Goal: Information Seeking & Learning: Find specific fact

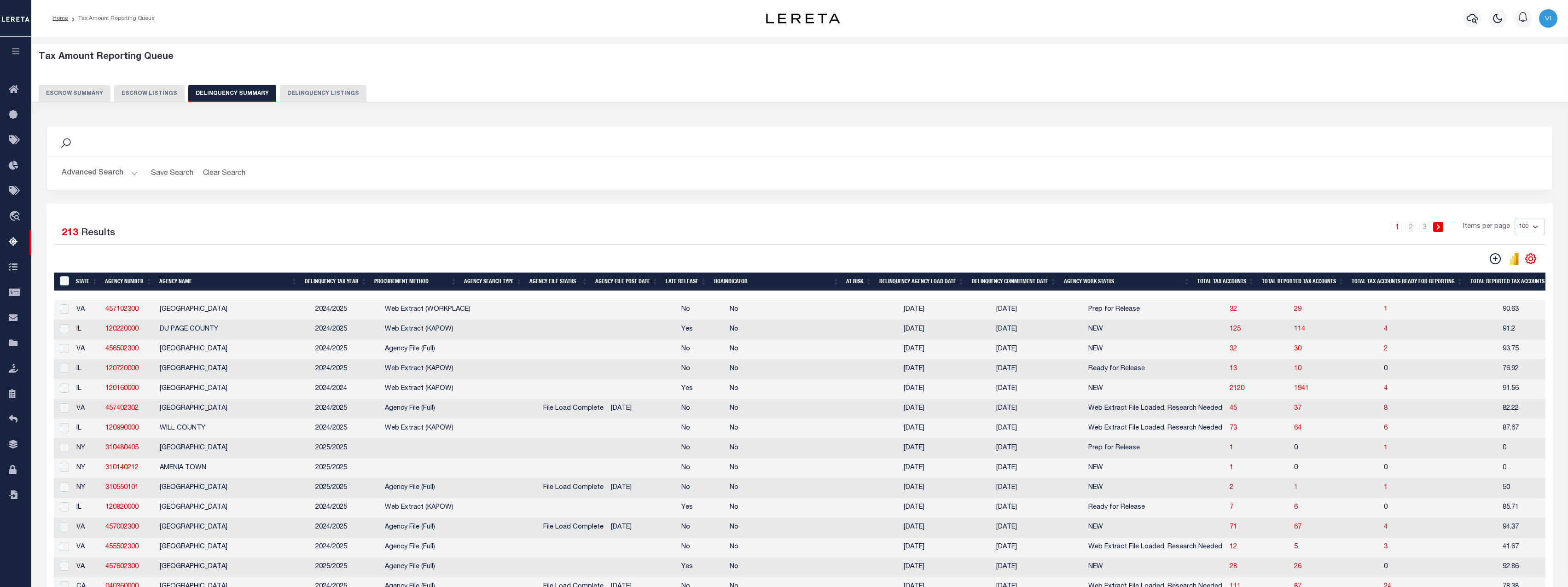
select select "100"
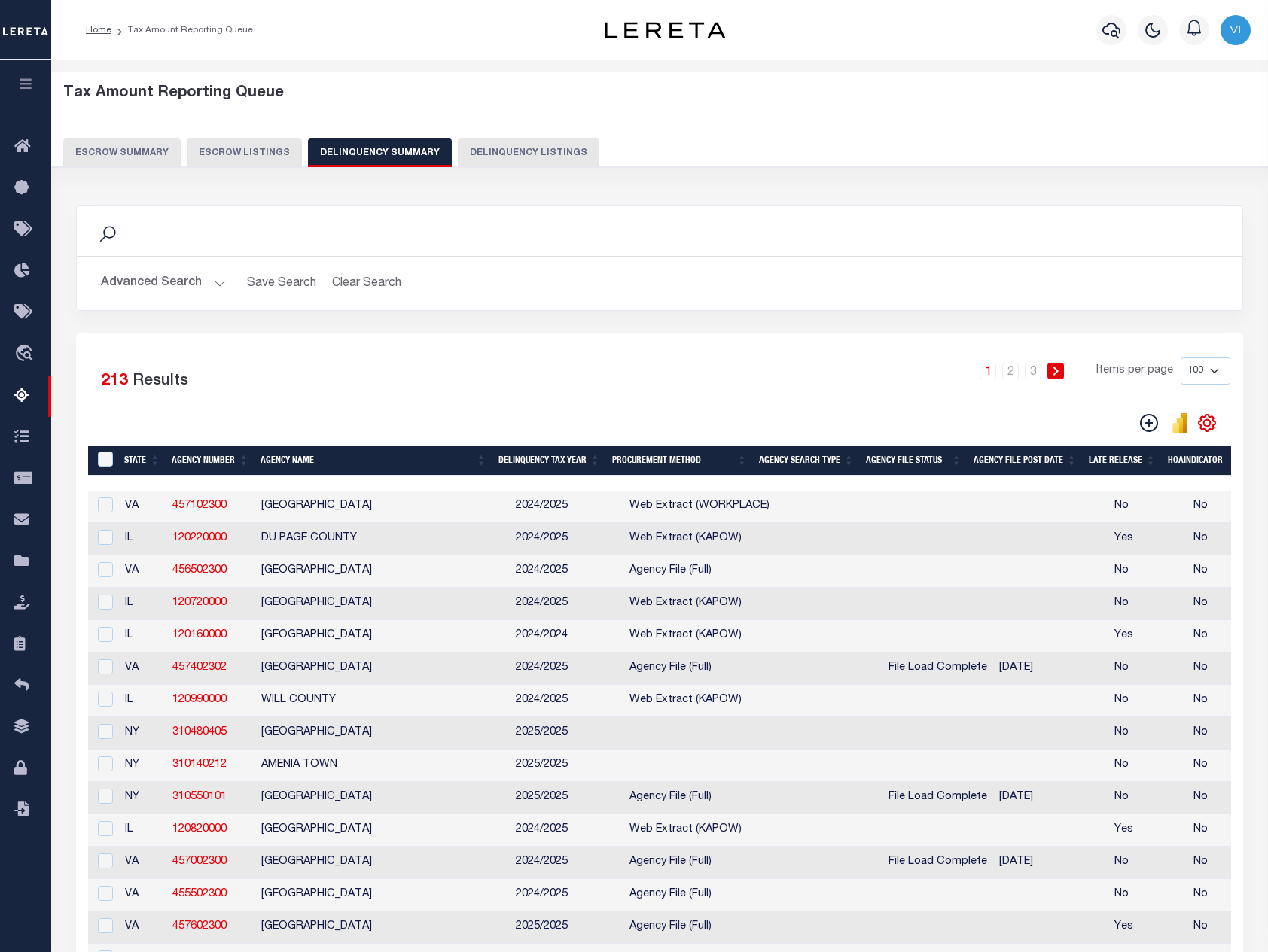
click at [42, 92] on button "button" at bounding box center [25, 86] width 51 height 51
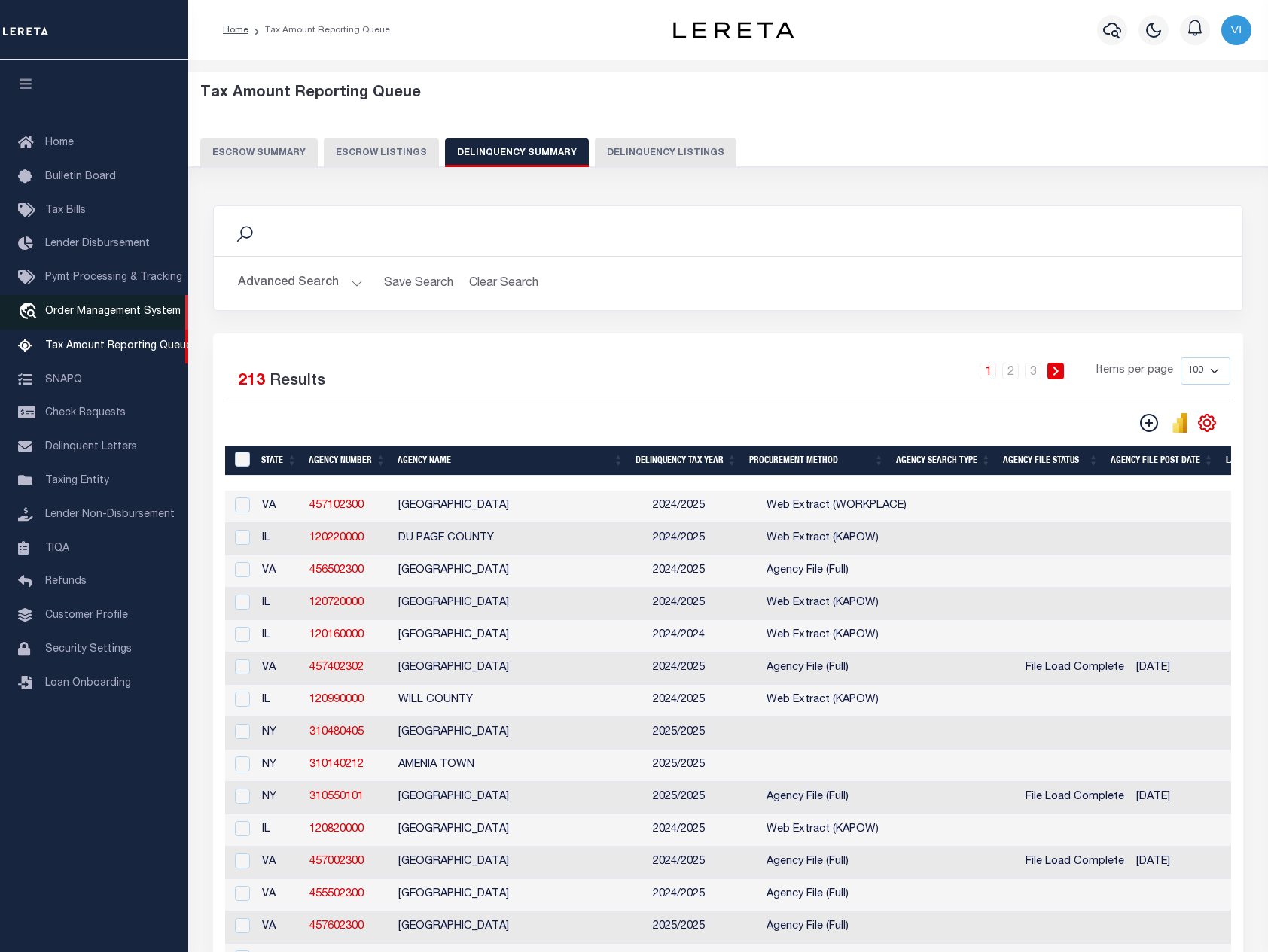
click at [122, 305] on link "travel_explore Order Management System" at bounding box center [94, 311] width 188 height 35
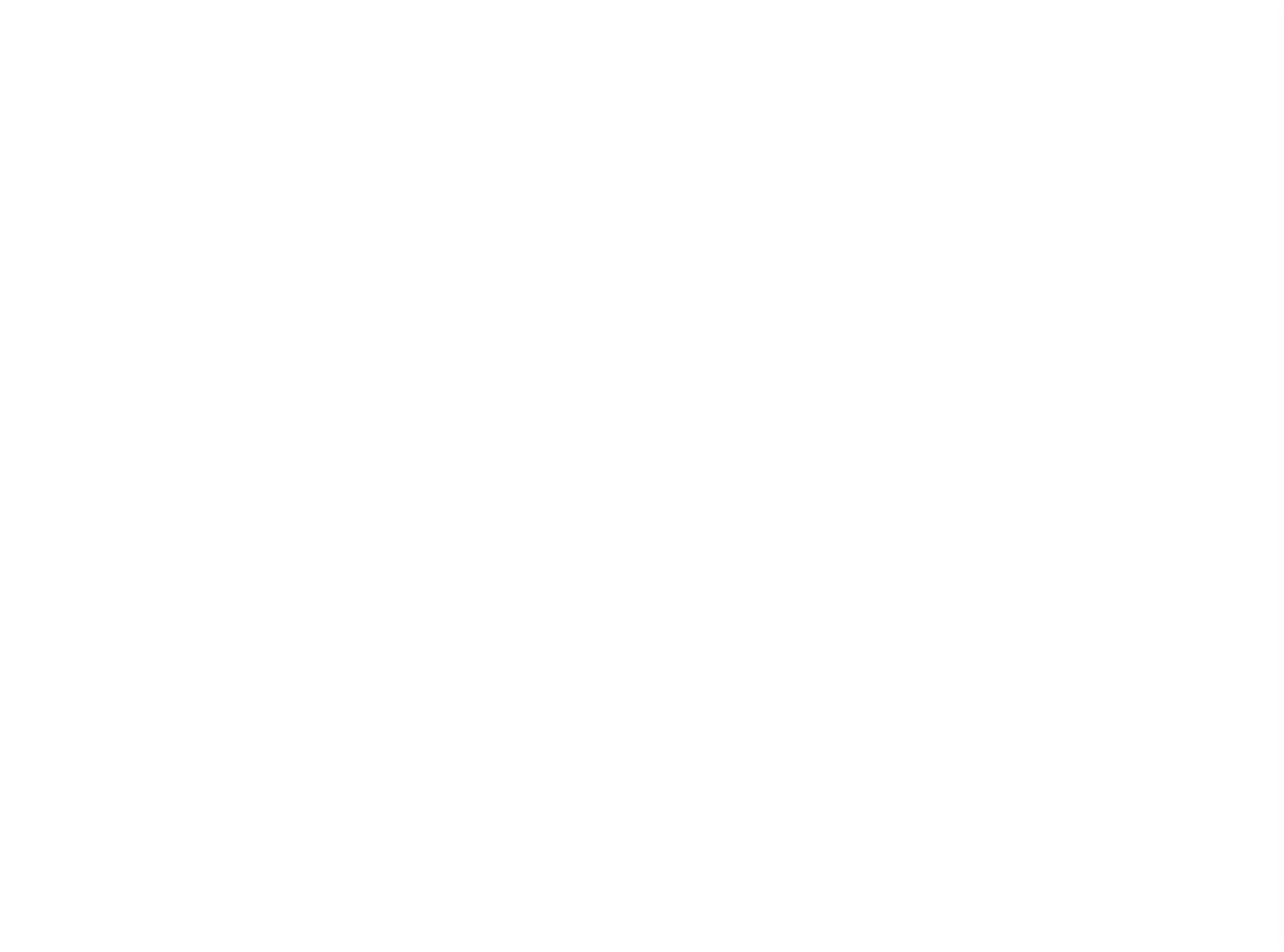
select select "200"
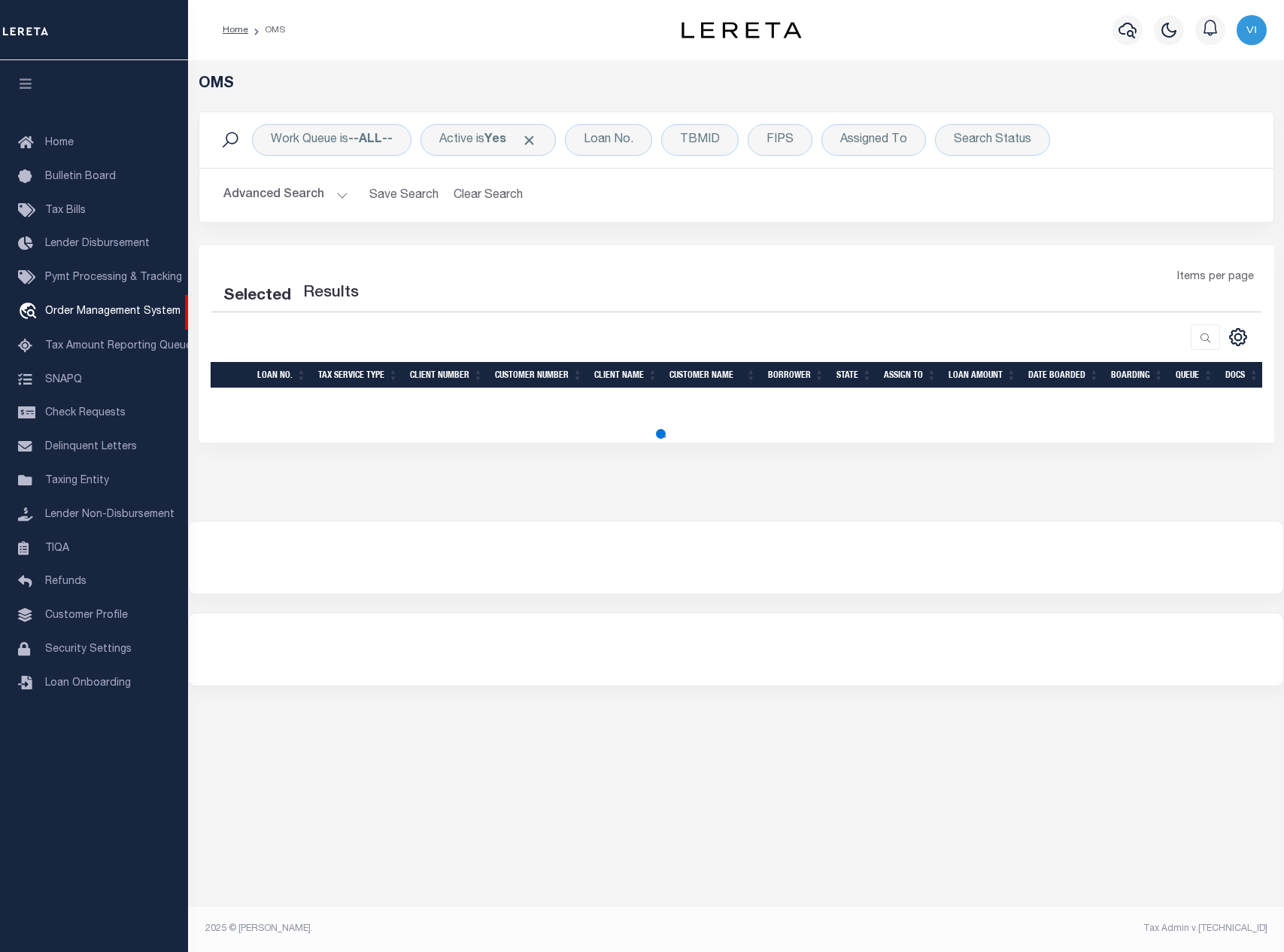
select select "200"
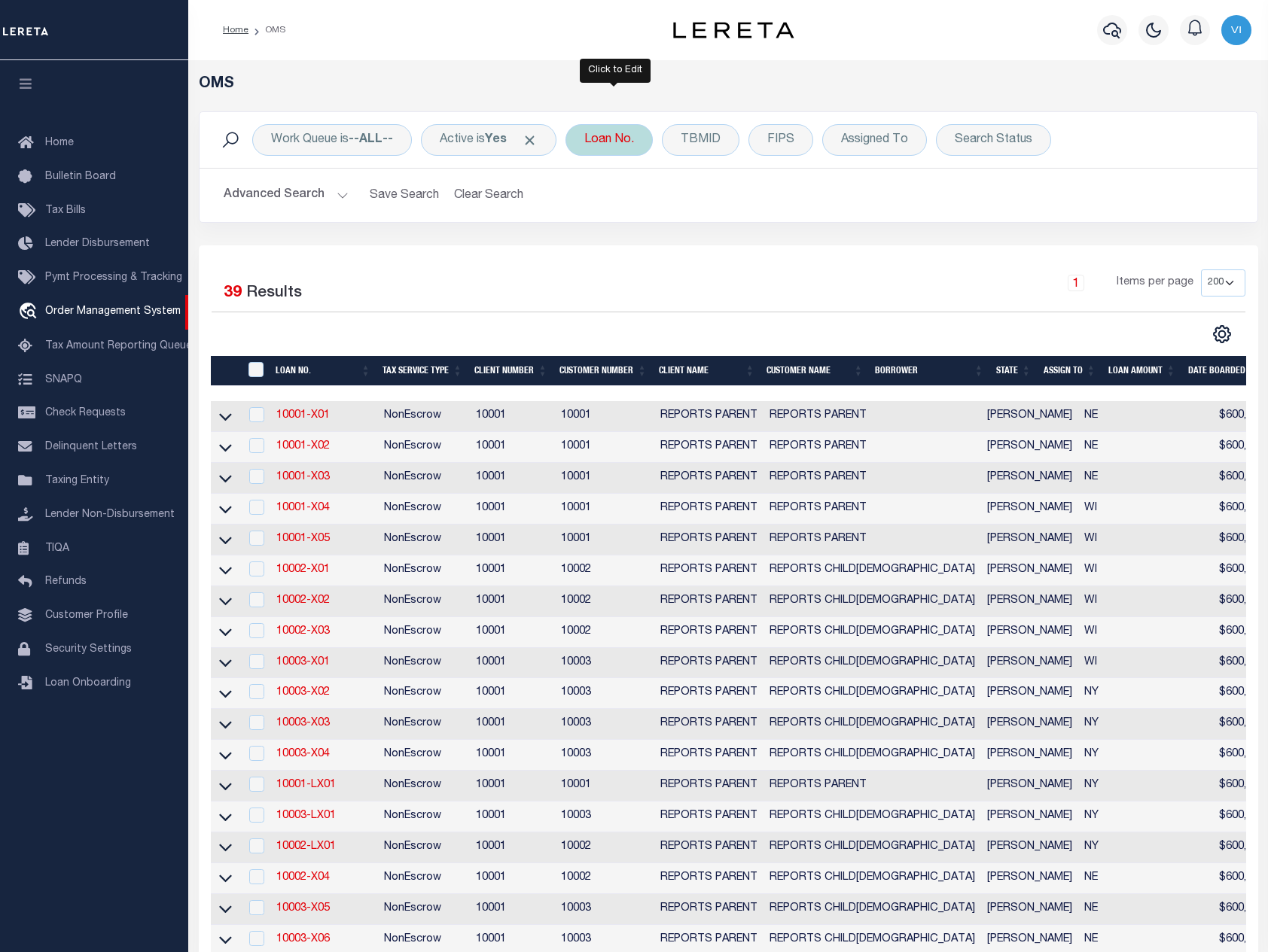
click at [632, 142] on div "Loan No." at bounding box center [609, 140] width 88 height 32
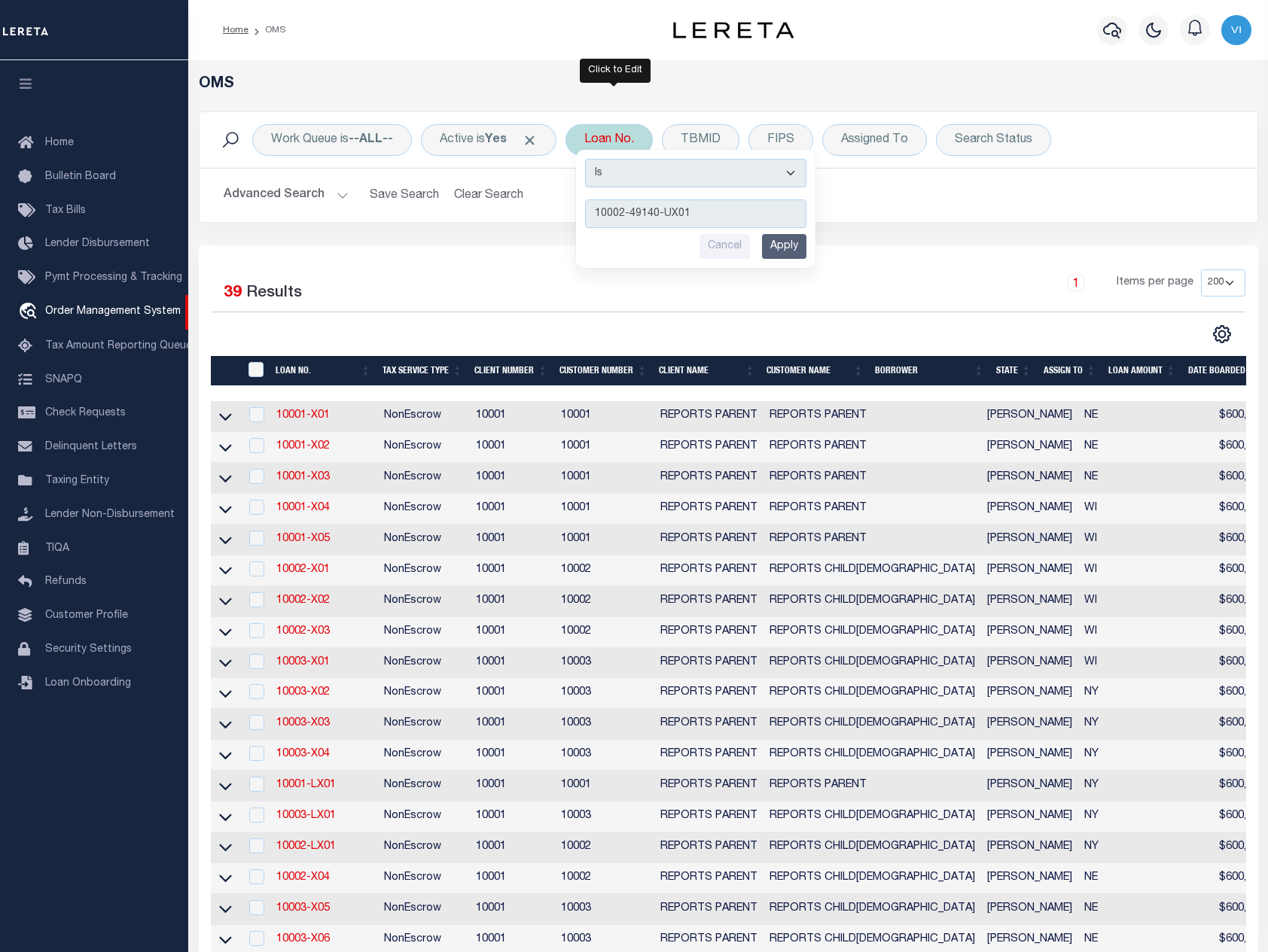
type input "10002-49140-UX01"
click at [792, 249] on input "Apply" at bounding box center [783, 246] width 45 height 25
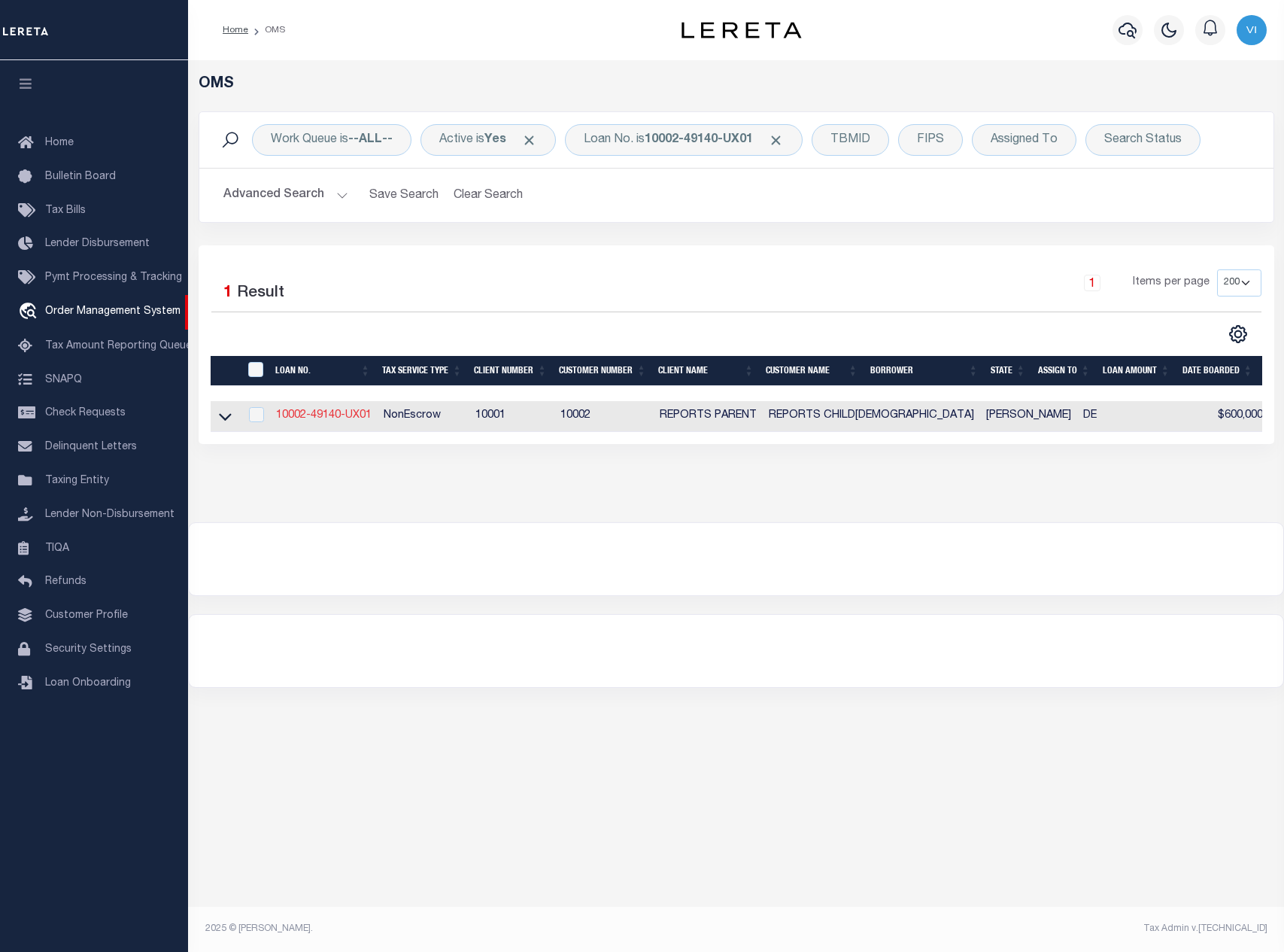
click at [341, 420] on link "10002-49140-UX01" at bounding box center [324, 415] width 95 height 11
type input "10002-49140-UX01"
type input "[PERSON_NAME]"
select select
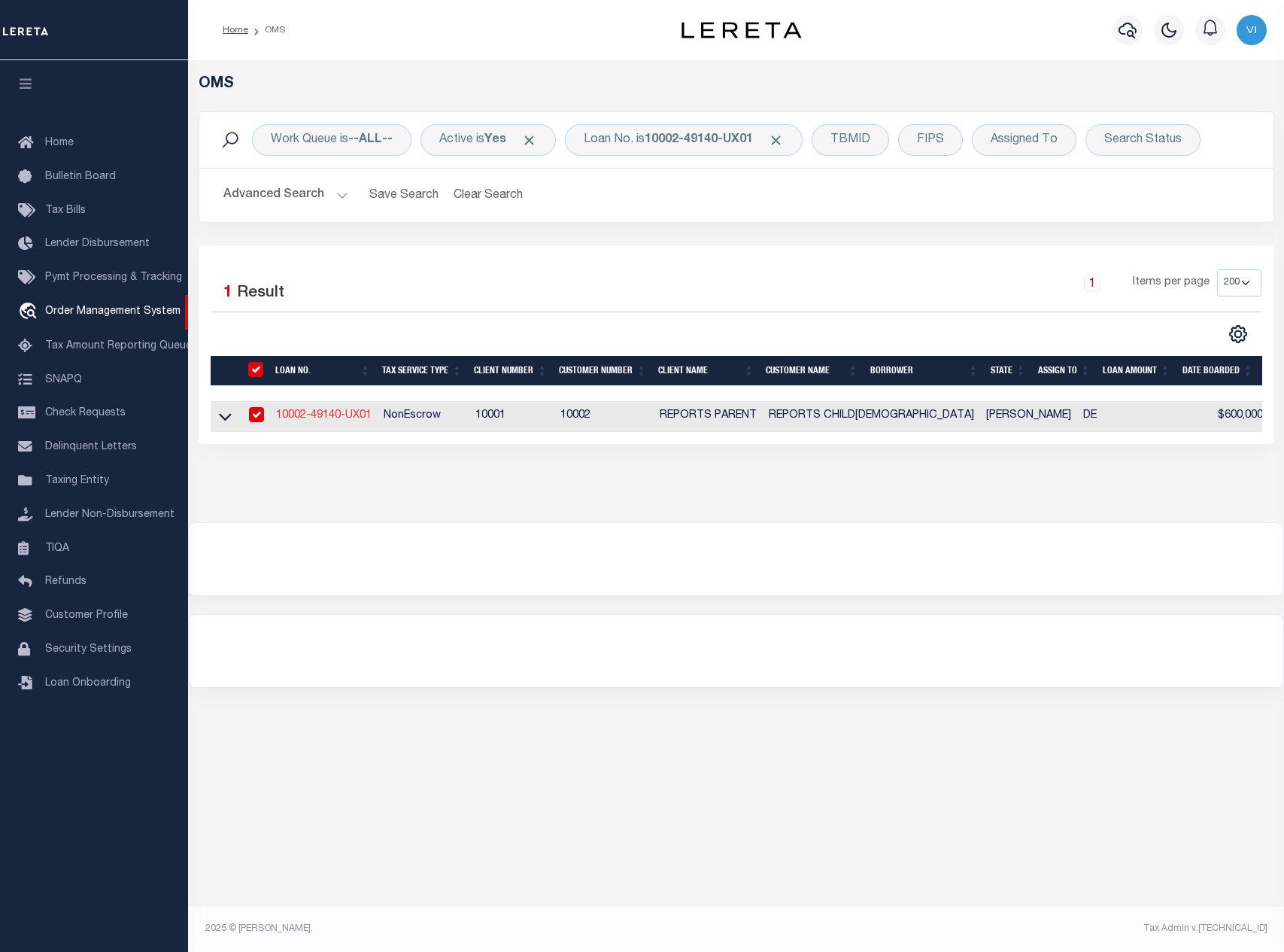
type input "67 MORGANS CHOICE RD"
type input "CAMDEN WYOMING DE 19934-3555"
type input "10/02/2025"
select select "10"
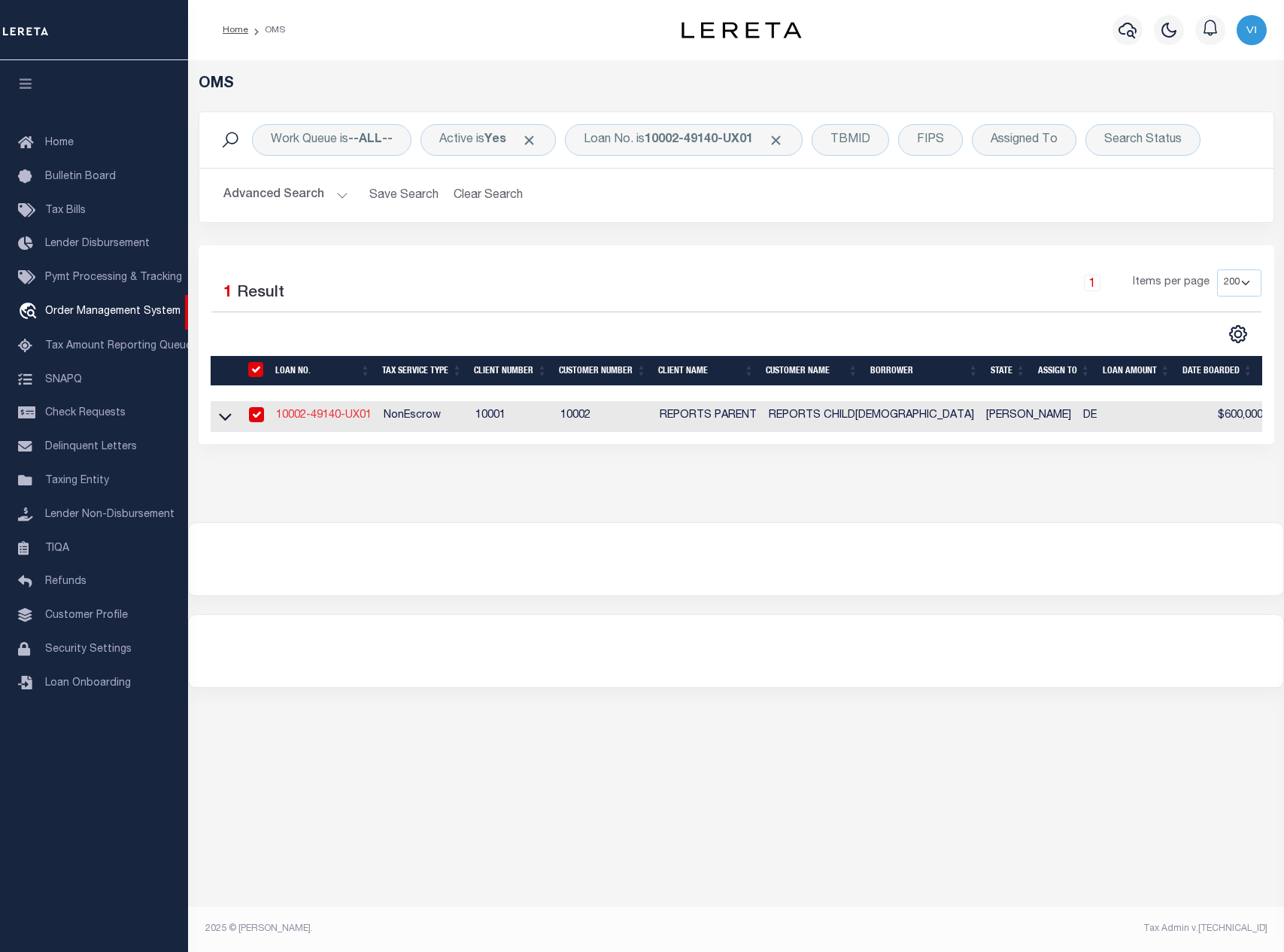
select select "NonEscrow"
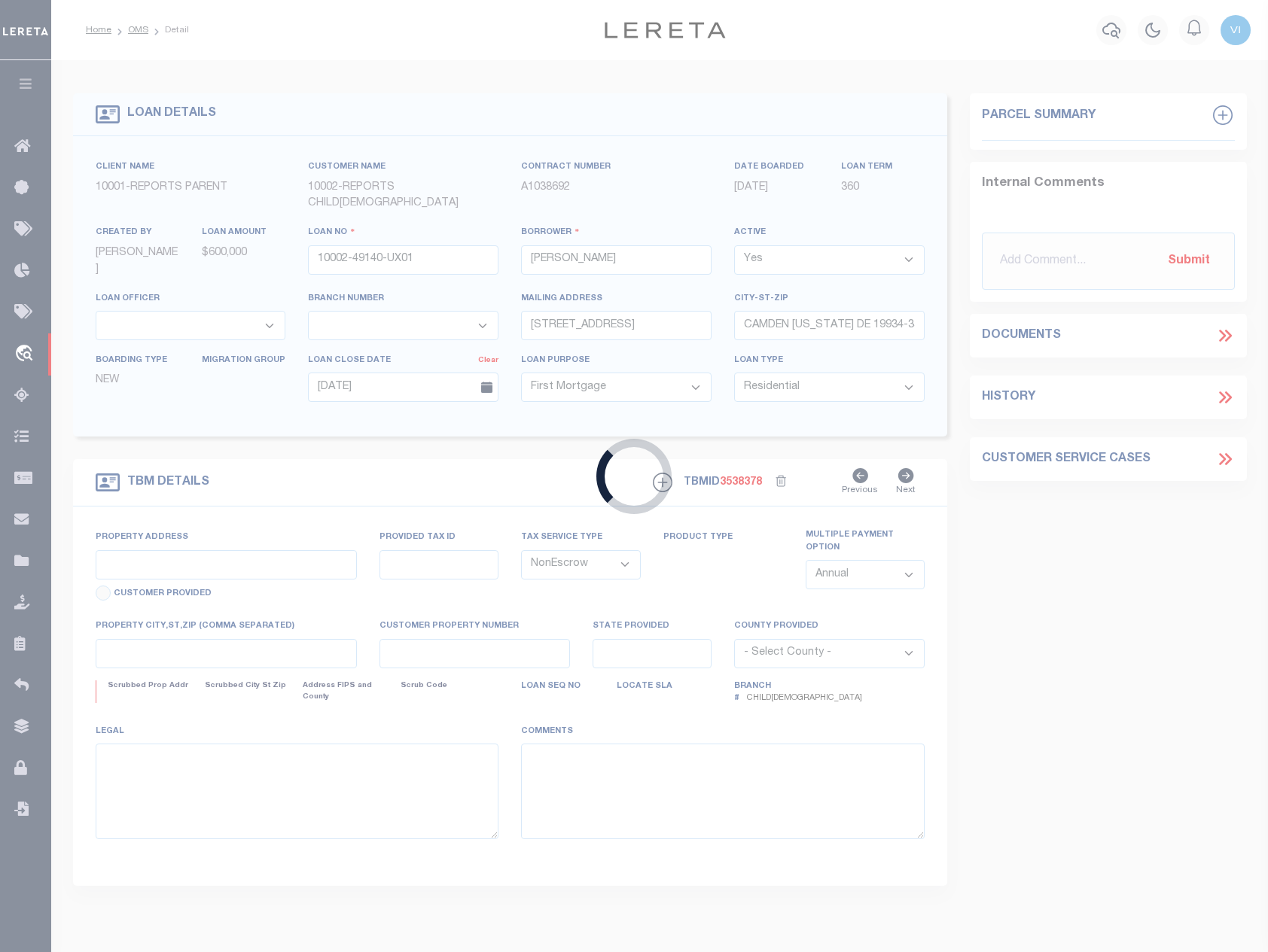
select select "155748"
select select "26359"
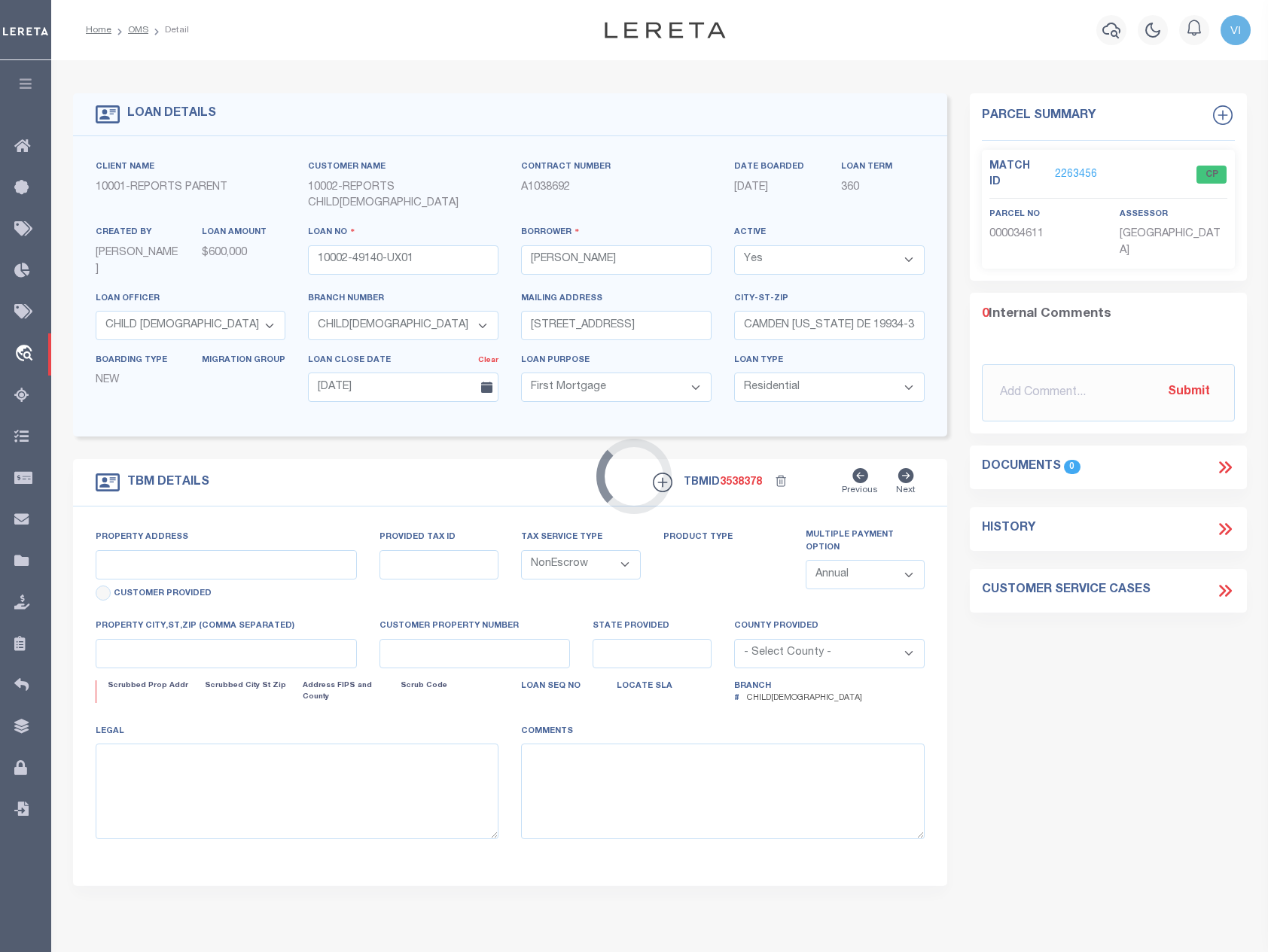
type input "67 MORGANS CHOICE RD"
select select
type input "CAMDEN WYOMING DE 19934-3555"
type input "DE"
select select
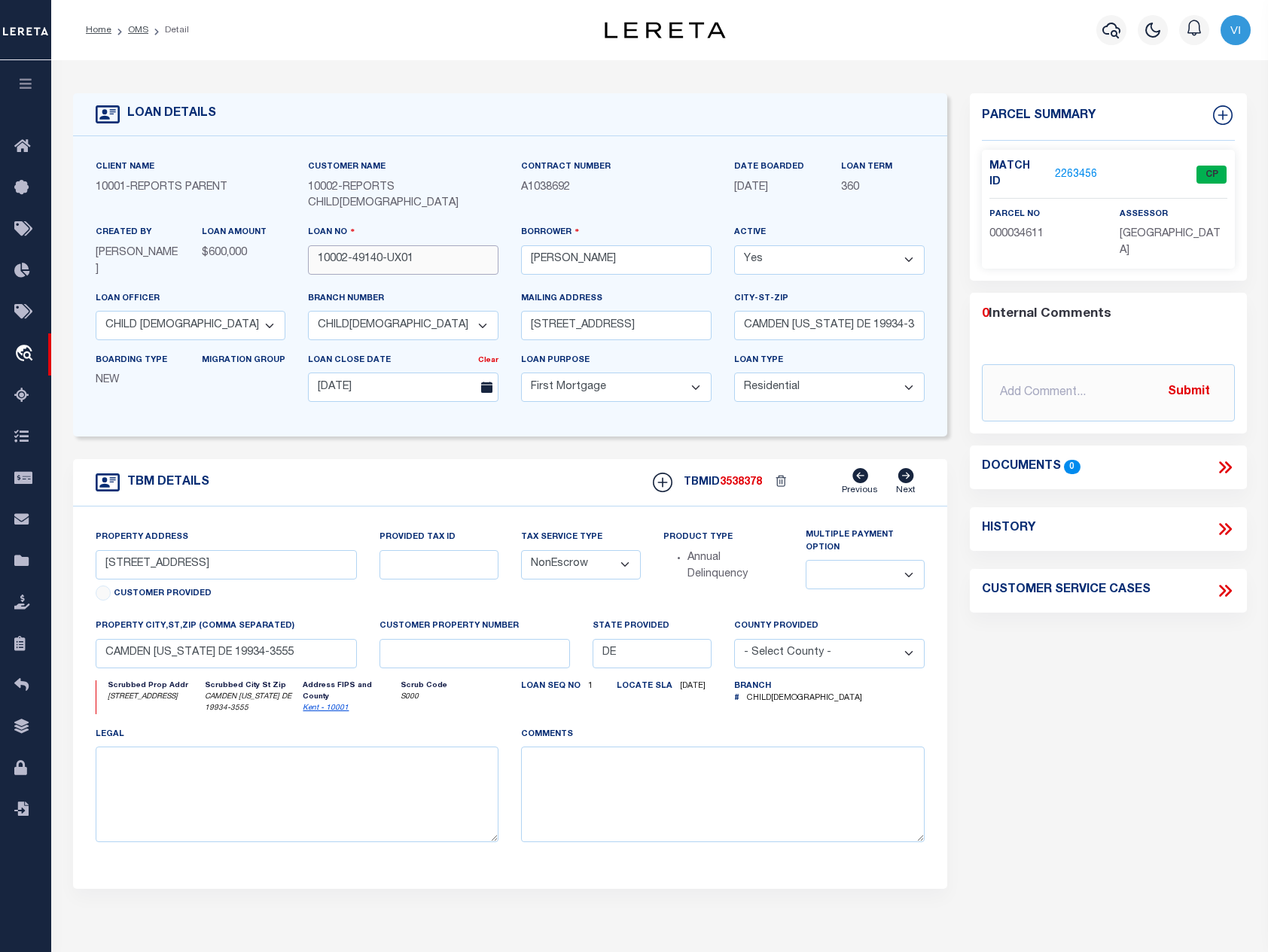
drag, startPoint x: 409, startPoint y: 243, endPoint x: 427, endPoint y: 239, distance: 18.4
click at [422, 246] on input "10002-49140-UX01" at bounding box center [402, 260] width 190 height 29
click at [347, 246] on input "10002-49140-UX03" at bounding box center [402, 260] width 190 height 29
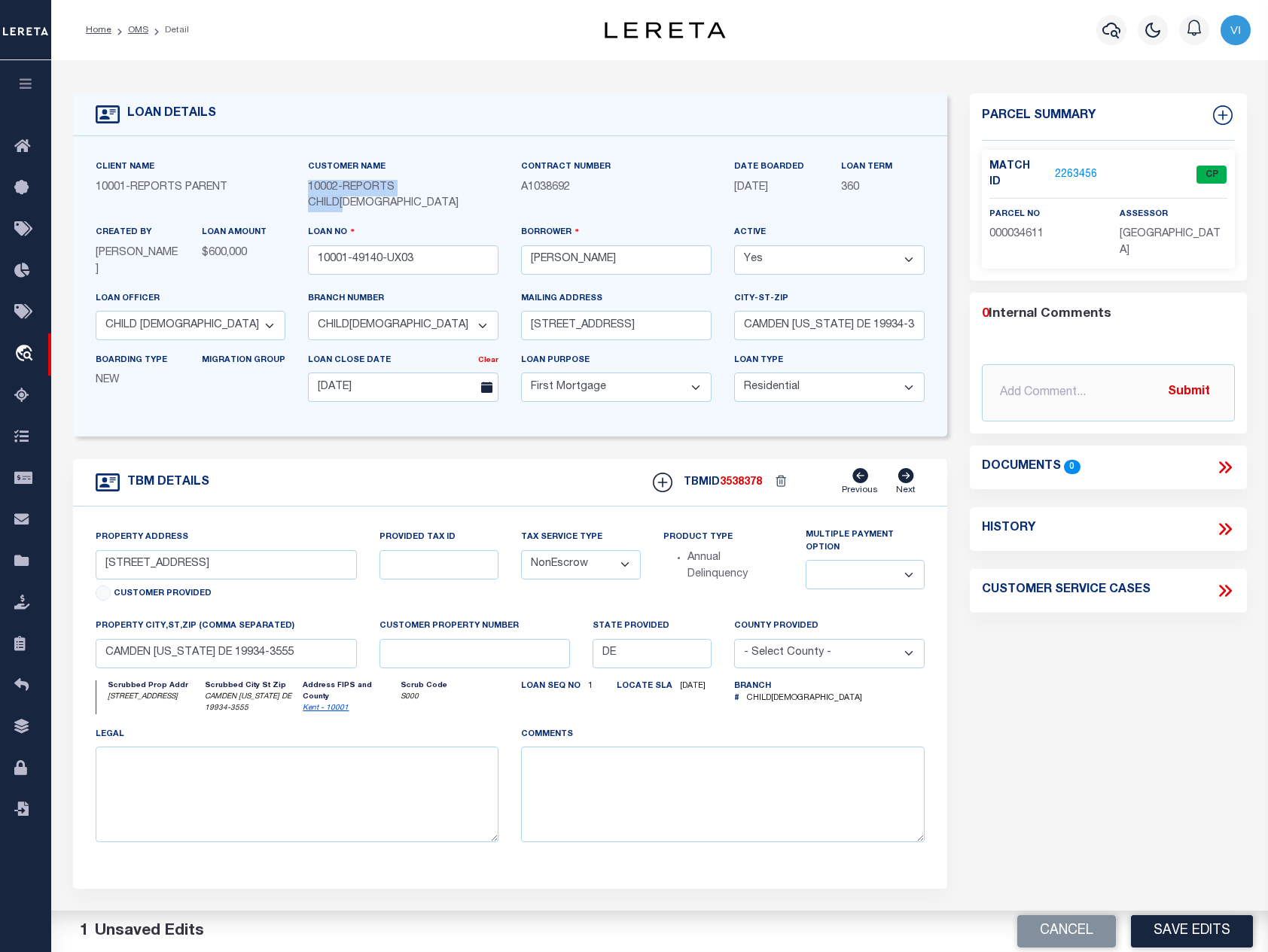
drag, startPoint x: 311, startPoint y: 190, endPoint x: 467, endPoint y: 190, distance: 156.0
click at [467, 190] on div "10002 - REPORTS CHILD1" at bounding box center [402, 196] width 190 height 33
click at [347, 246] on input "10001-49140-UX03" at bounding box center [402, 260] width 190 height 29
drag, startPoint x: 409, startPoint y: 244, endPoint x: 419, endPoint y: 243, distance: 10.0
click at [418, 246] on input "10002-49140-UX03" at bounding box center [402, 260] width 190 height 29
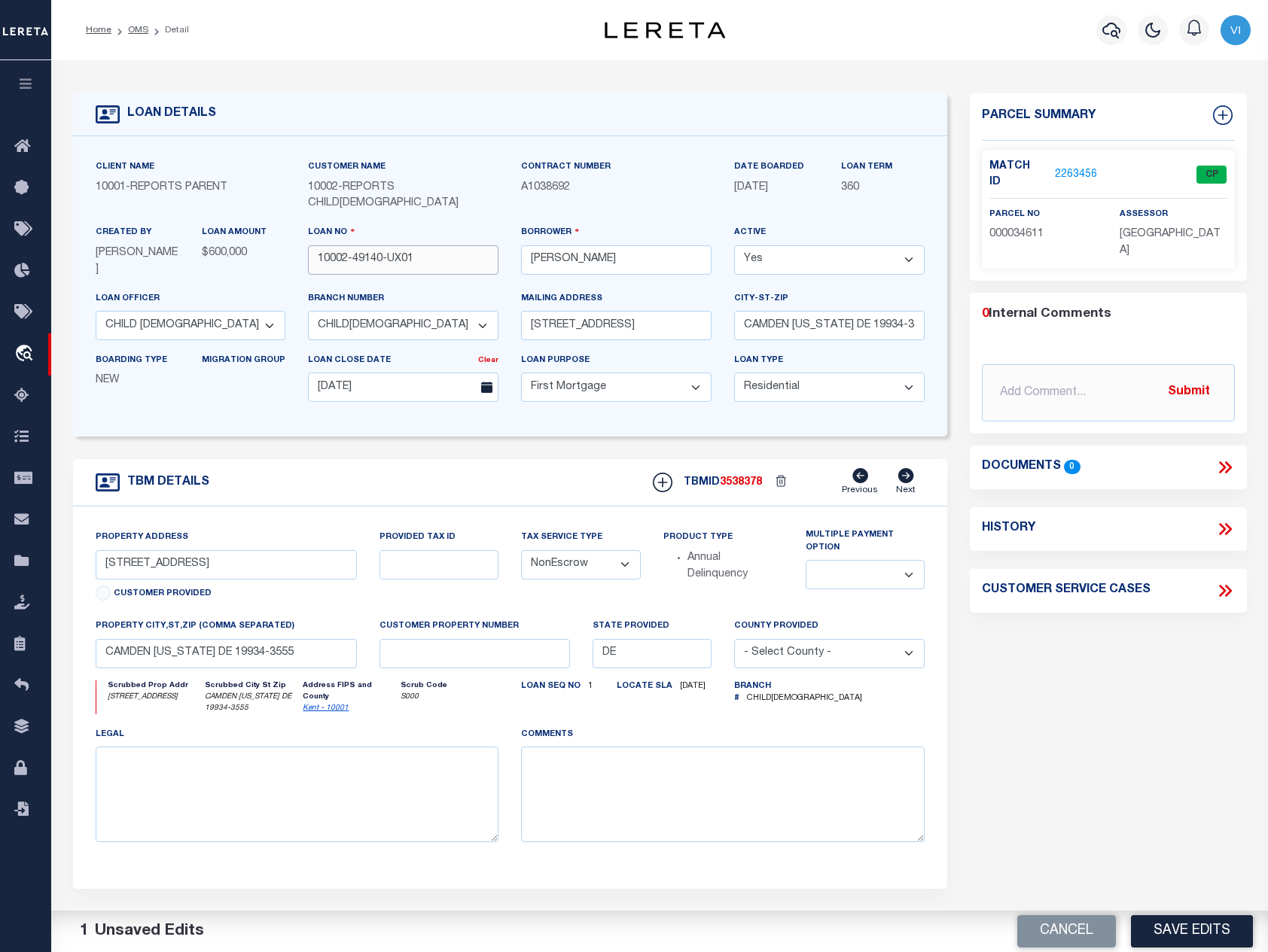
type input "10002-49140-UX01"
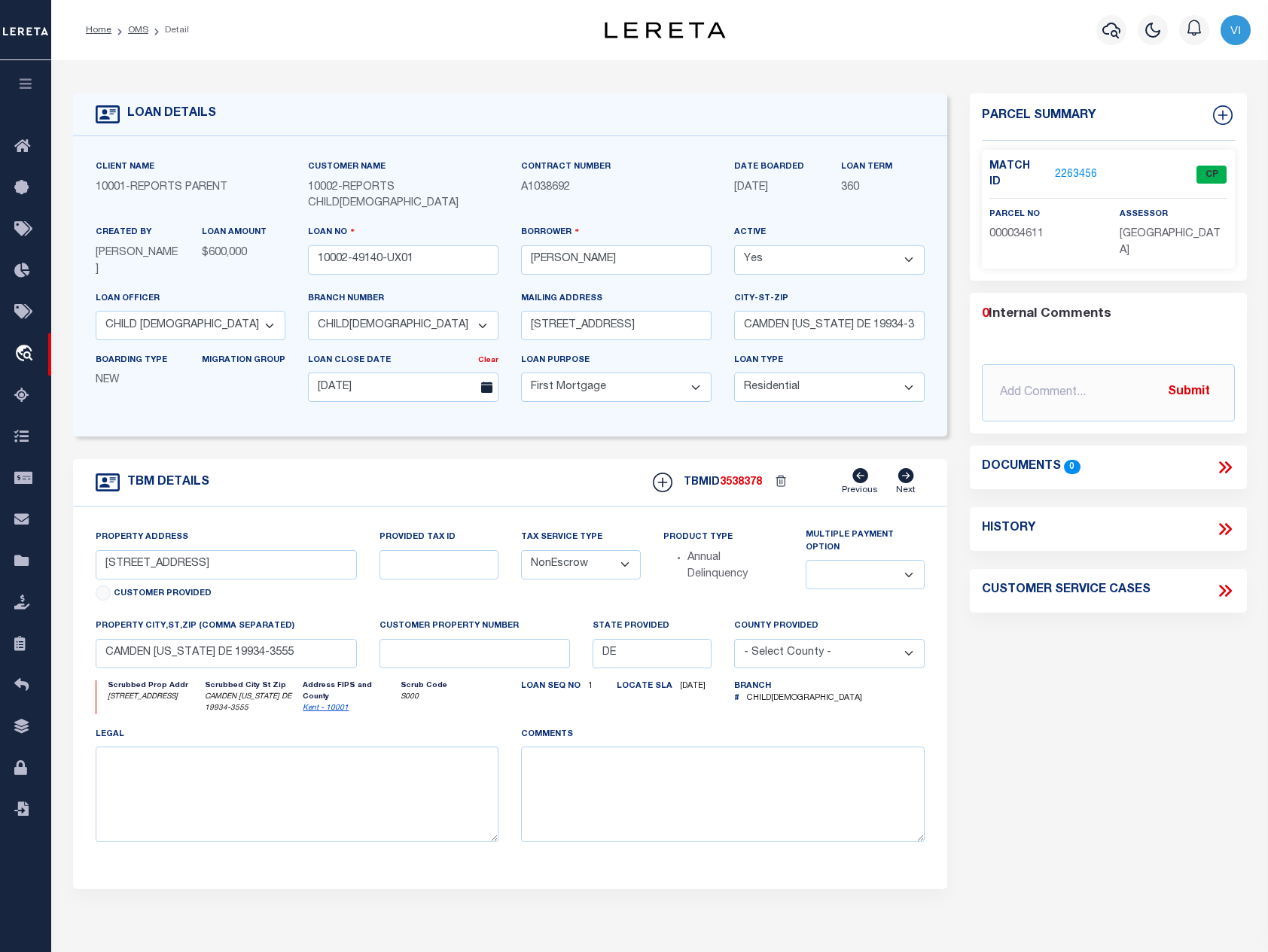
click at [1116, 839] on div "Parcel Summary Match ID 2263456 0" at bounding box center [1108, 520] width 299 height 854
click at [685, 823] on textarea at bounding box center [722, 793] width 403 height 95
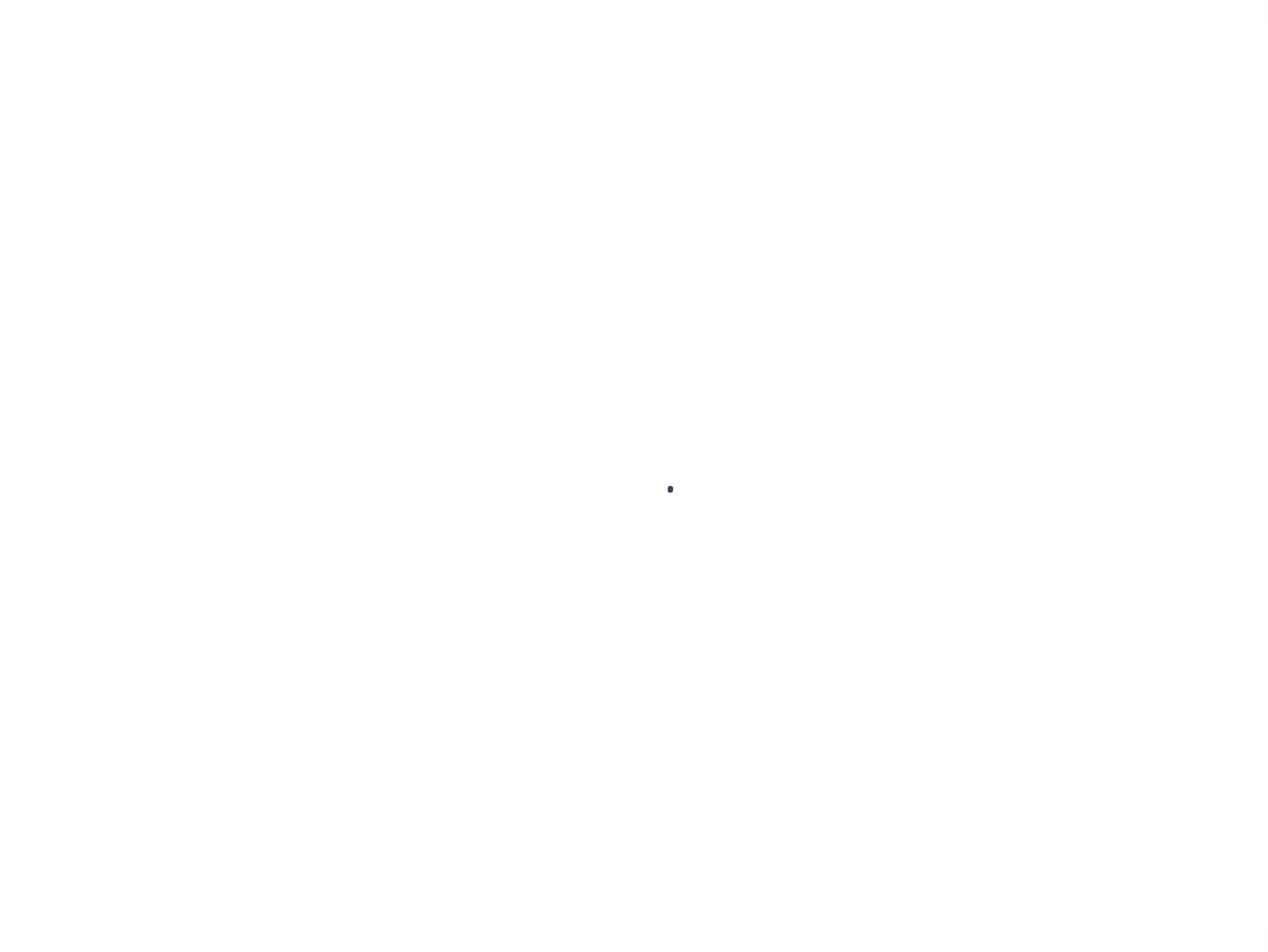
select select "26359"
select select "10"
select select "NonEscrow"
type input "67 MORGANS CHOICE RD"
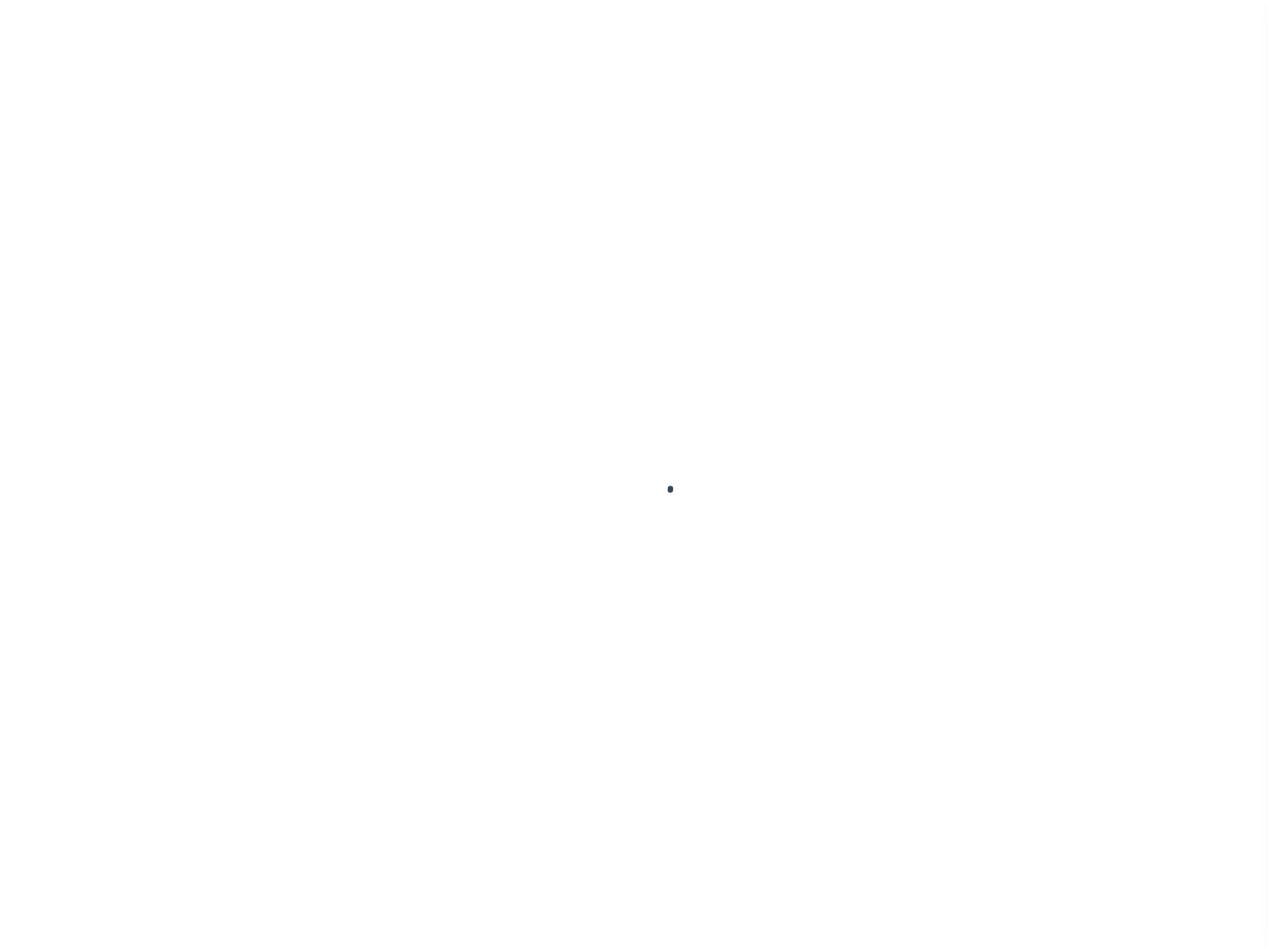
select select
type input "CAMDEN WYOMING DE 19934-3555"
type input "DE"
select select
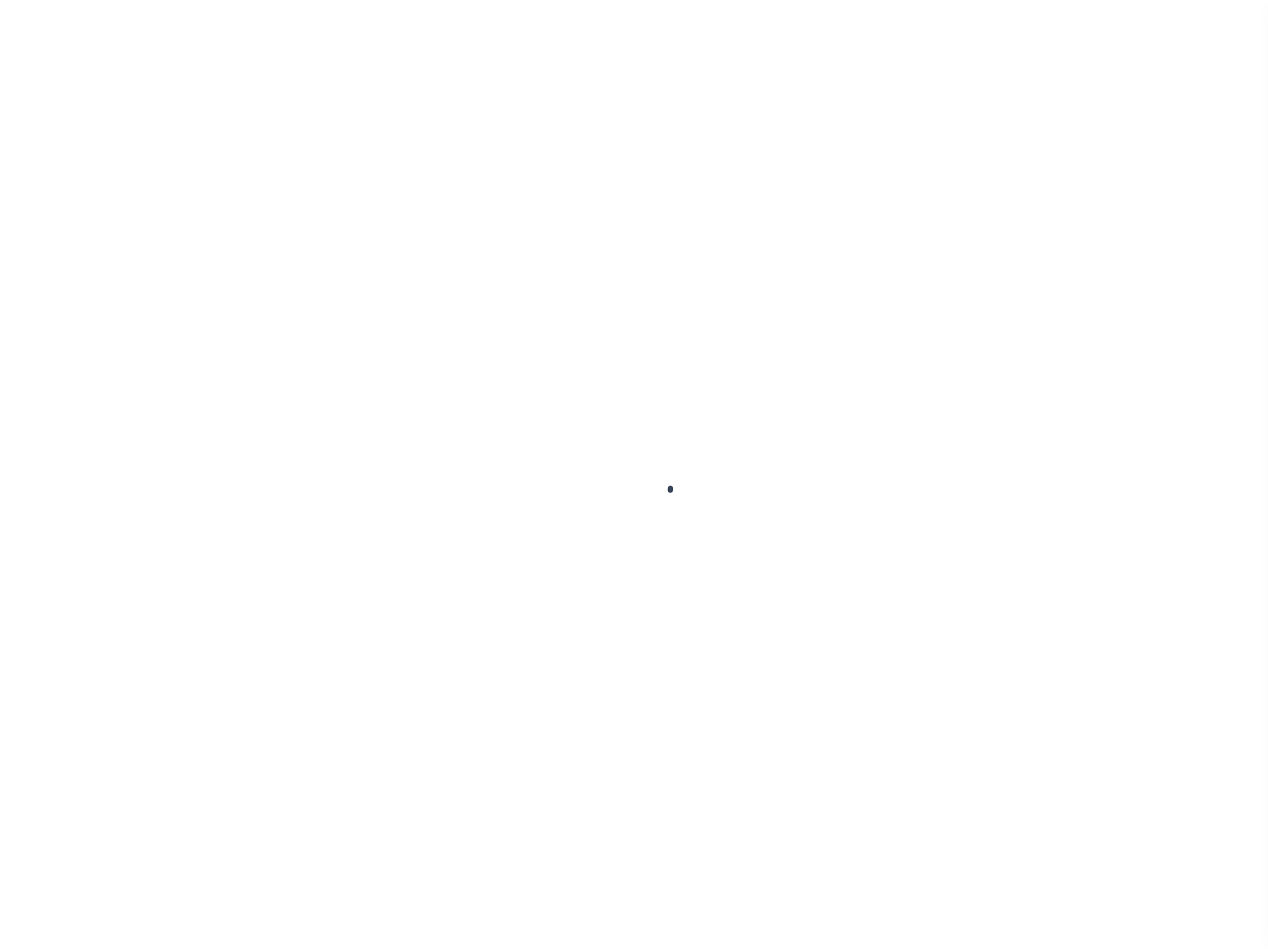
select select "155748"
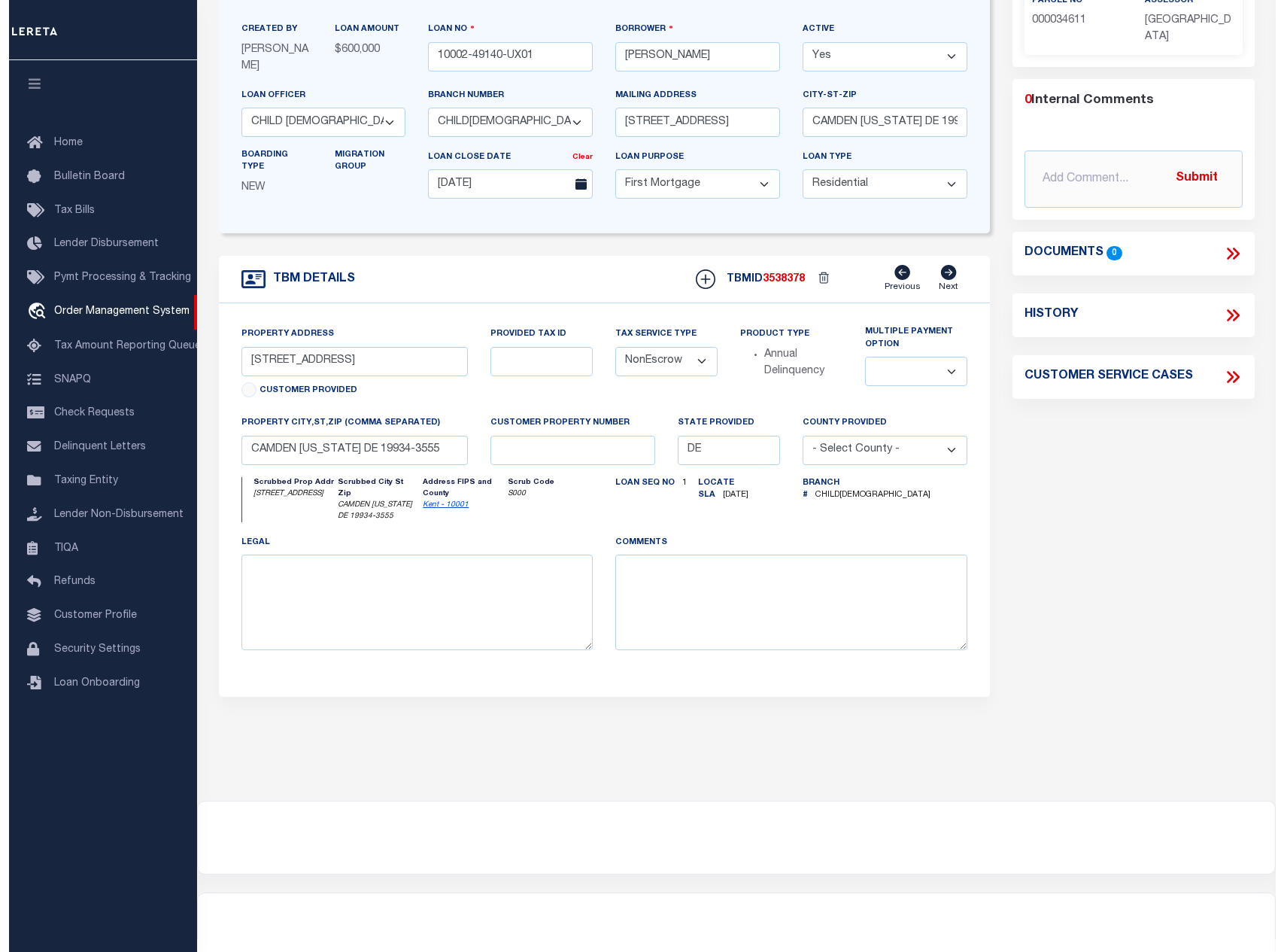
scroll to position [0, 0]
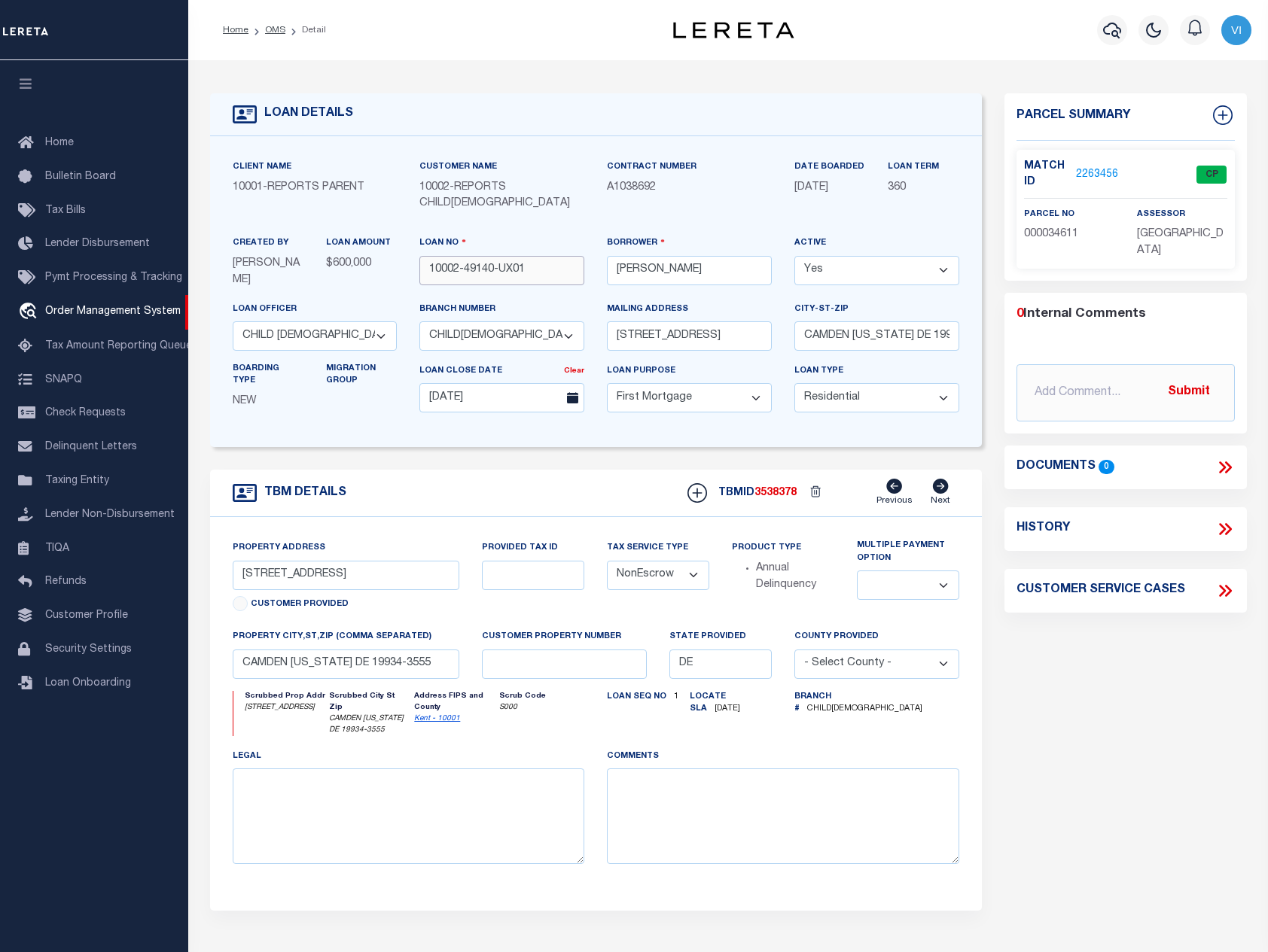
click at [542, 256] on input "10002-49140-UX01" at bounding box center [502, 270] width 165 height 29
click at [275, 32] on link "OMS" at bounding box center [275, 30] width 20 height 9
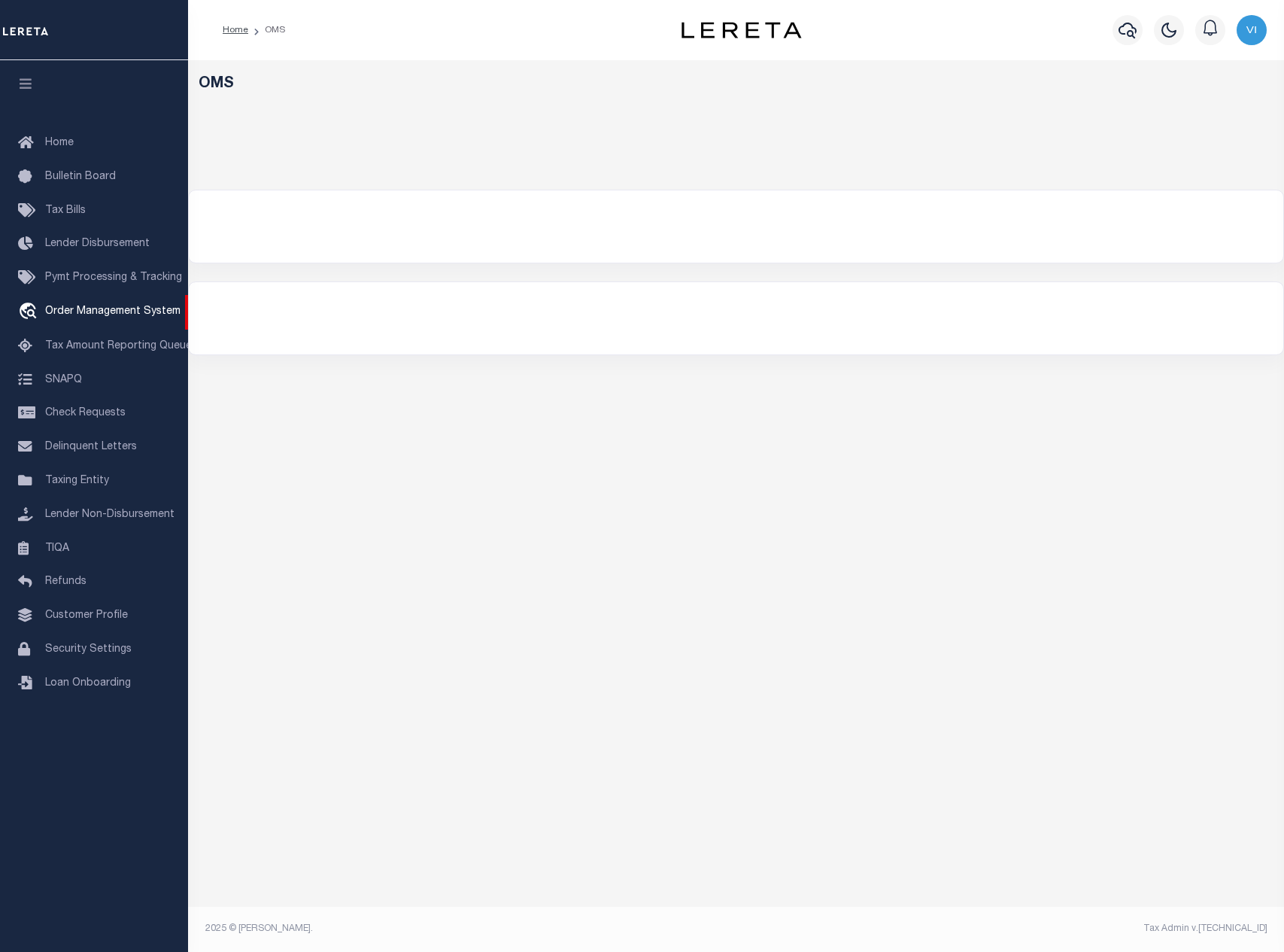
select select "200"
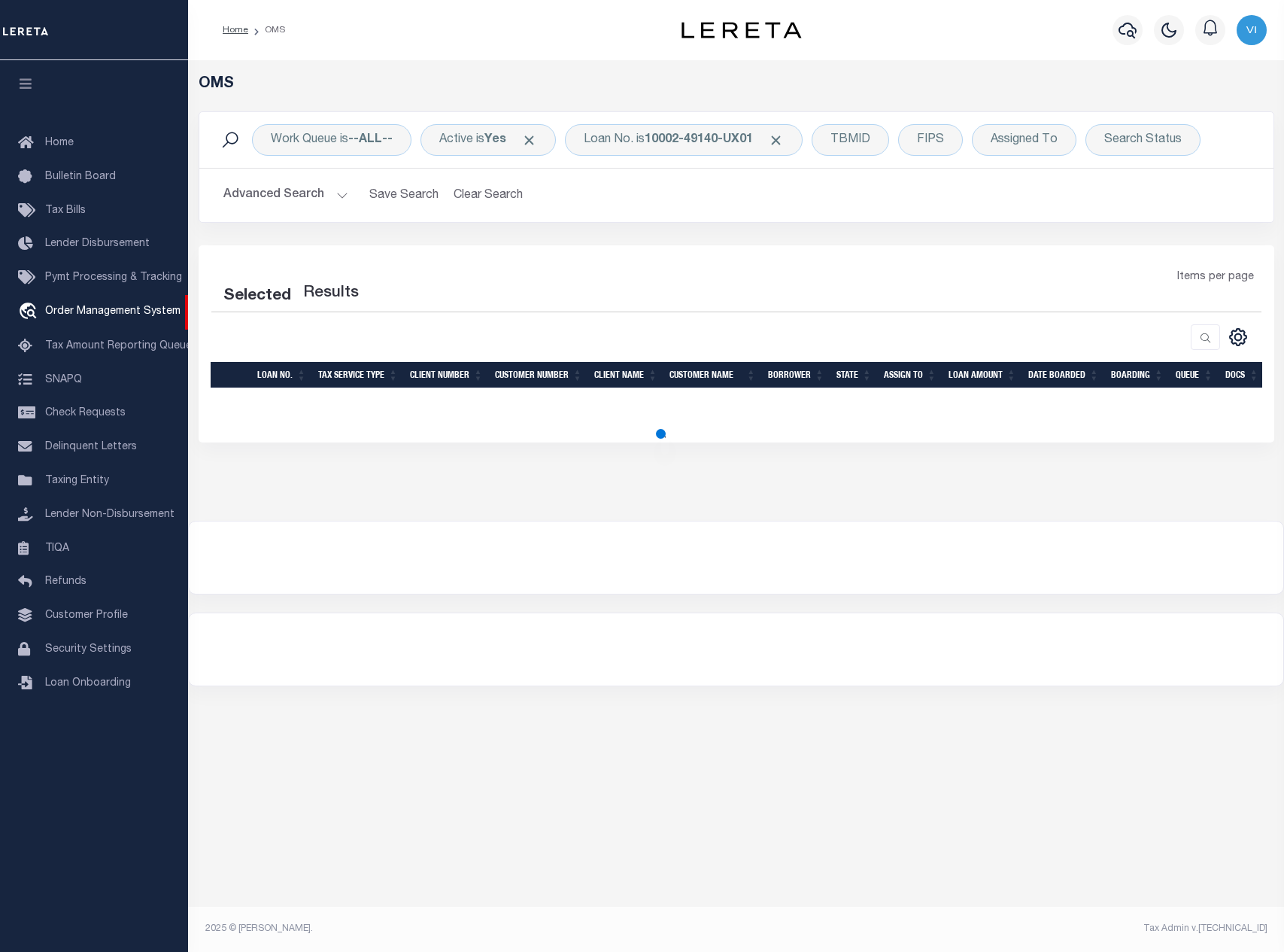
select select "200"
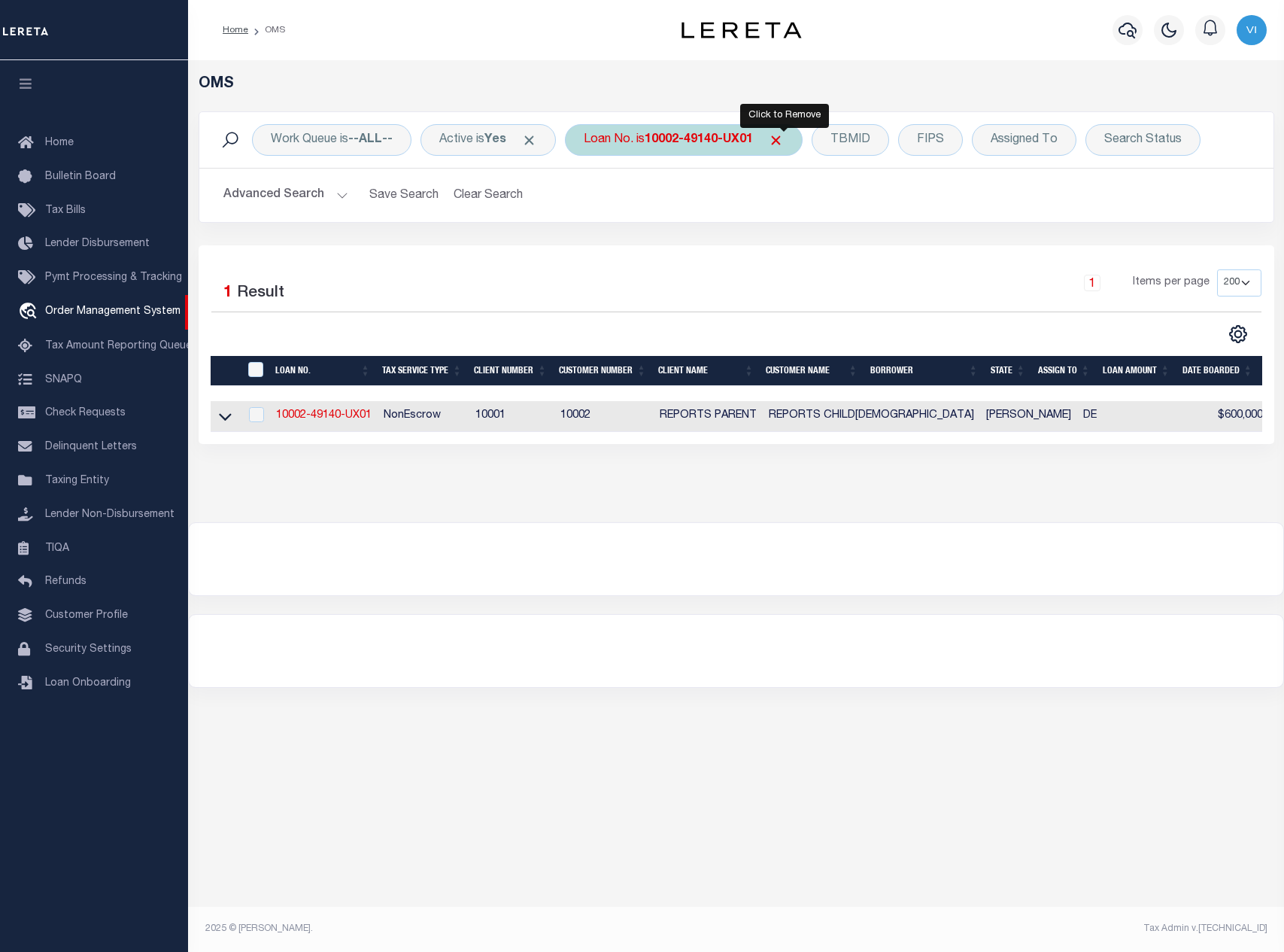
click at [784, 141] on span "Click to Remove" at bounding box center [776, 140] width 16 height 16
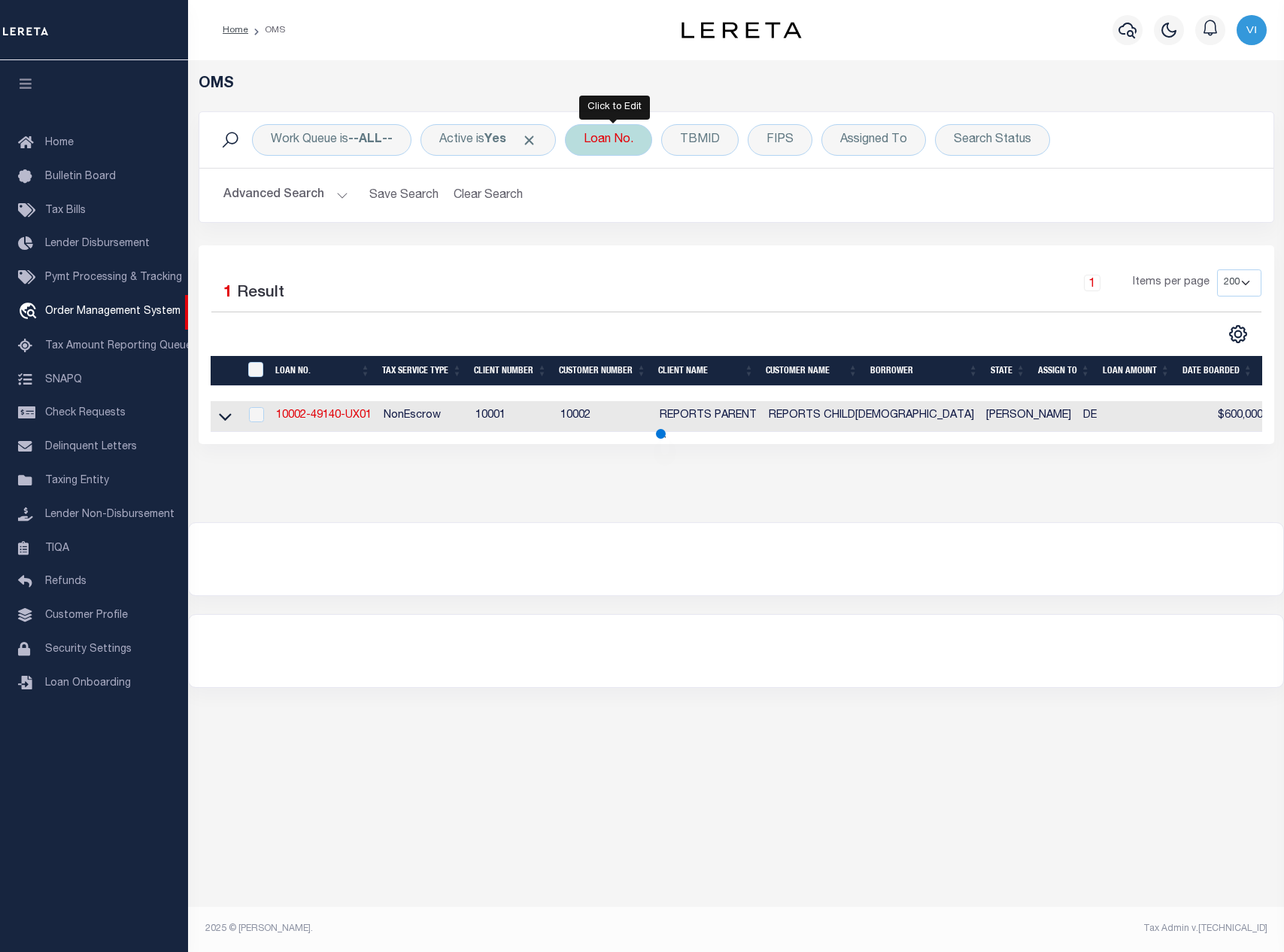
click at [616, 140] on div "Loan No." at bounding box center [609, 140] width 88 height 32
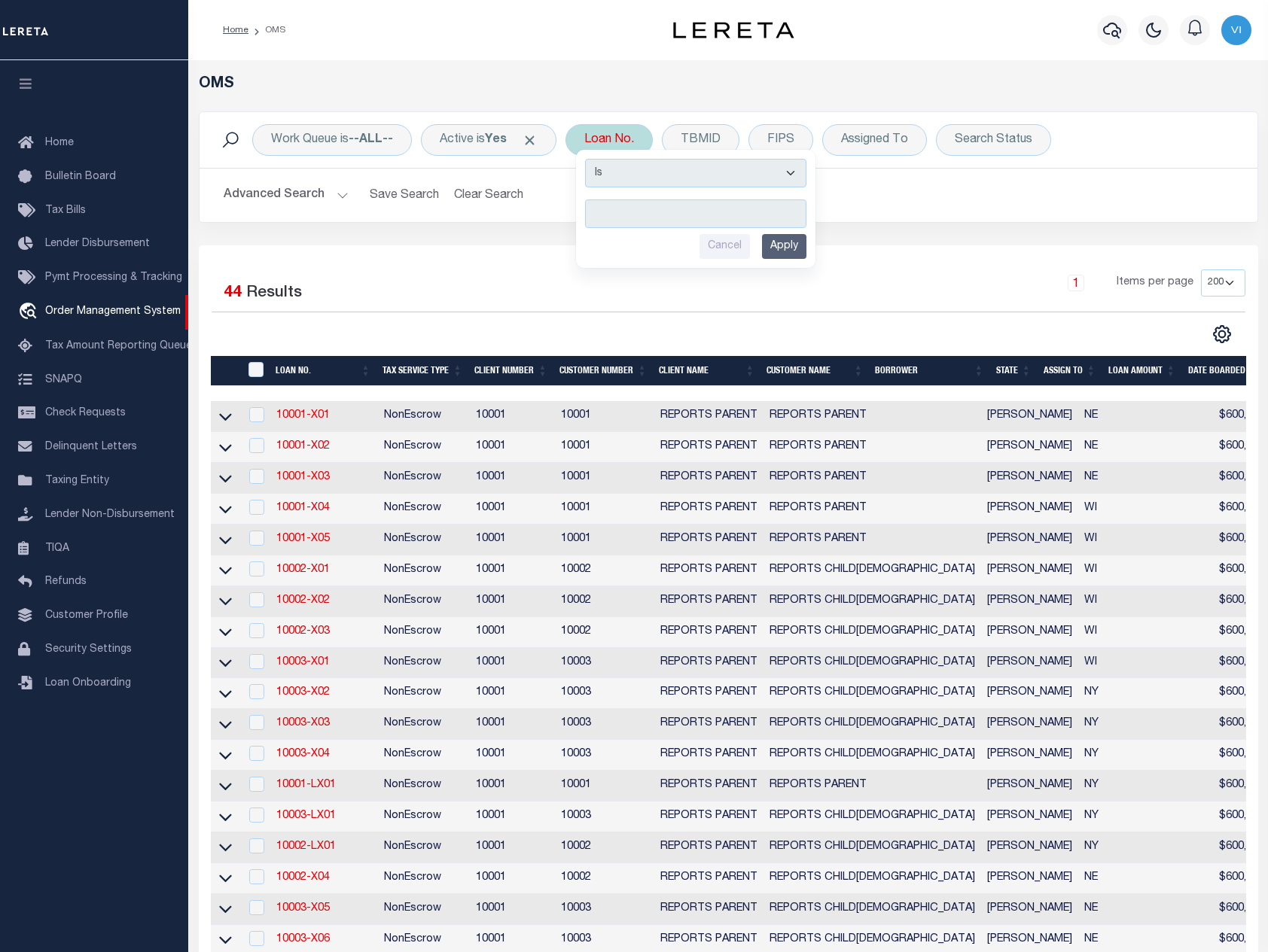
click at [670, 163] on select "Is Contains" at bounding box center [696, 173] width 221 height 29
select select "c"
click at [590, 159] on select "Is Contains" at bounding box center [696, 173] width 221 height 29
click at [647, 201] on input "text" at bounding box center [696, 213] width 221 height 29
type input "49140"
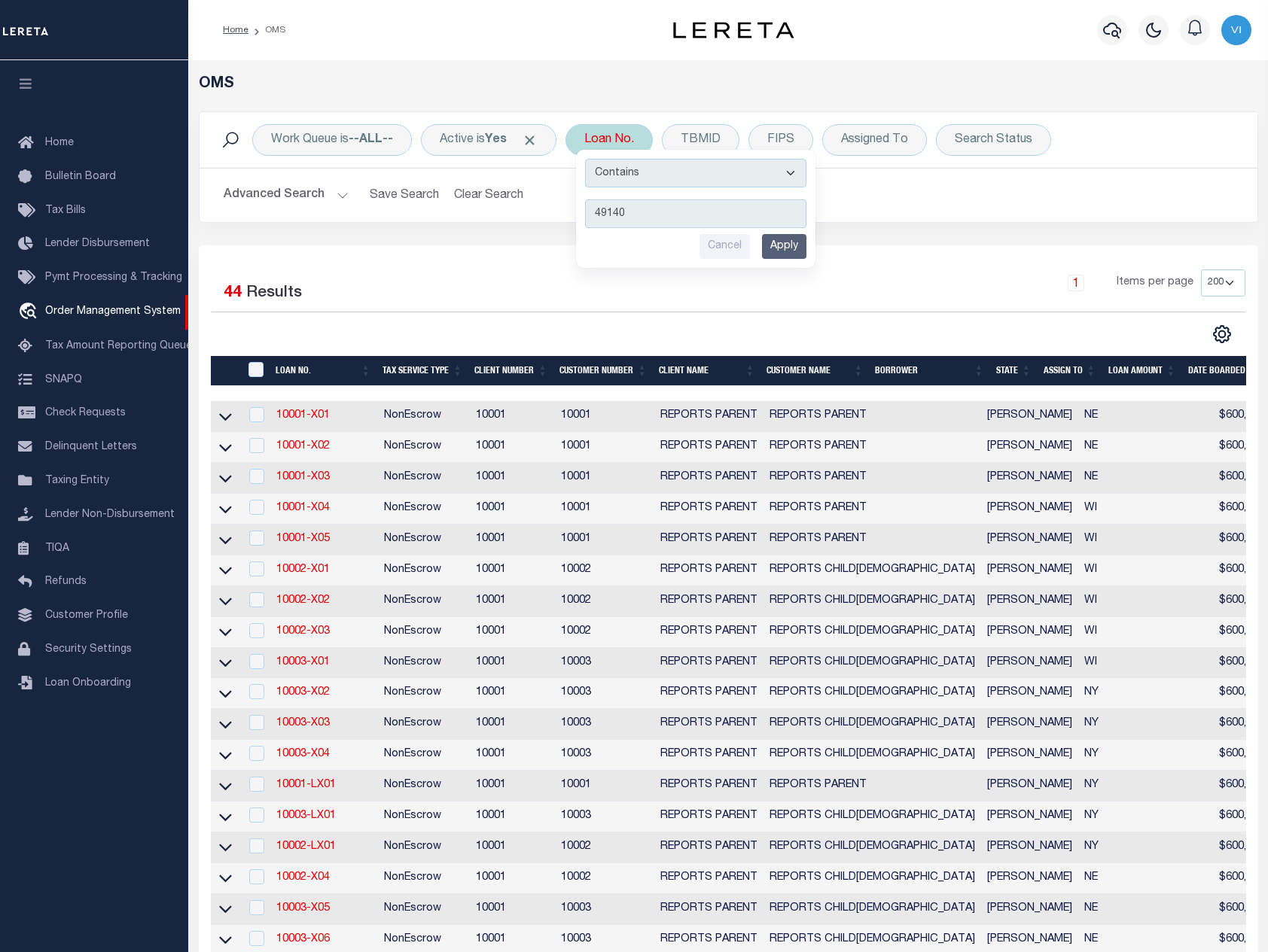
click at [780, 255] on input "Apply" at bounding box center [783, 246] width 45 height 25
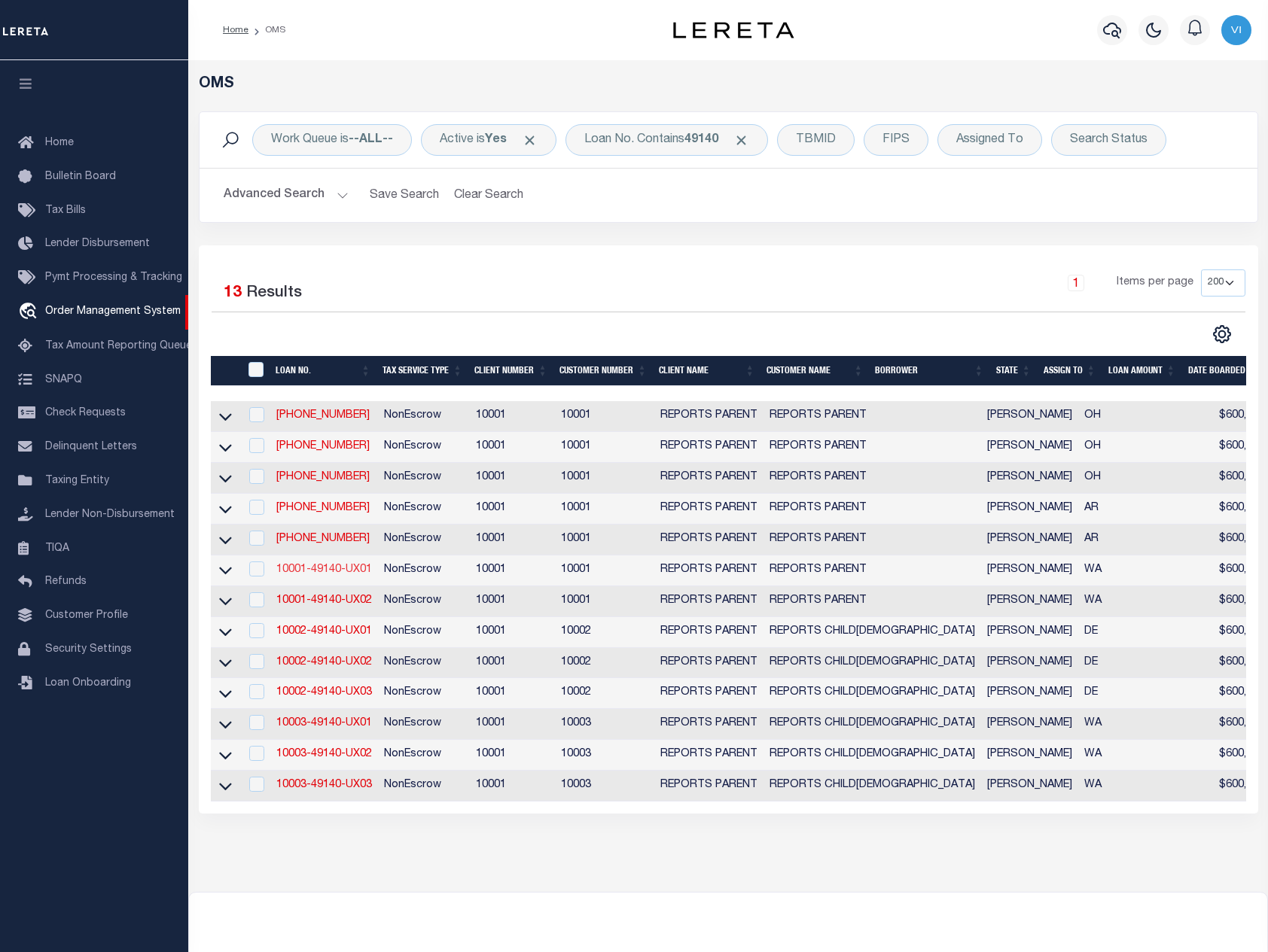
click at [350, 573] on link "10001-49140-UX01" at bounding box center [324, 569] width 96 height 11
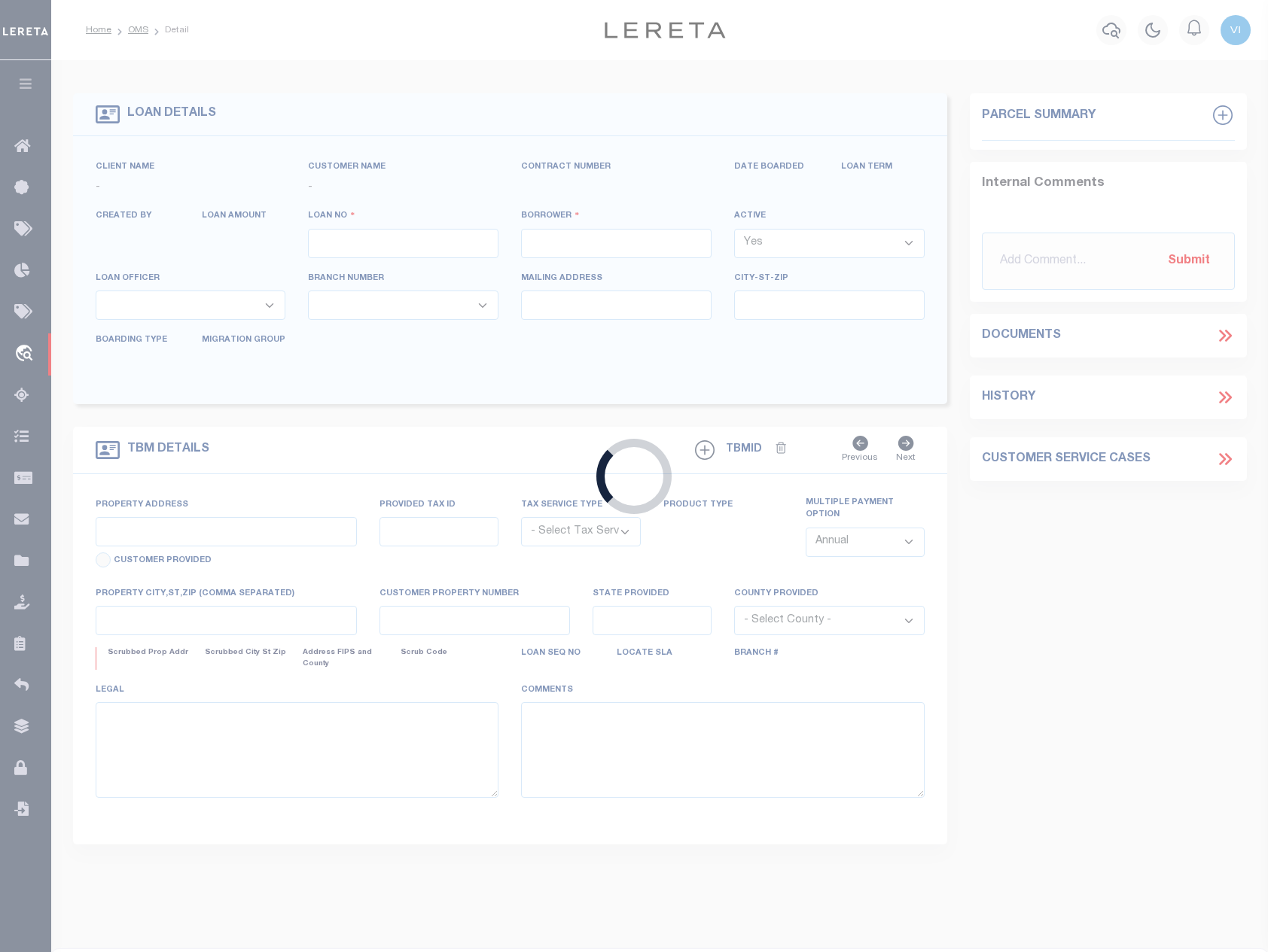
type input "10001-49140-UX01"
type input "[PERSON_NAME]"
select select
type input "1216 RICKOVER DR"
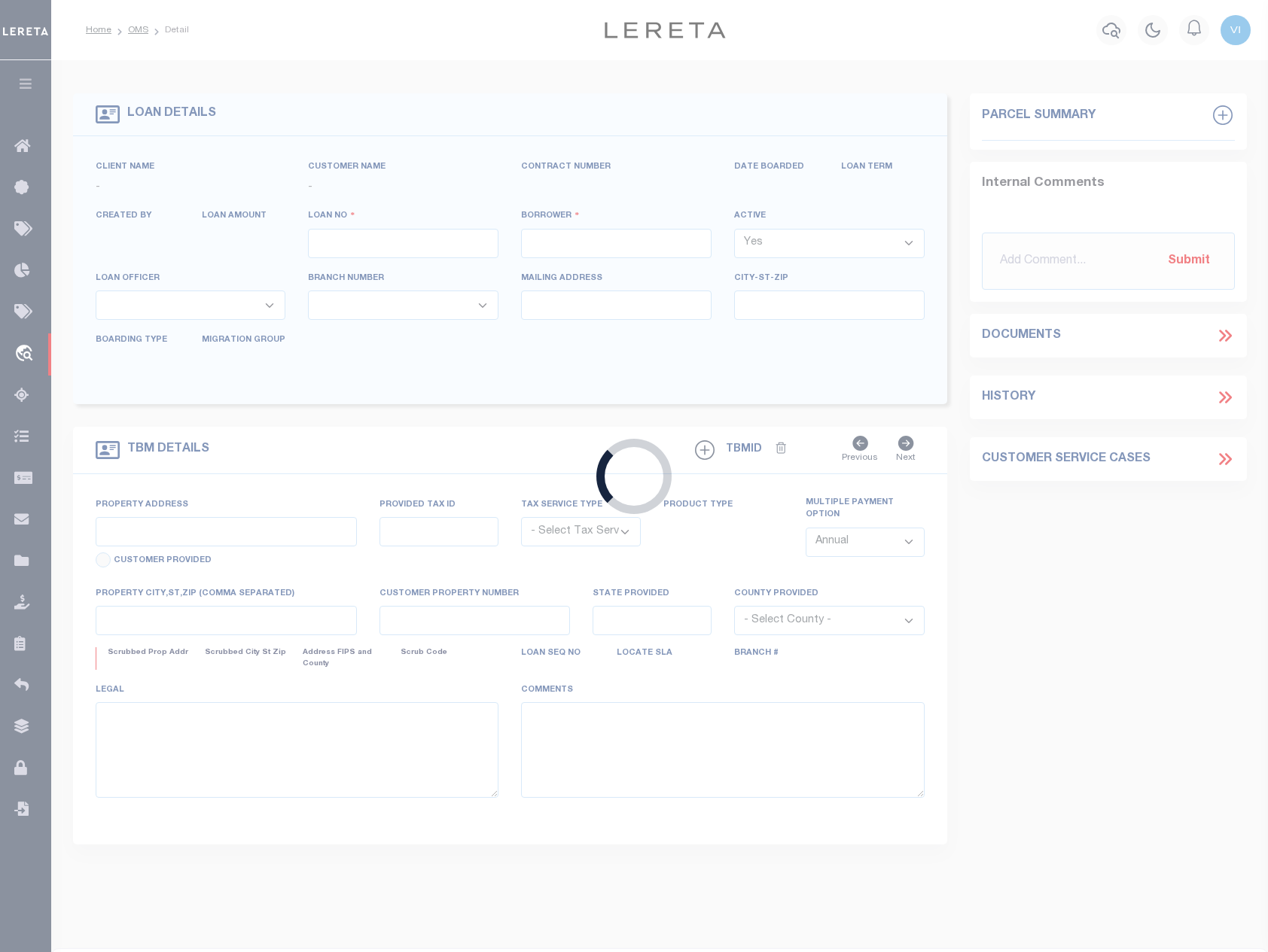
type input "COUPEVILLE WA 98239-4100"
type input "[DATE]"
select select "10"
select select "NonEscrow"
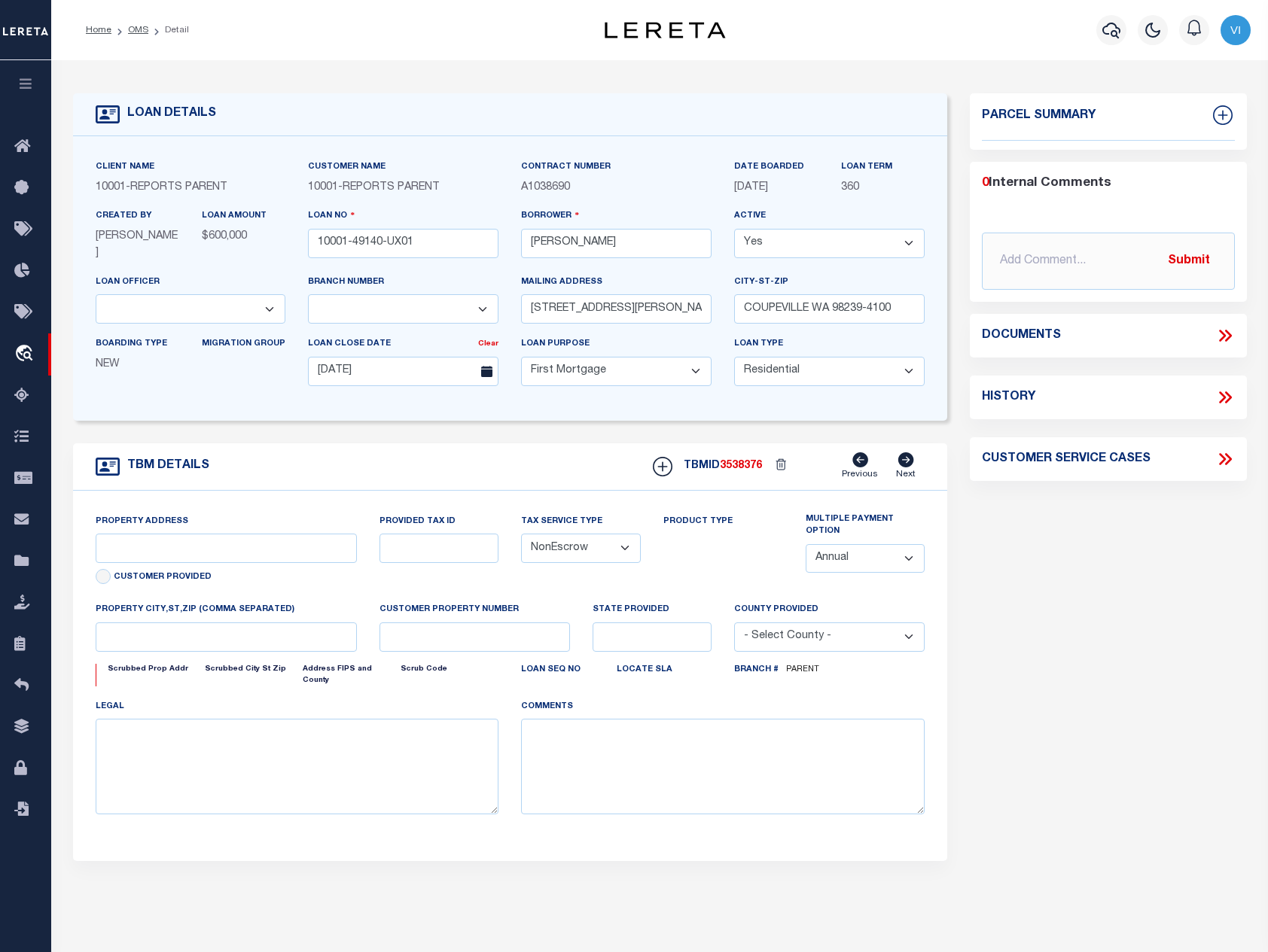
select select "26358"
type input "1216 RICKOVER DR"
select select
type input "COUPEVILLE WA 98239-4100"
type input "10001-49140-UX01"
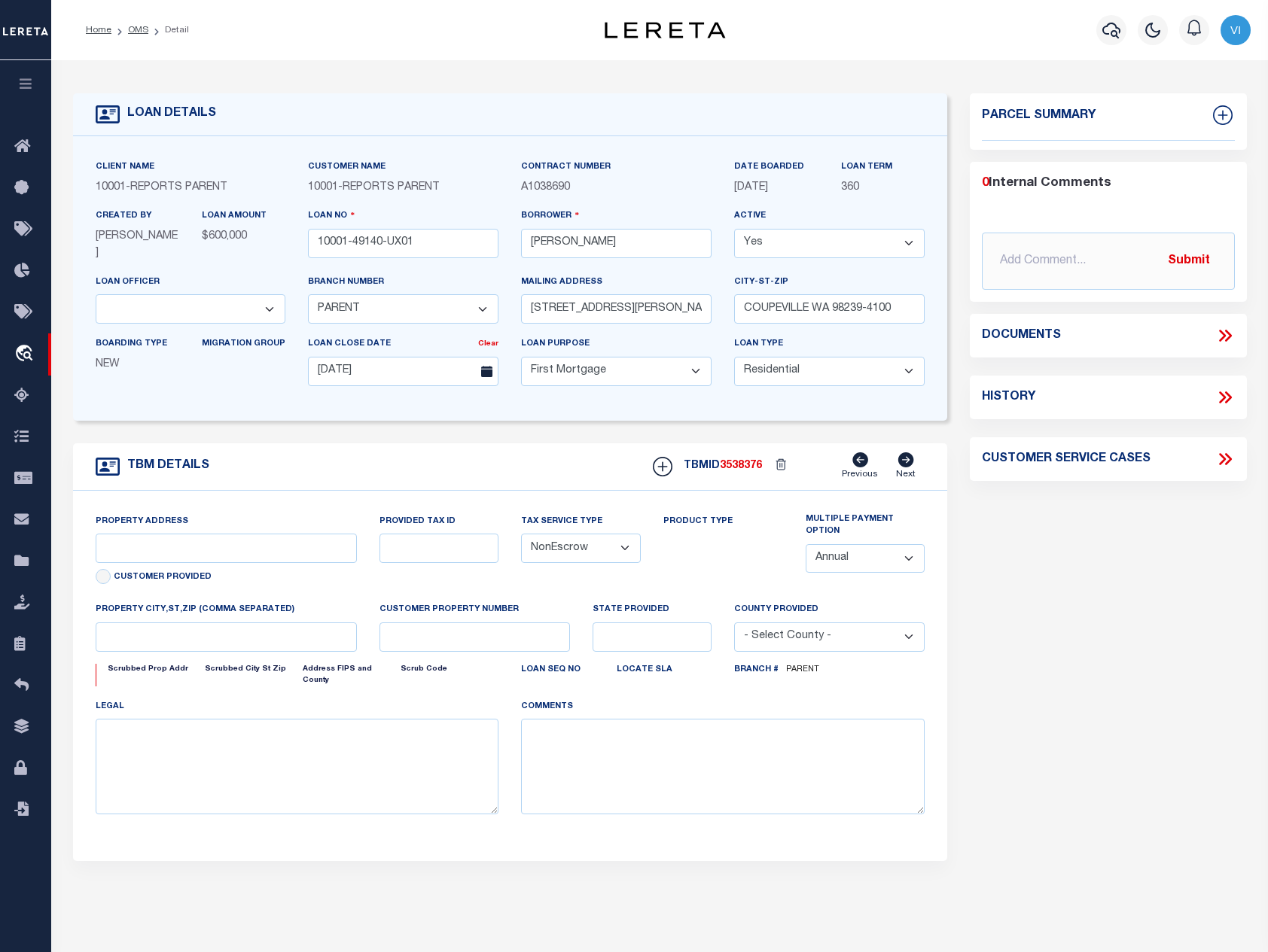
type input "WA"
select select
select select "155747"
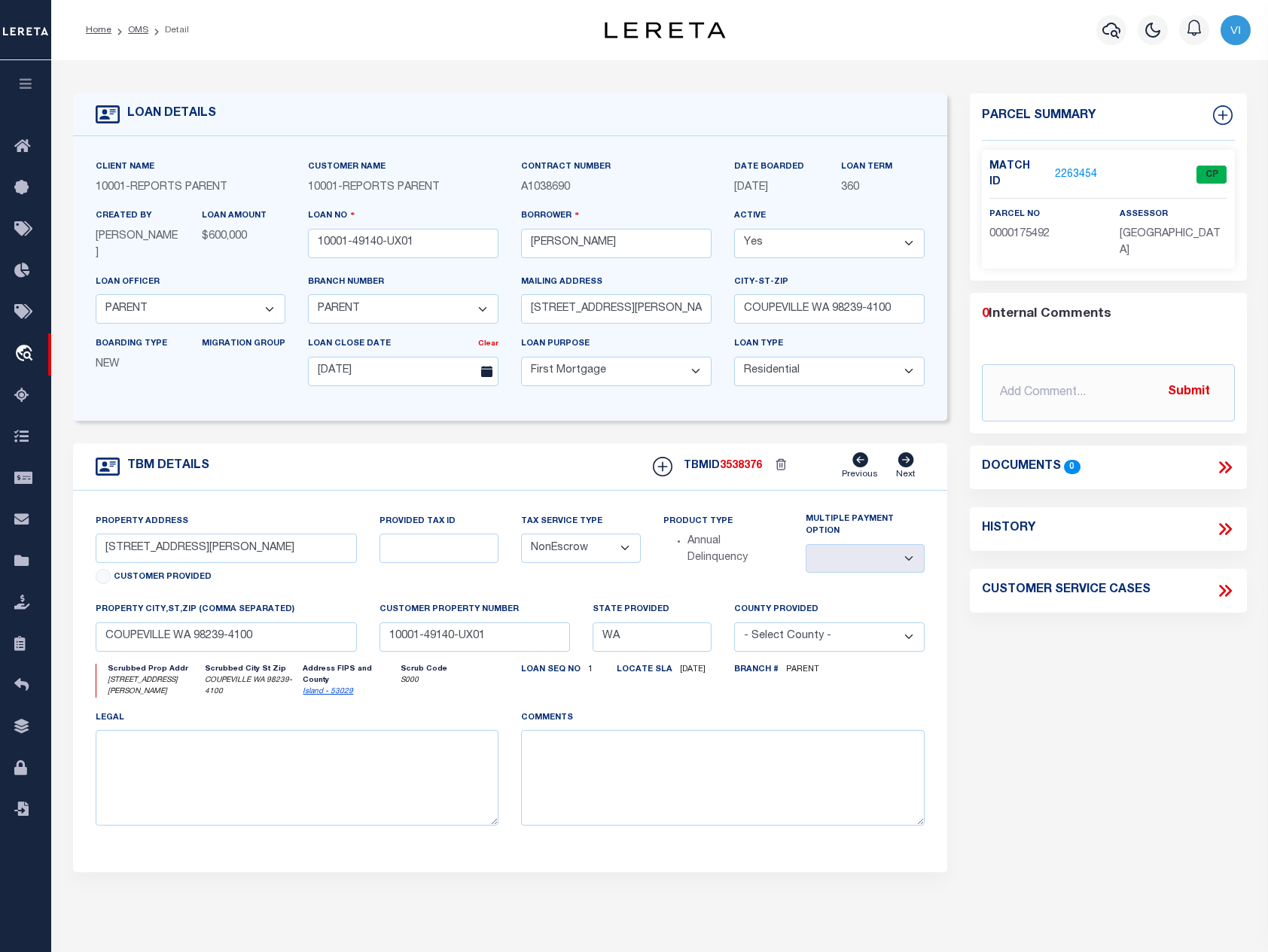
click at [1058, 169] on link "2263454" at bounding box center [1076, 175] width 42 height 16
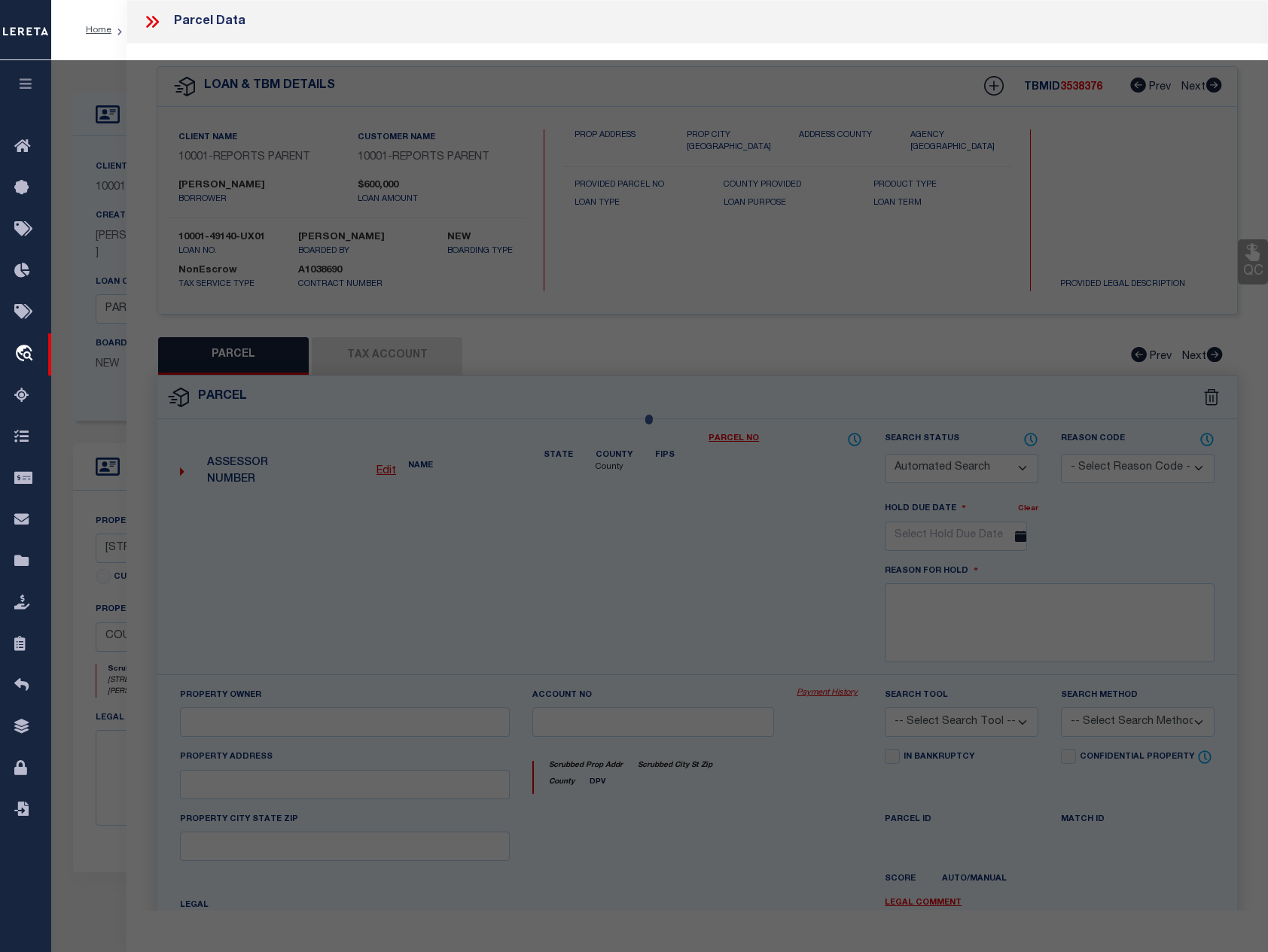
checkbox input "false"
select select "CP"
type input "HAMM,TREVOR"
select select "ATL"
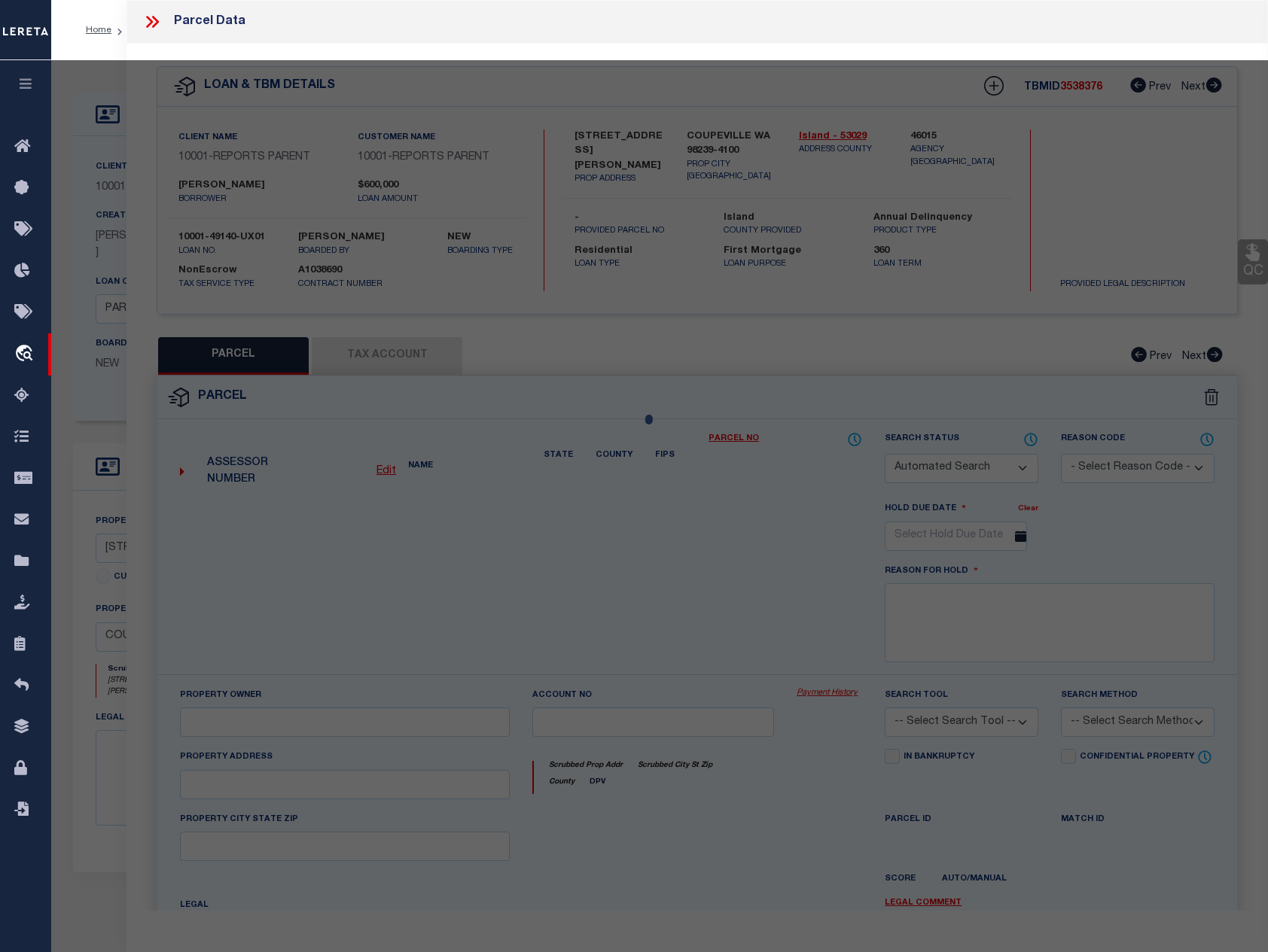
select select "ADD"
type input "1216 RICKOVER DR"
checkbox input "false"
type input "COUPEVILLE, WA 98239"
type textarea "ADMIRALS COVE 5 LOT 33"
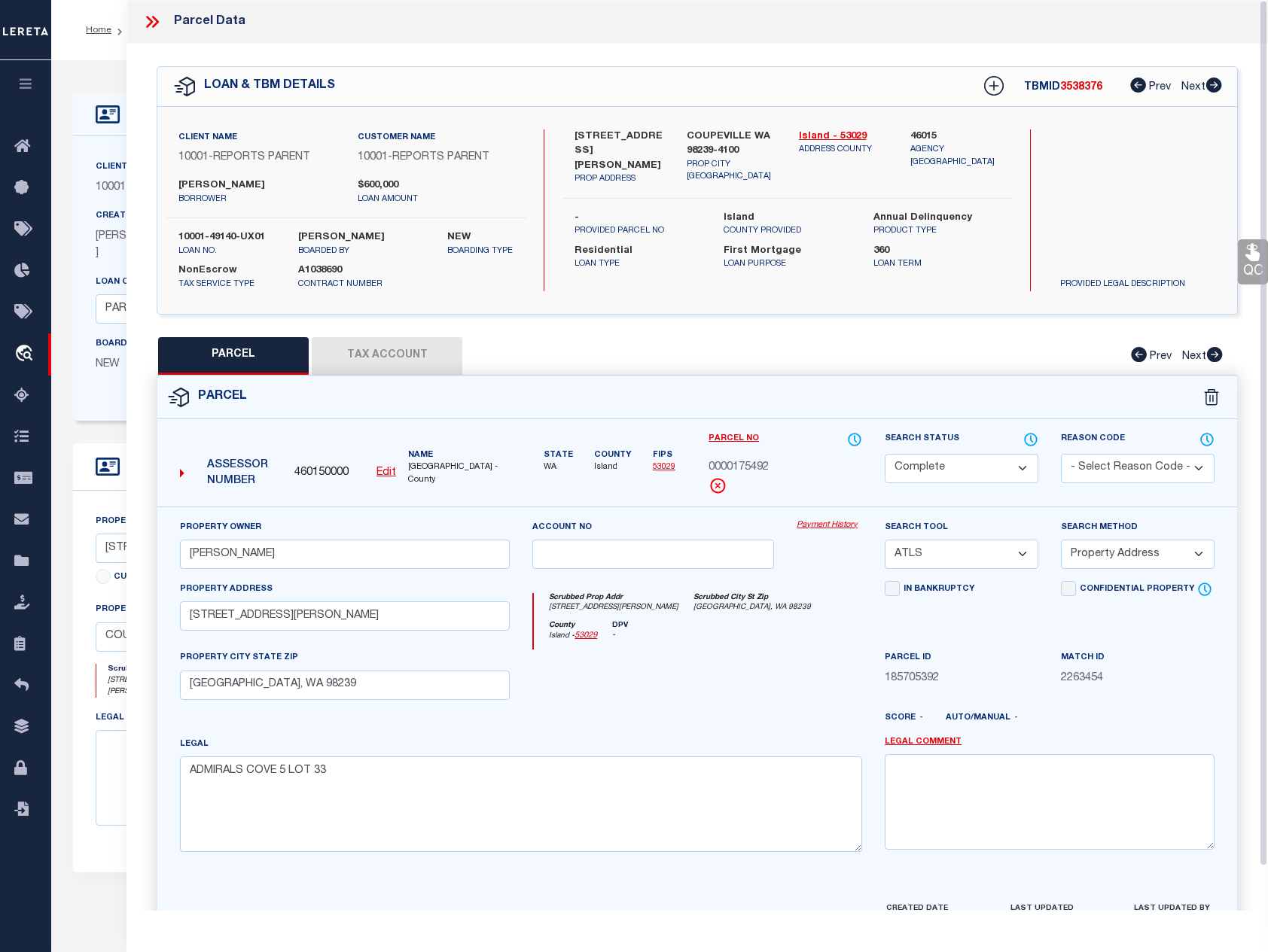
click at [831, 524] on link "Payment History" at bounding box center [829, 525] width 66 height 13
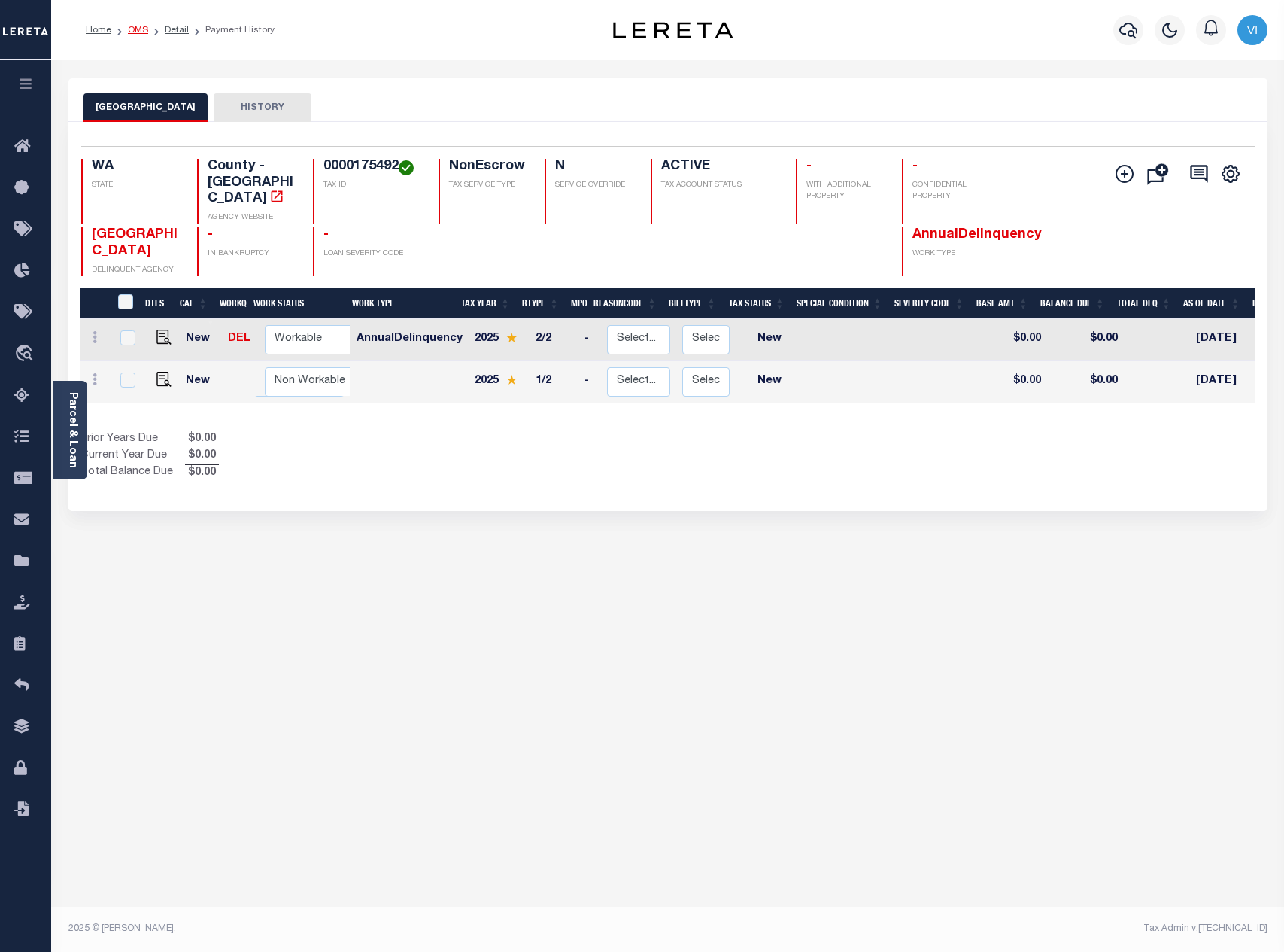
click at [140, 33] on link "OMS" at bounding box center [138, 30] width 20 height 9
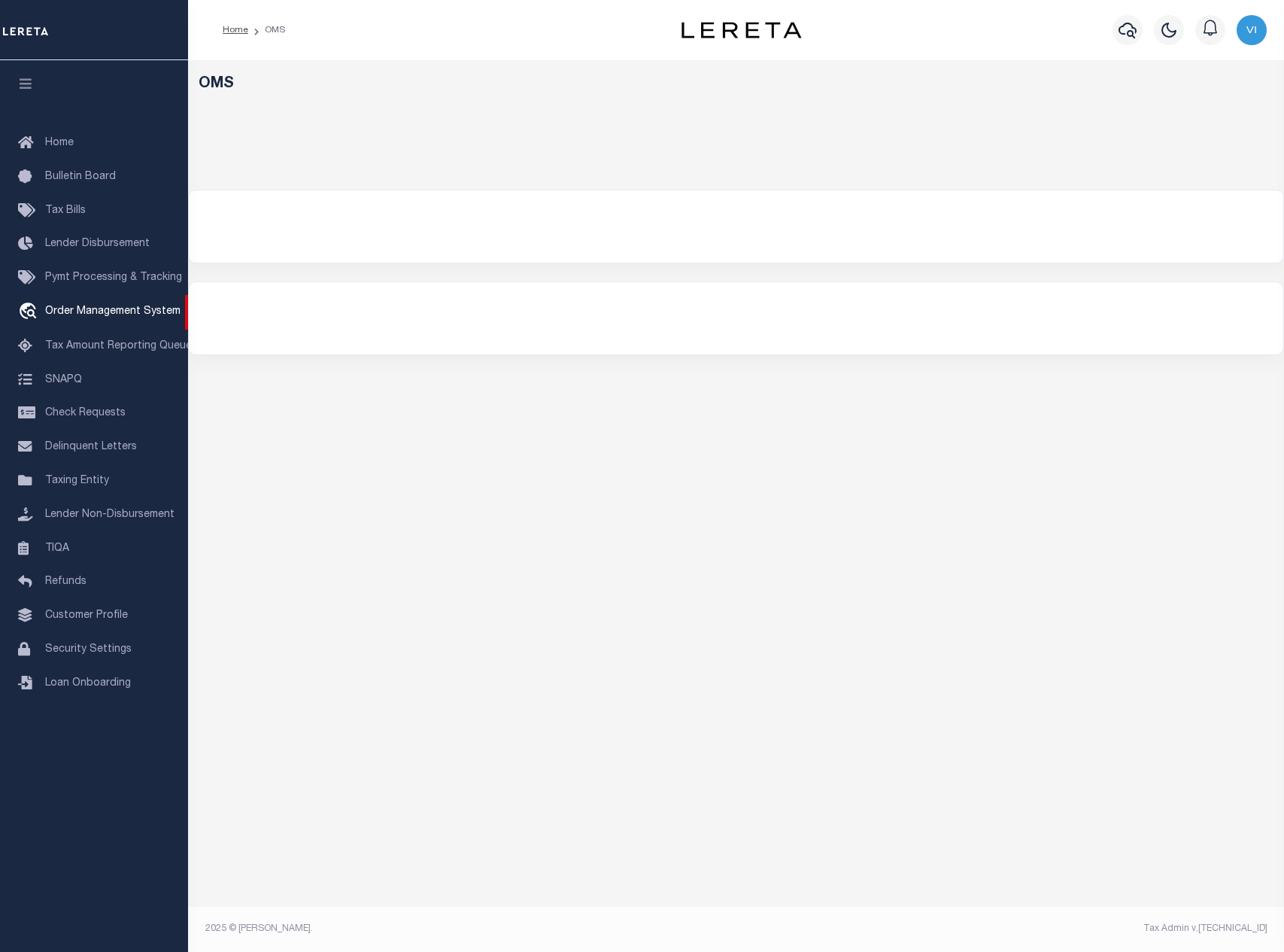
select select "200"
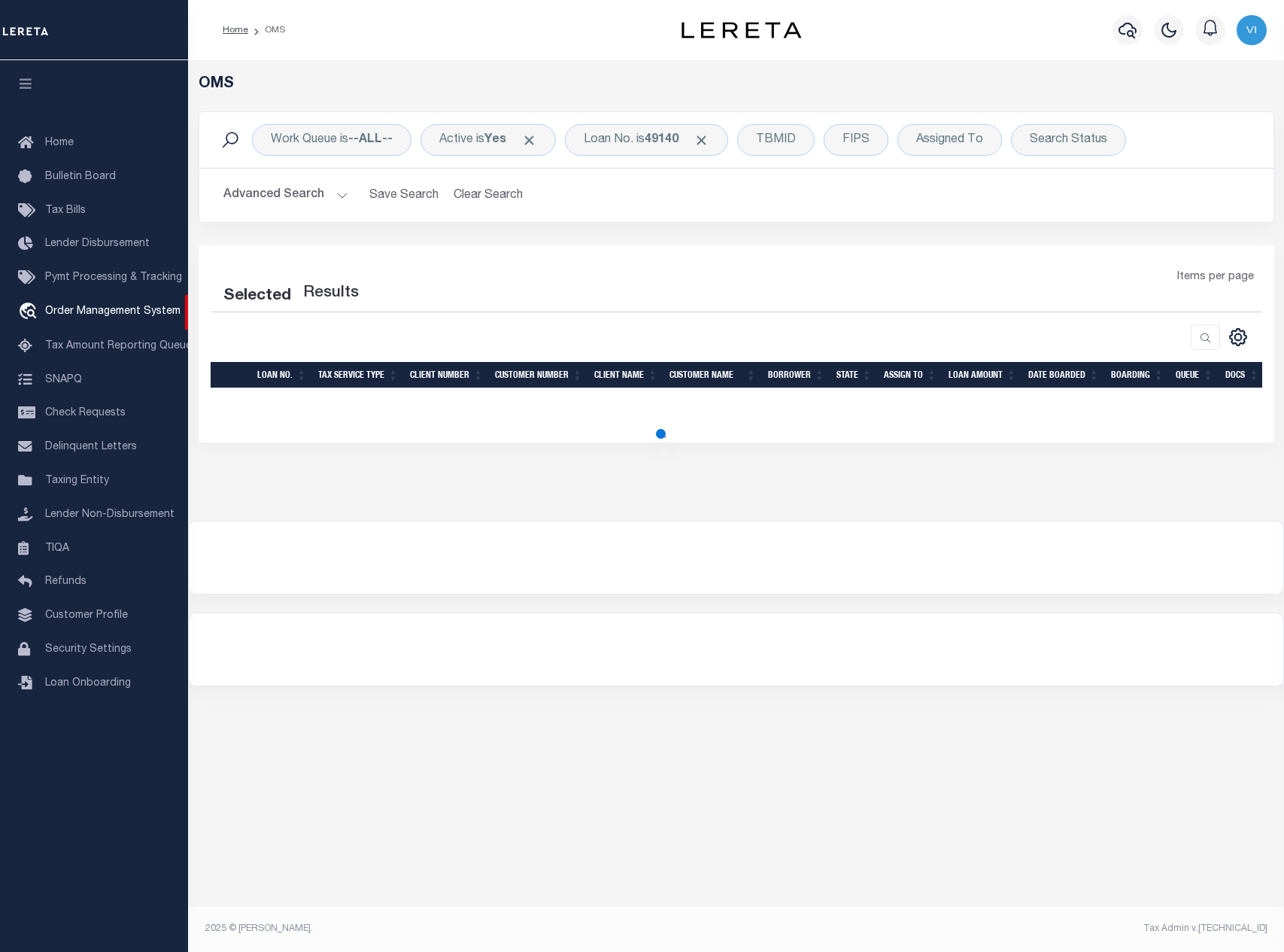
select select "200"
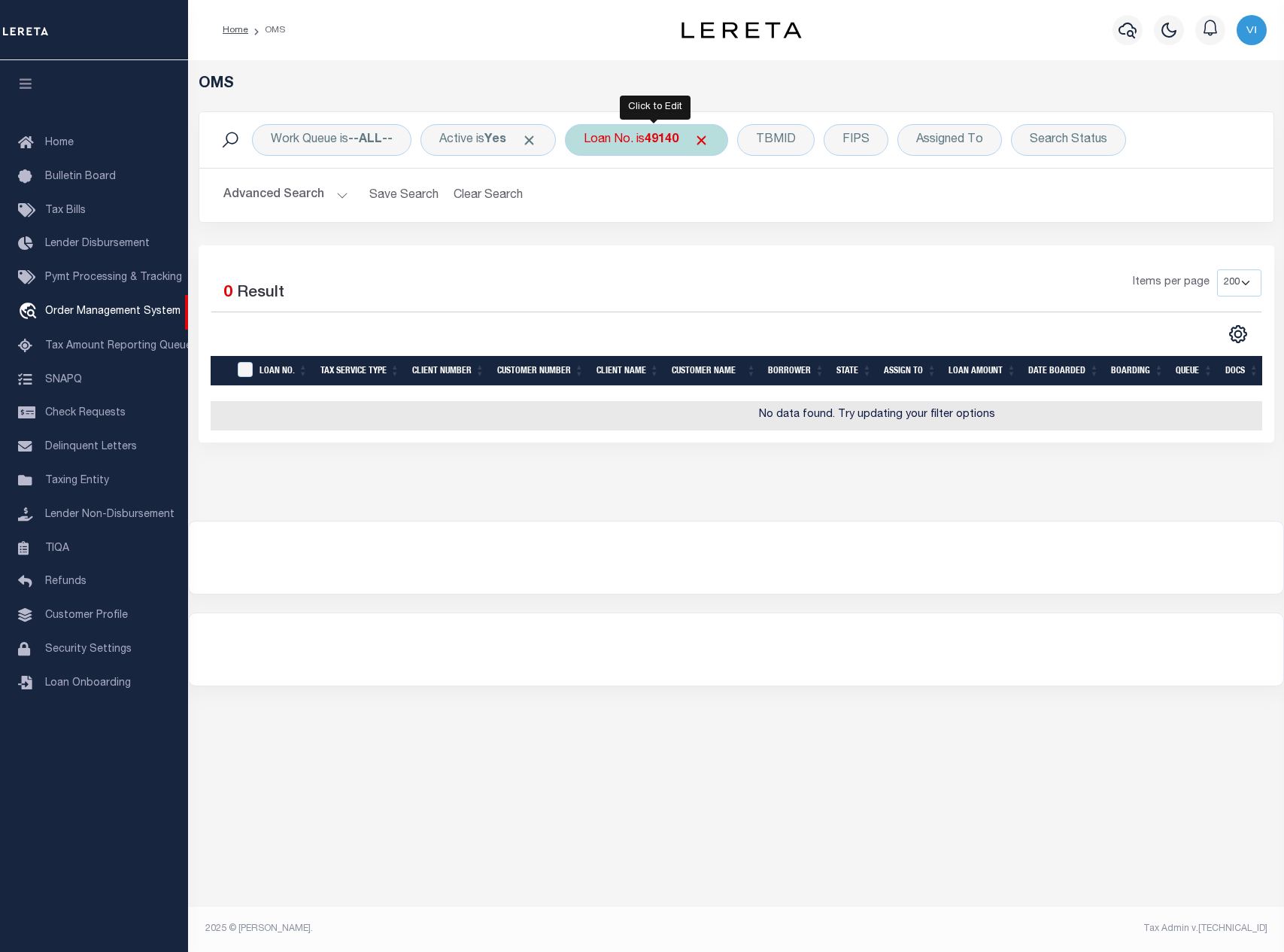
click at [651, 140] on div "Loan No. is 49140" at bounding box center [646, 140] width 163 height 32
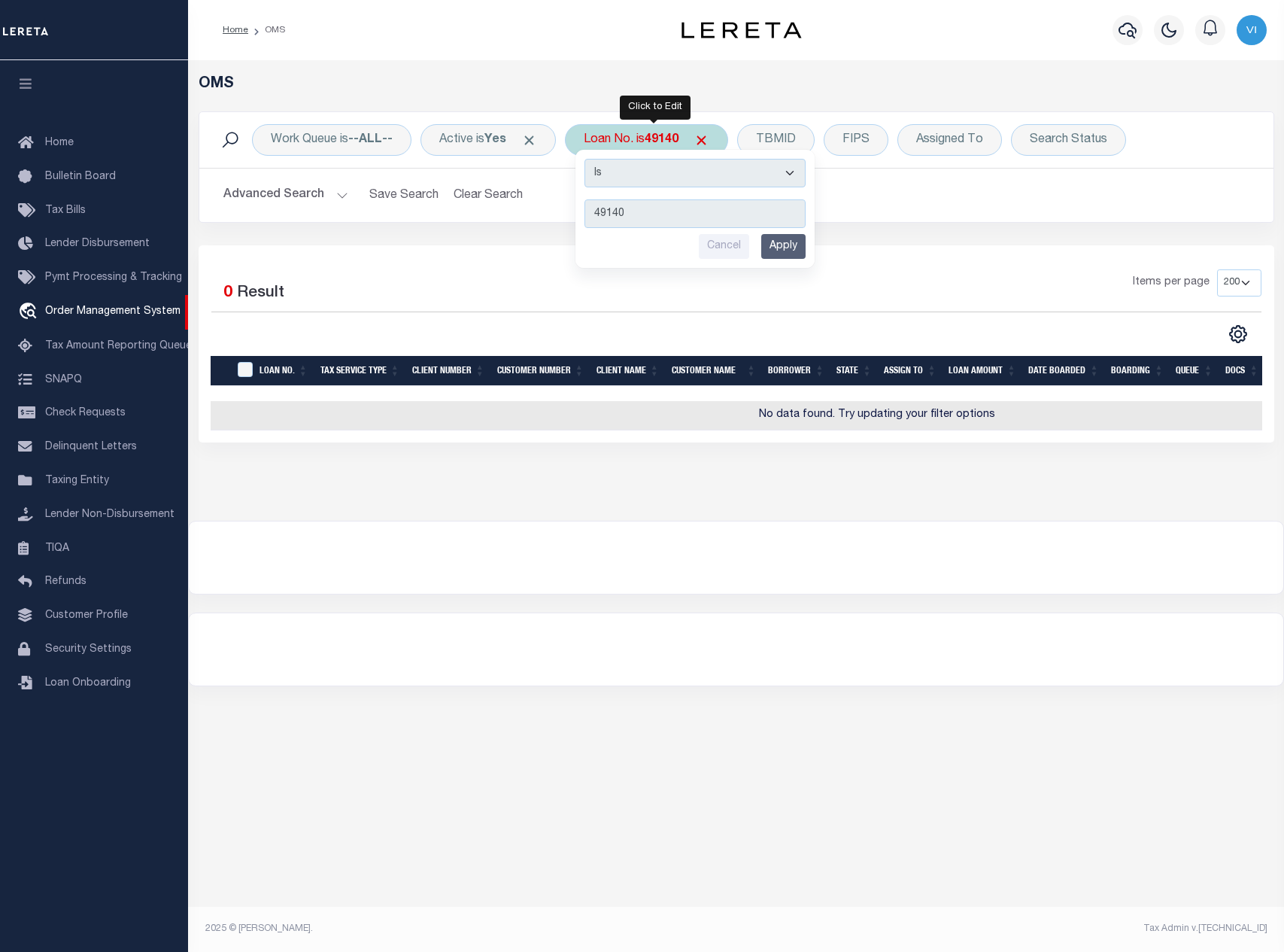
click at [682, 165] on select "Is Contains" at bounding box center [695, 173] width 221 height 29
select select "c"
click at [590, 159] on select "Is Contains" at bounding box center [695, 173] width 221 height 29
click at [792, 251] on input "Apply" at bounding box center [783, 246] width 45 height 25
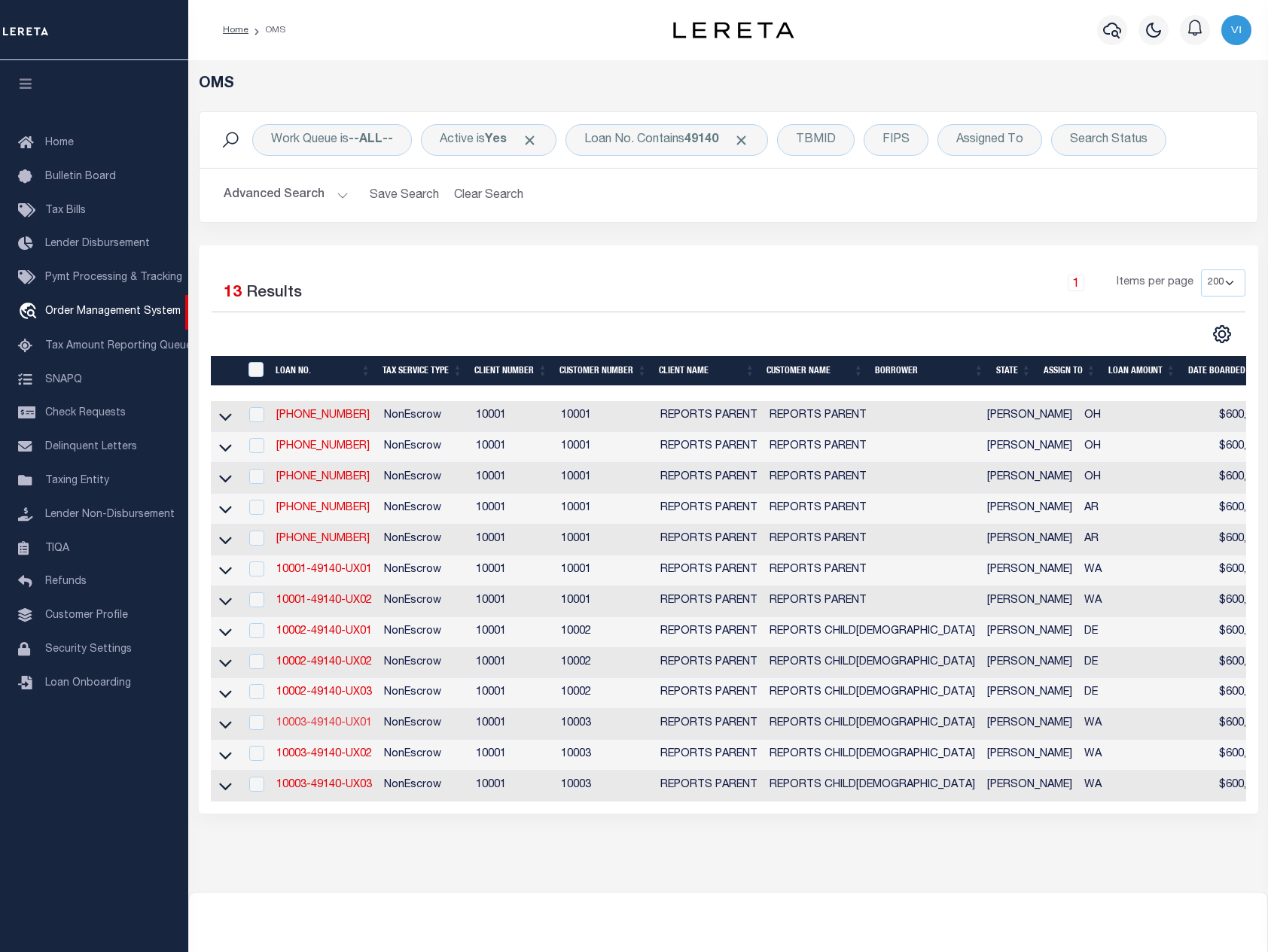
click at [363, 728] on link "10003-49140-UX01" at bounding box center [324, 723] width 96 height 11
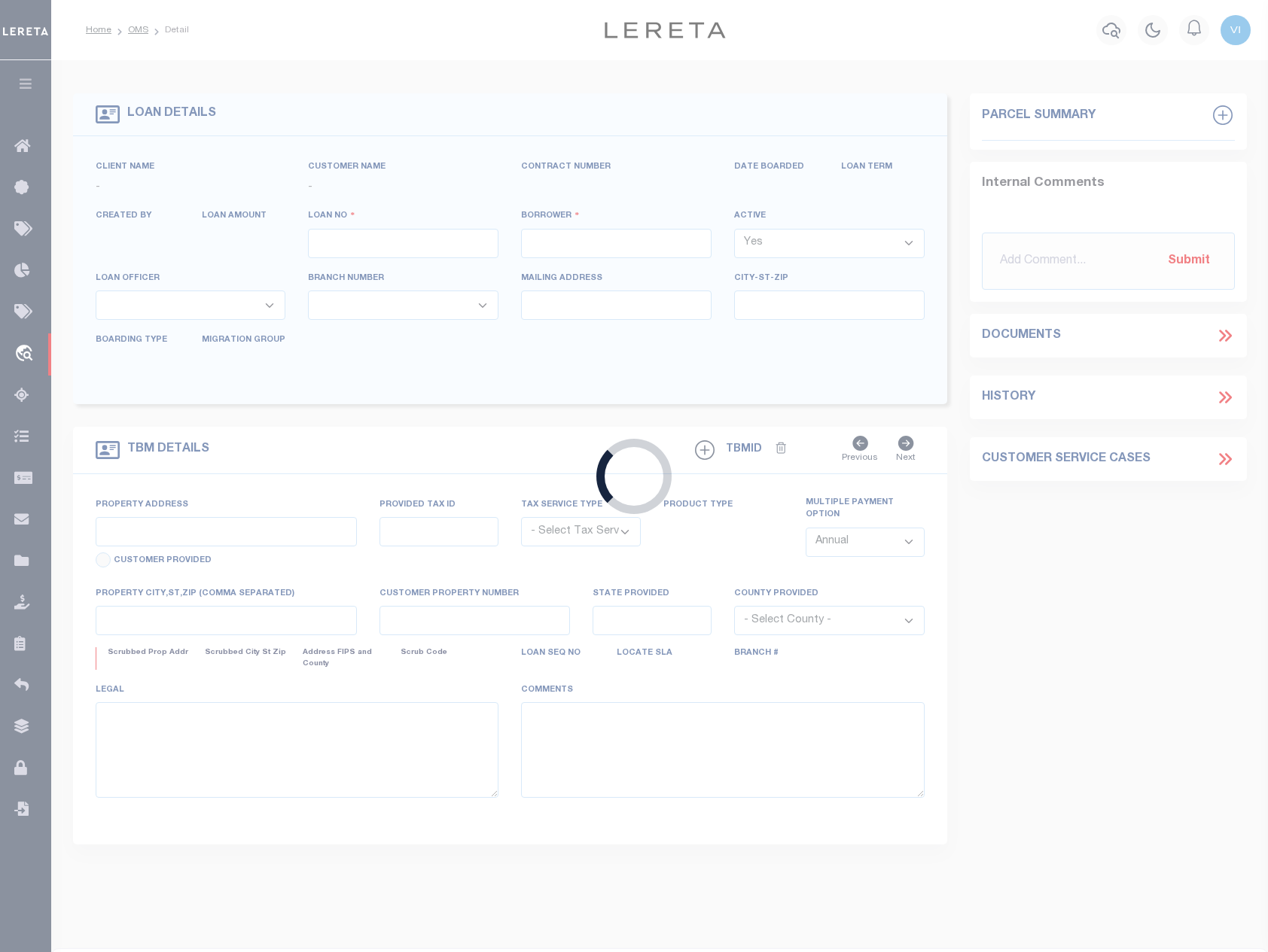
type input "10003-49140-UX01"
type input "[PERSON_NAME]"
select select
type input "430 CONCONULLY RD"
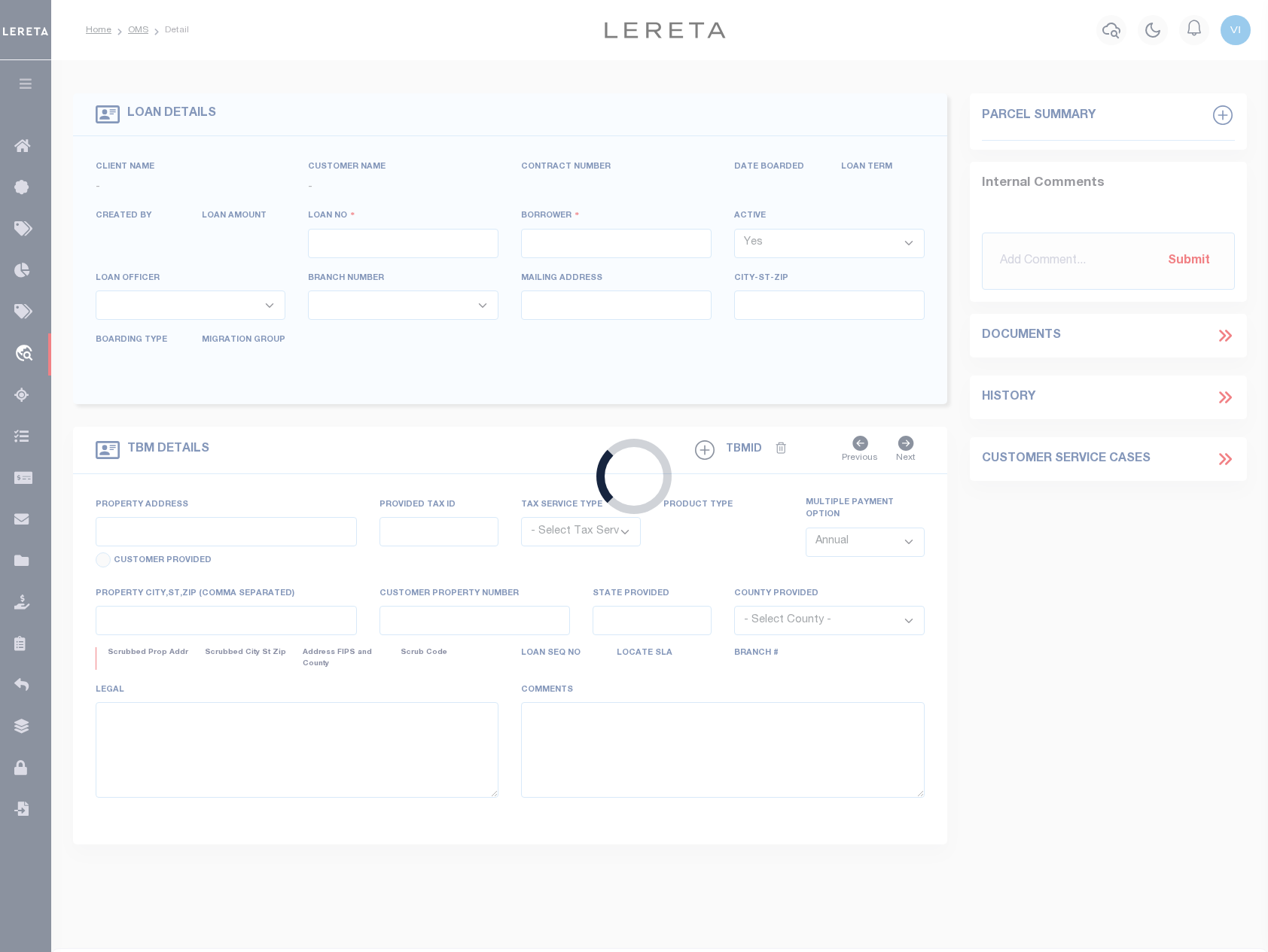
type input "OKANOGAN WA 98840-9702"
type input "[DATE]"
select select "10"
select select "NonEscrow"
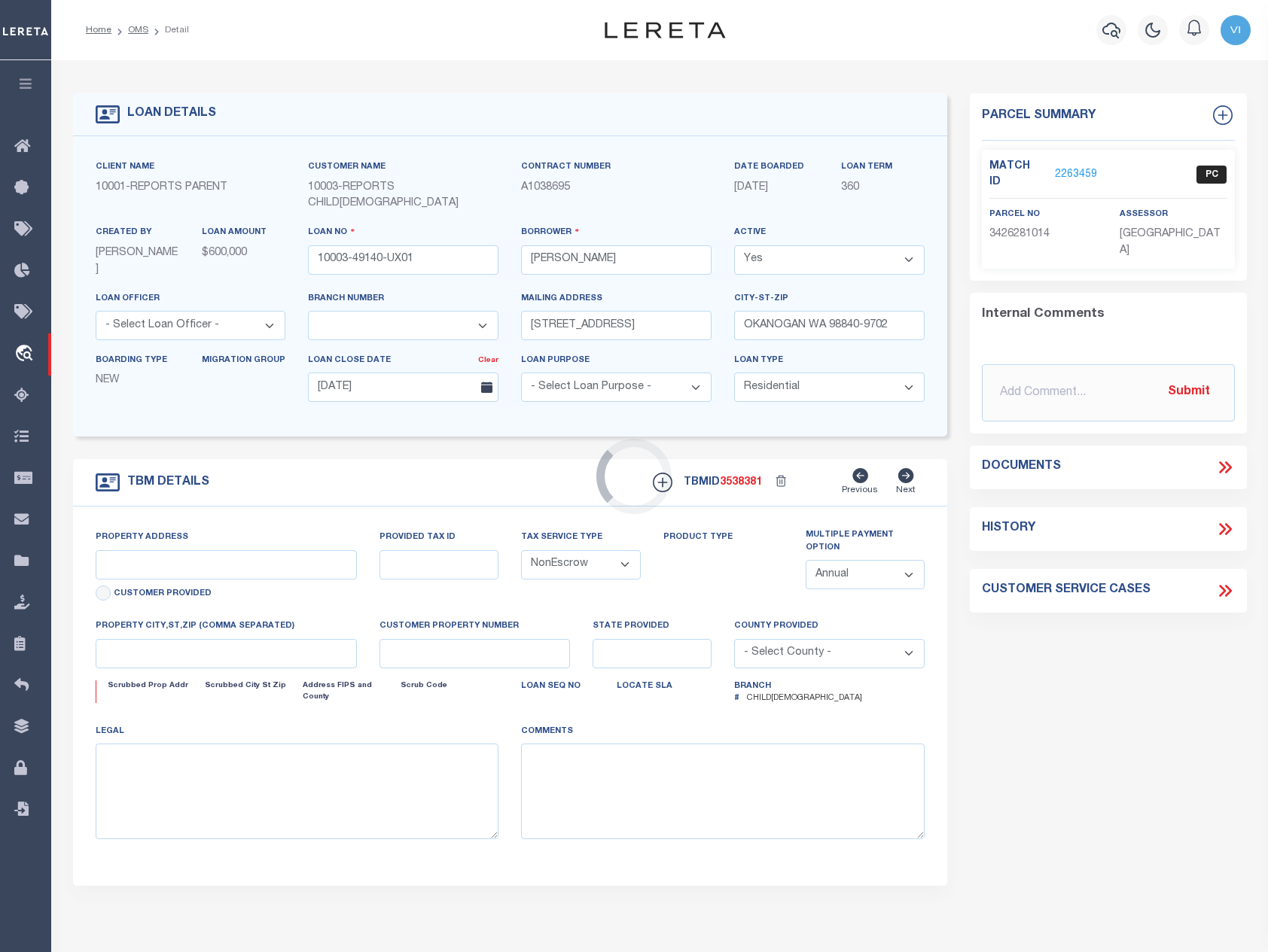
type input "430 CONCONULLY RD"
select select
type input "OKANOGAN WA 98840-9702"
type input "WA"
select select
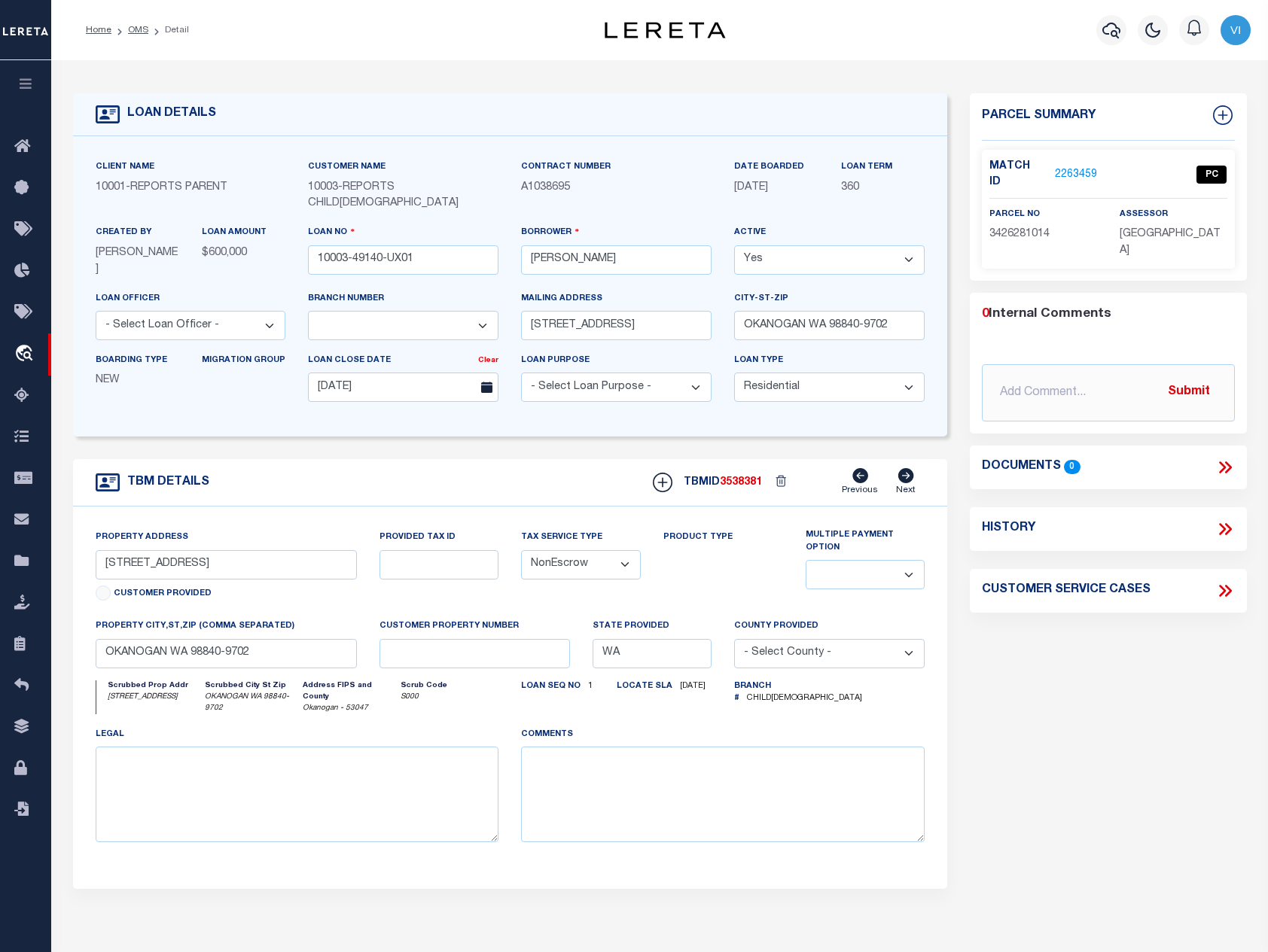
click at [1067, 167] on link "2263459" at bounding box center [1076, 175] width 42 height 16
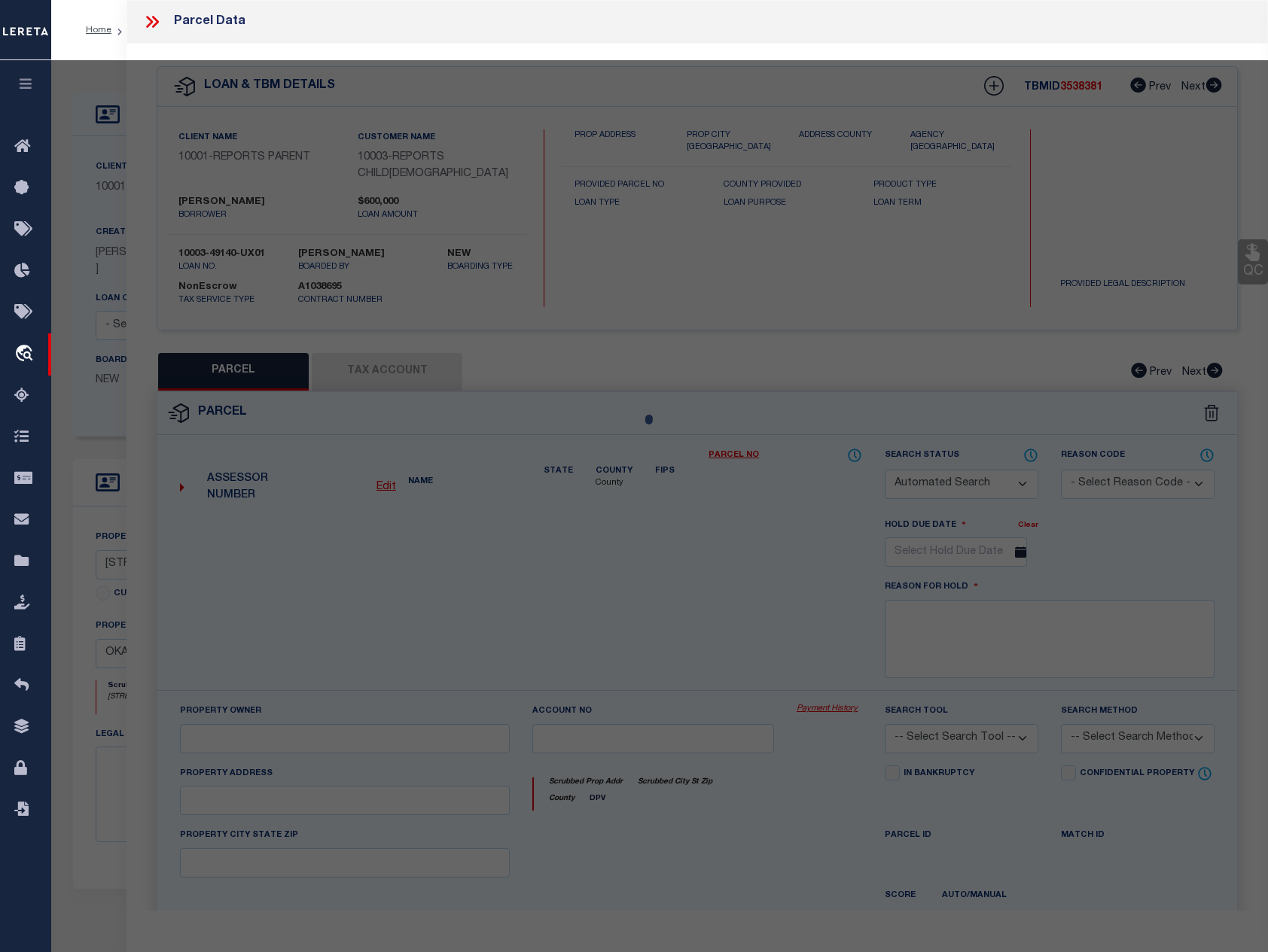
checkbox input "false"
select select "PC"
type input "GADEBERG,DANIELLE"
select select "ATL"
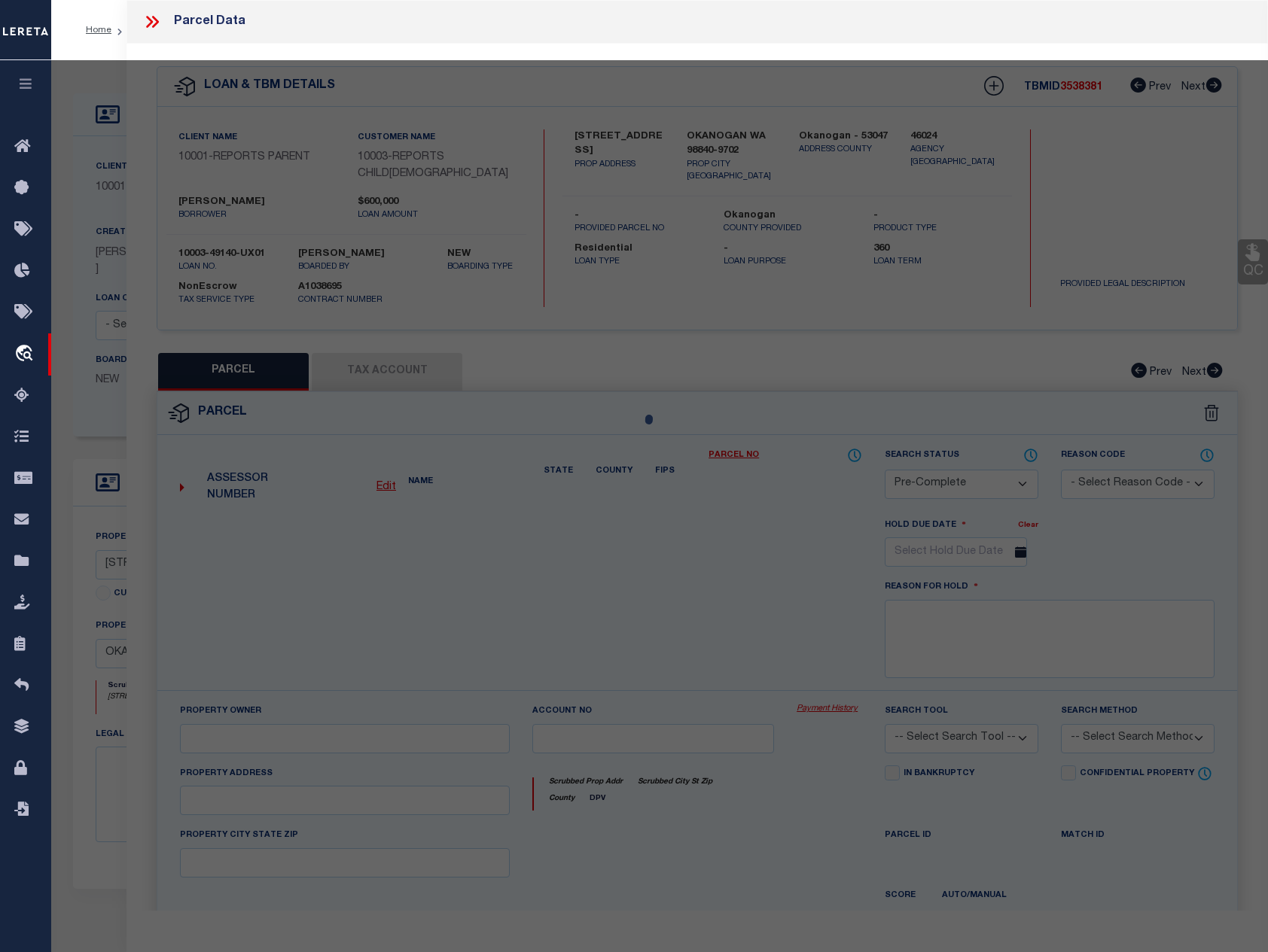
select select "ADD"
type input "430 CONCONULLY RD"
checkbox input "false"
type input "OKANOGAN, WA 98840"
type textarea "N1/2 SW NW NE"
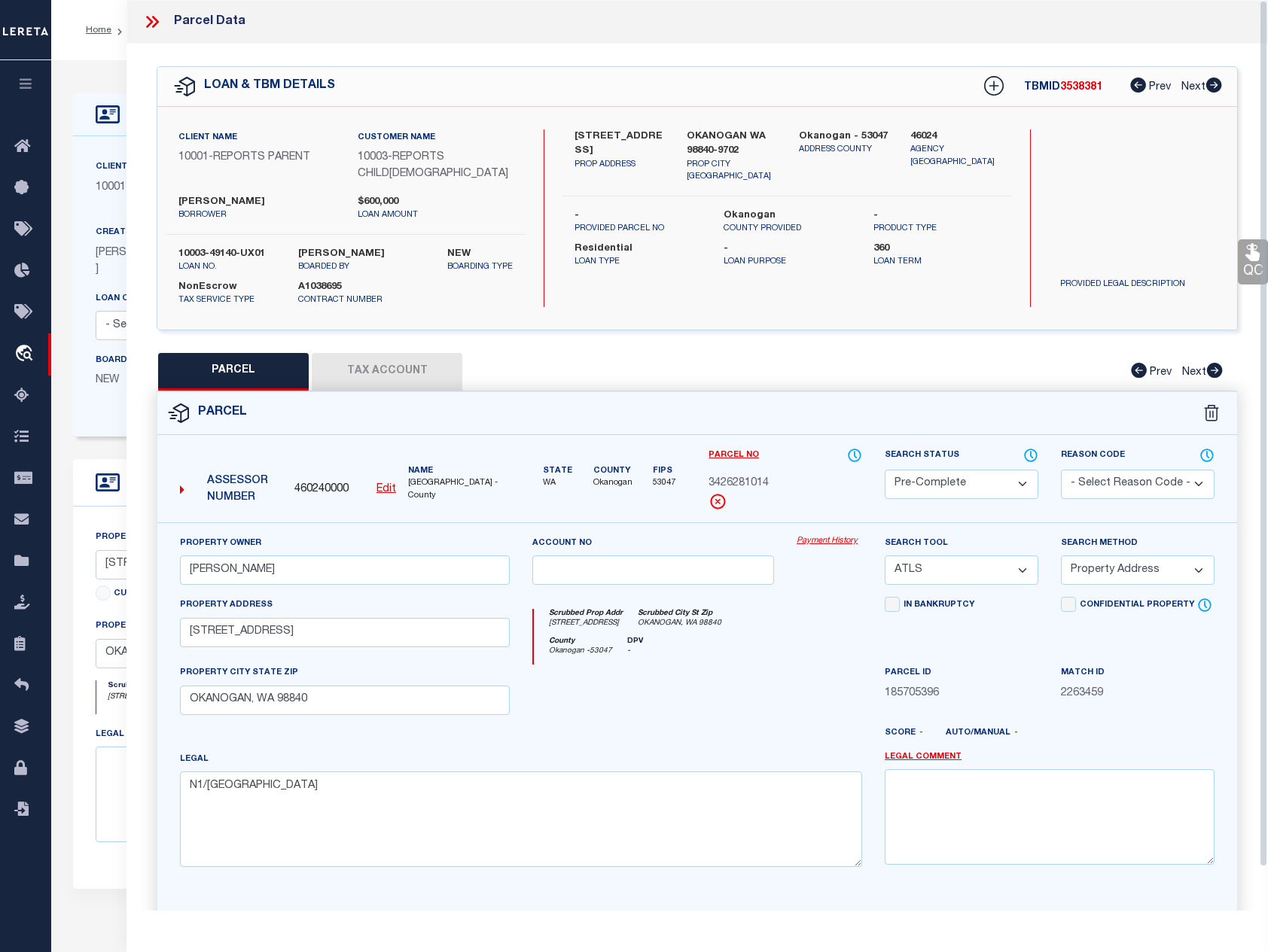
click at [139, 32] on div "Parcel Data" at bounding box center [697, 22] width 1142 height 44
click at [148, 27] on icon at bounding box center [152, 22] width 20 height 20
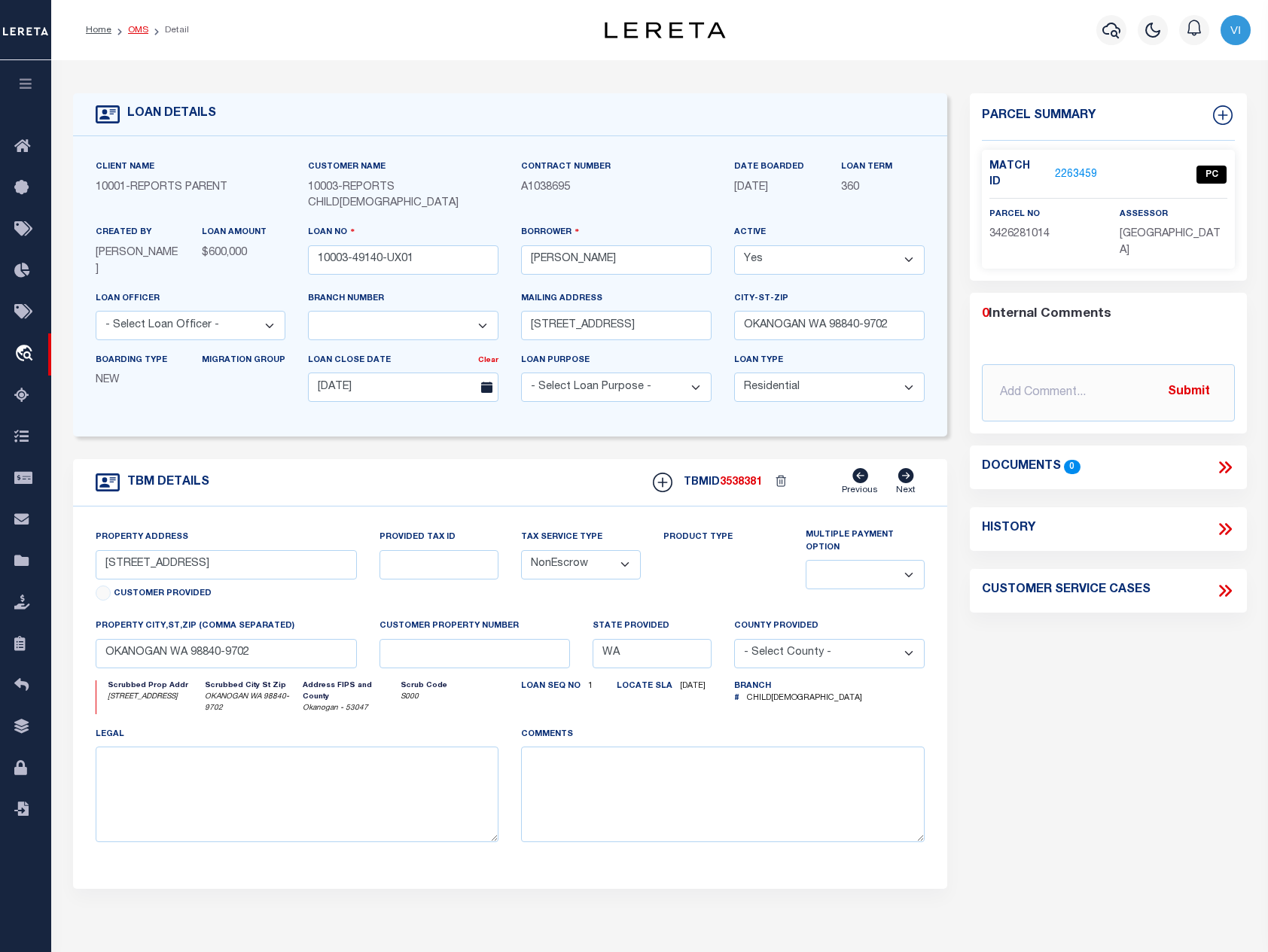
select select "26360"
click at [136, 34] on link "OMS" at bounding box center [138, 30] width 20 height 9
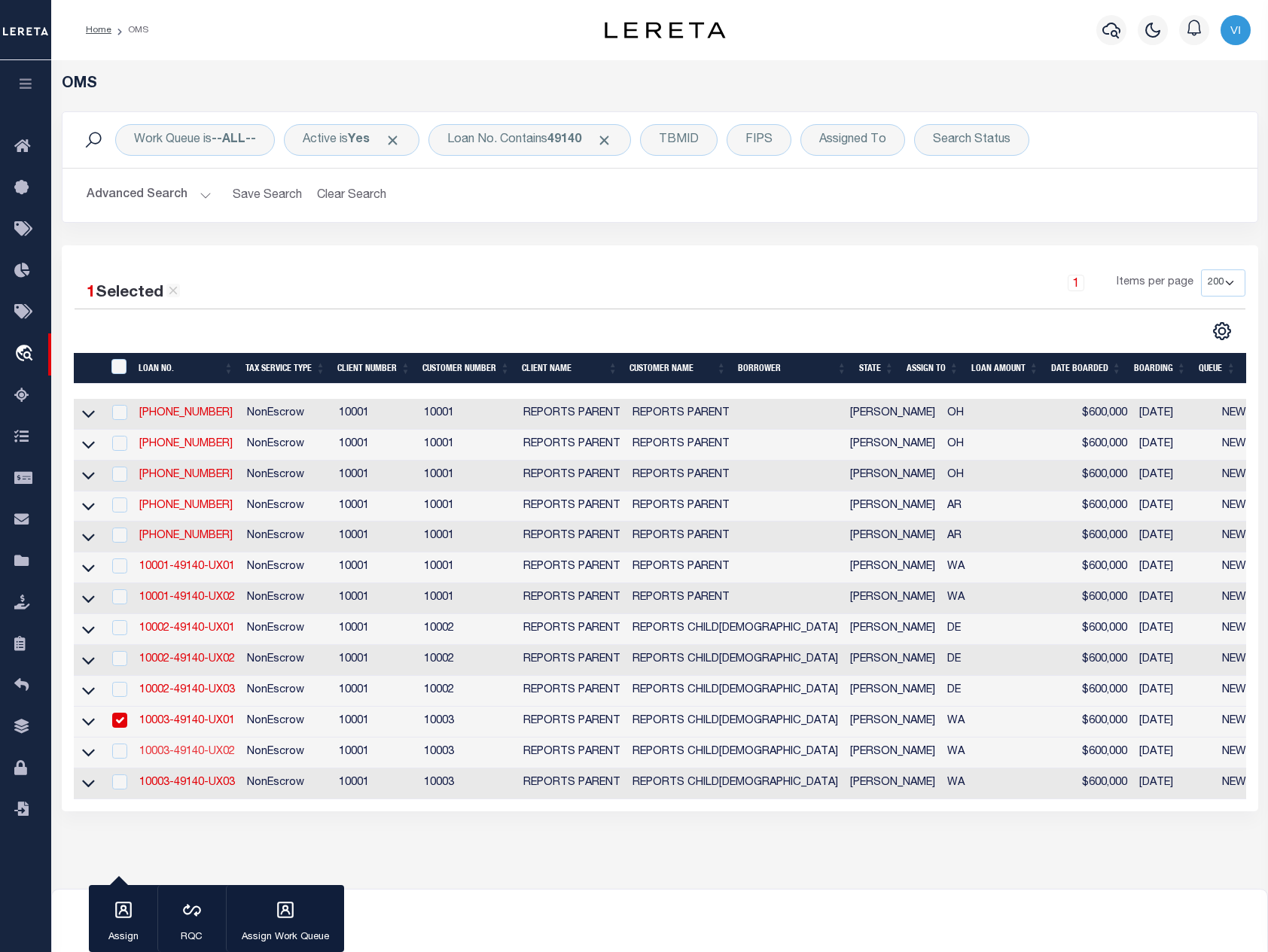
click at [217, 757] on link "10003-49140-UX02" at bounding box center [187, 751] width 96 height 11
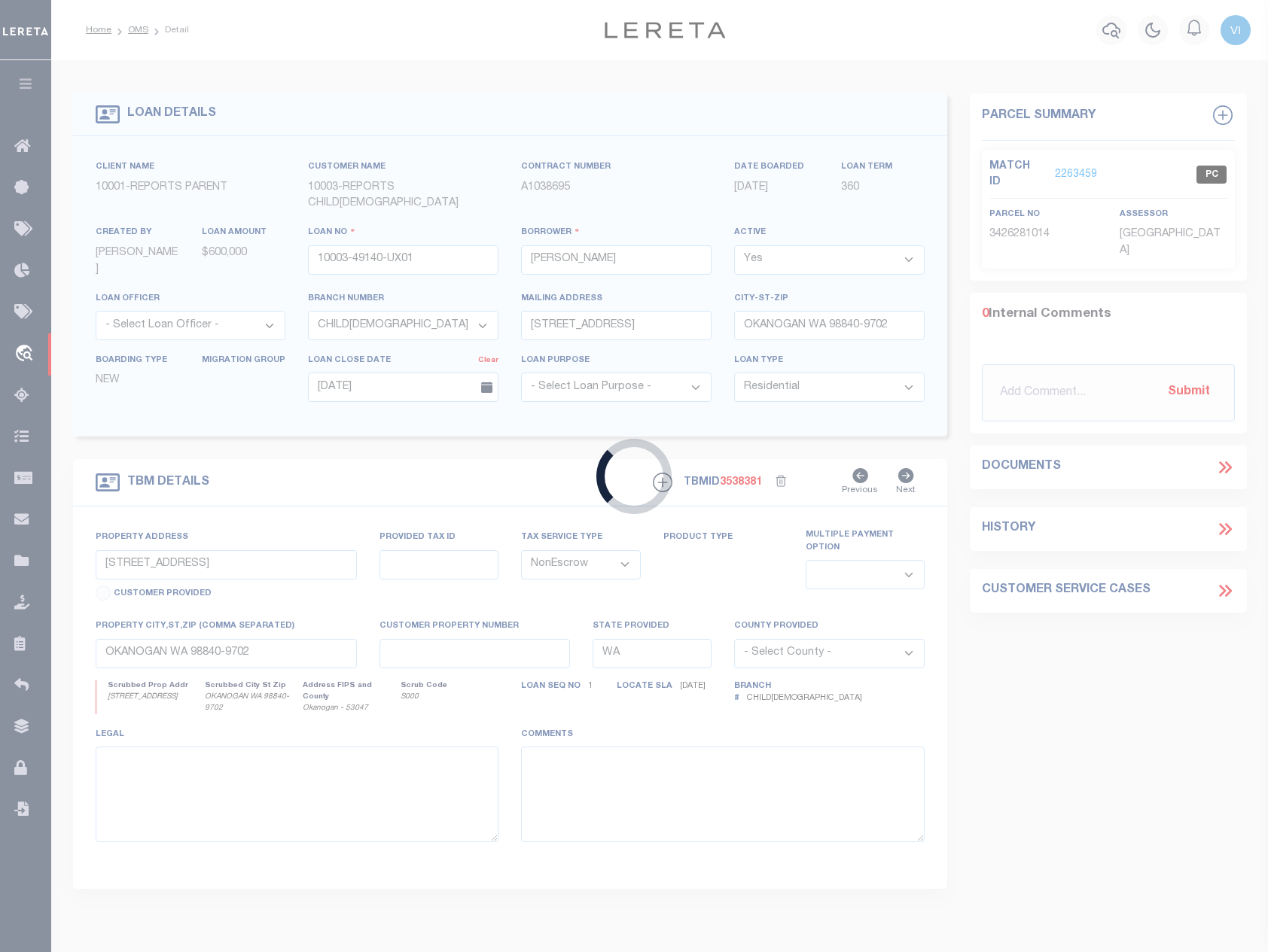
type input "10003-49140-UX02"
type input "197 CAMERON LAKE LOOP RD"
type input "OKANOGAN WA 98840-9773"
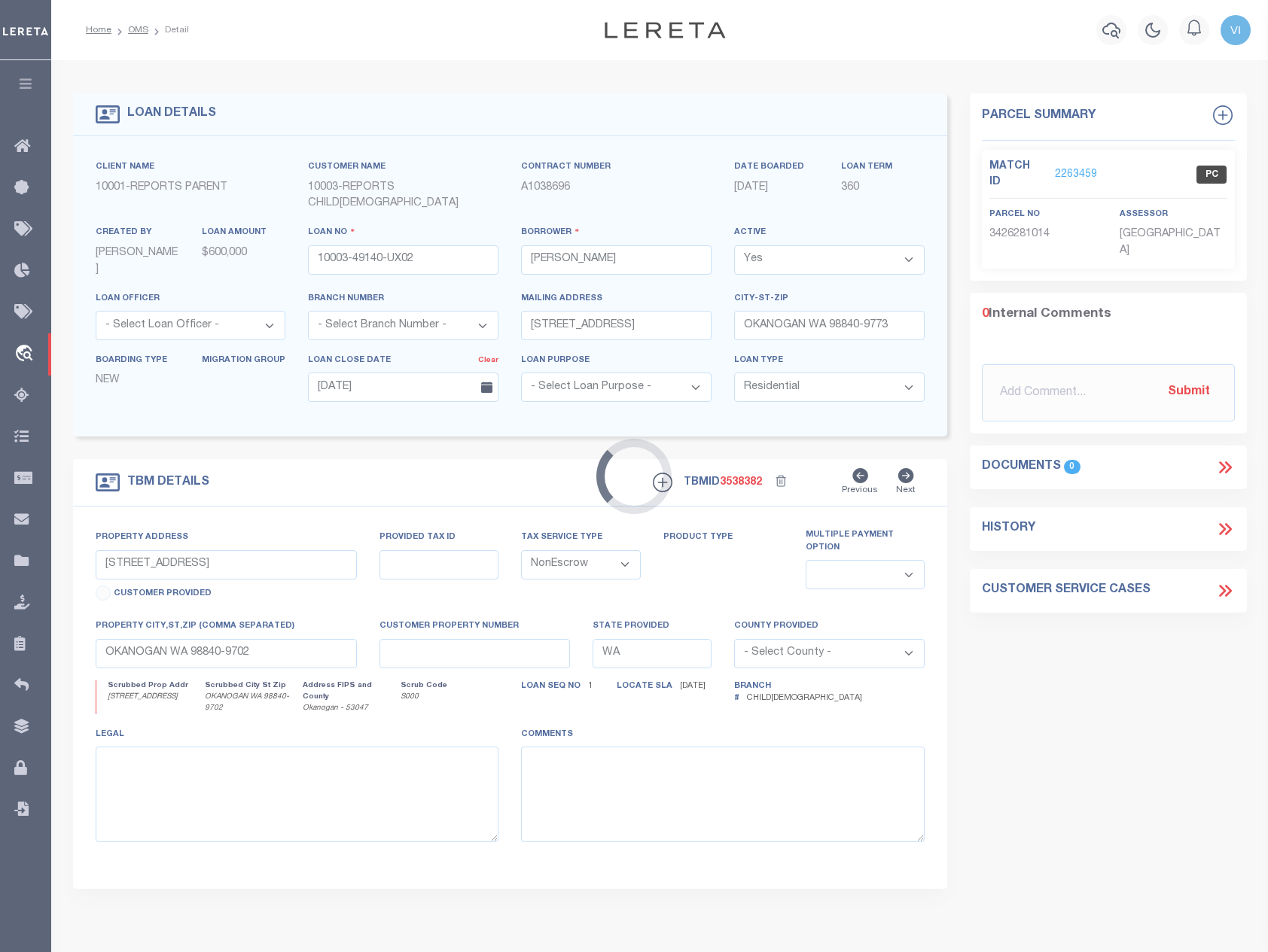
type input "197 CAMERON LAKE LOOP RD"
select select
type input "OKANOGAN WA 98840-9773"
select select
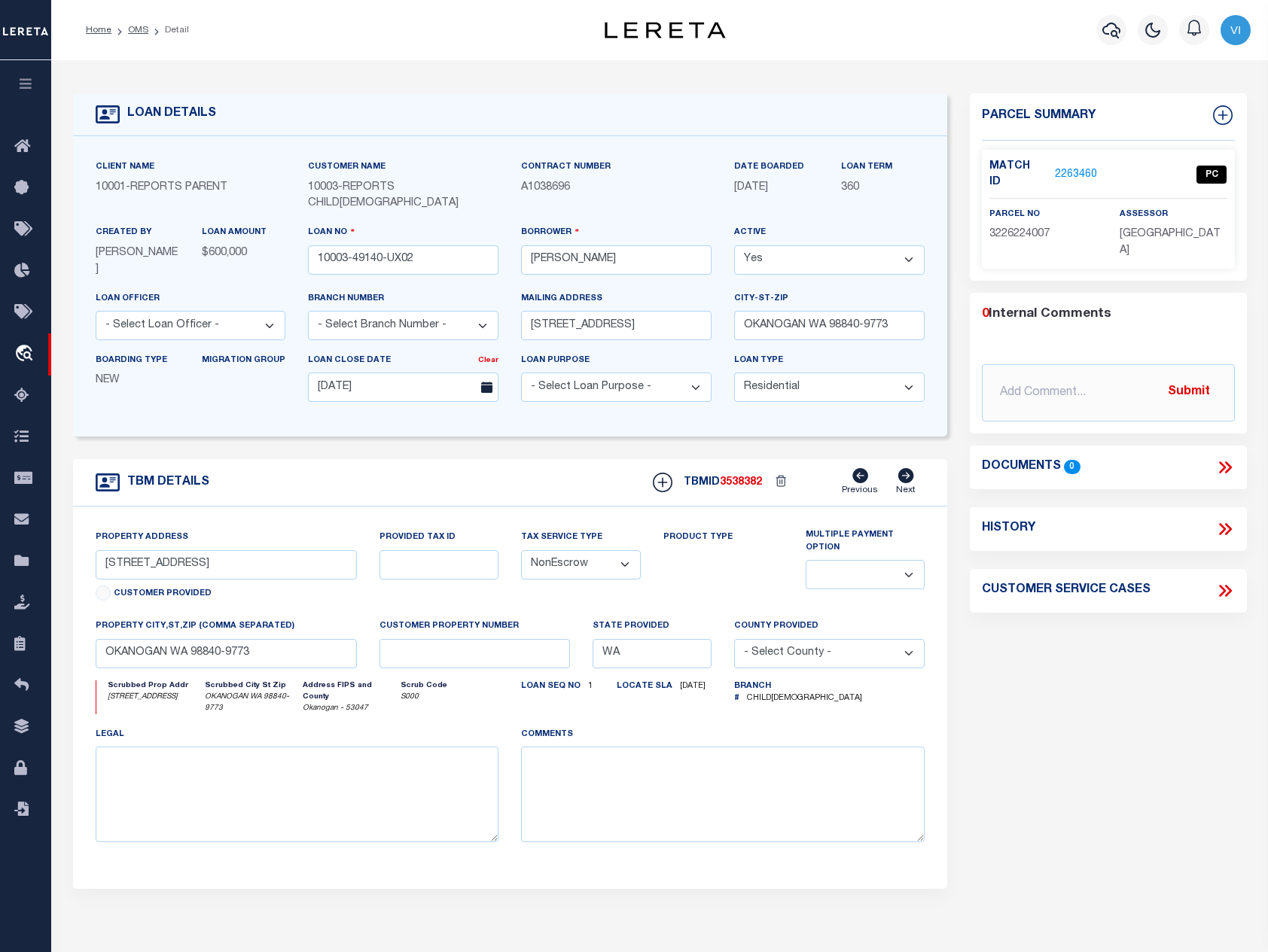
click at [138, 23] on li "OMS" at bounding box center [129, 30] width 37 height 14
click at [138, 20] on ol "Home OMS Detail" at bounding box center [137, 30] width 127 height 32
click at [136, 29] on link "OMS" at bounding box center [138, 30] width 20 height 9
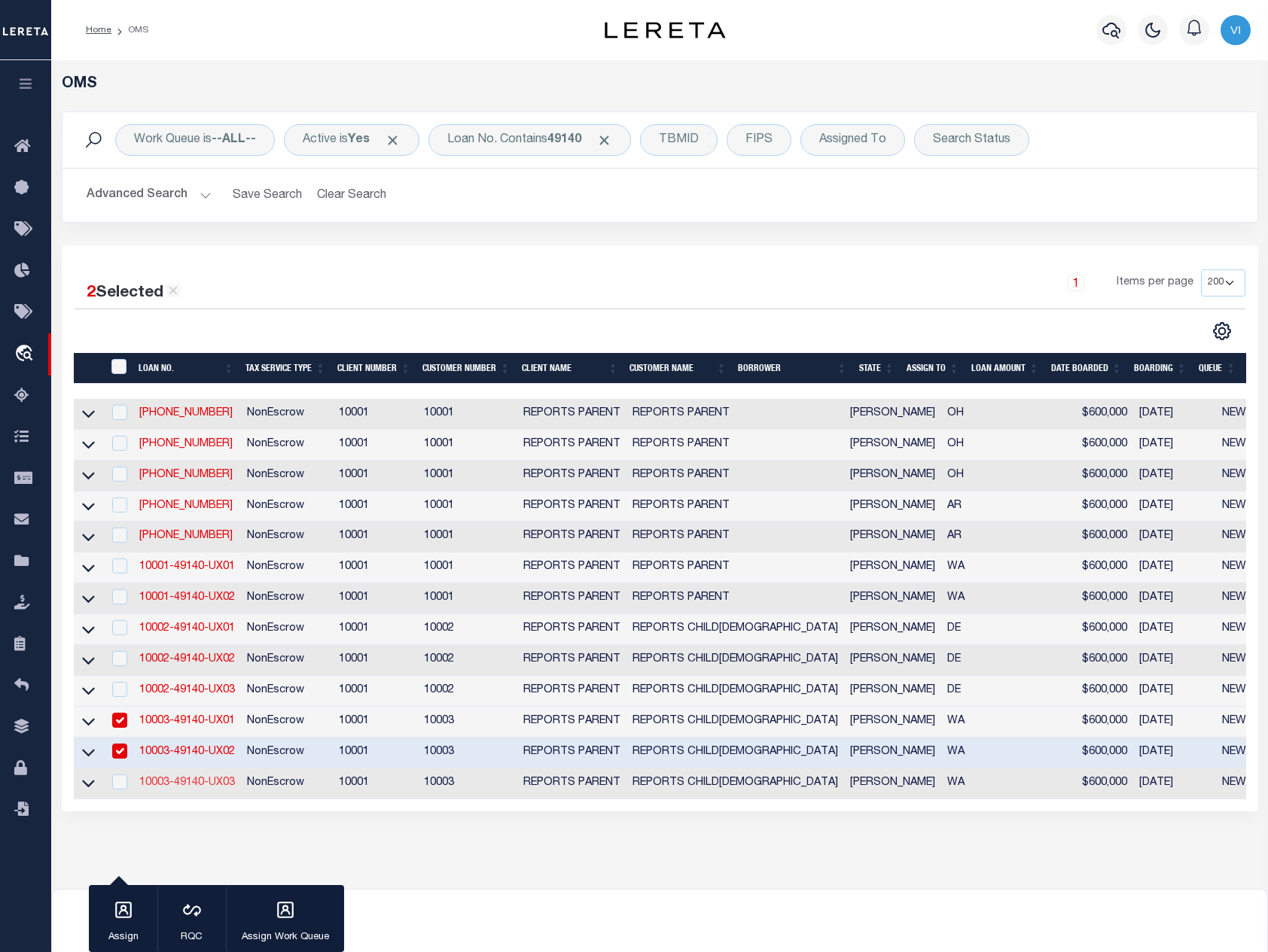
click at [181, 788] on link "10003-49140-UX03" at bounding box center [187, 782] width 96 height 11
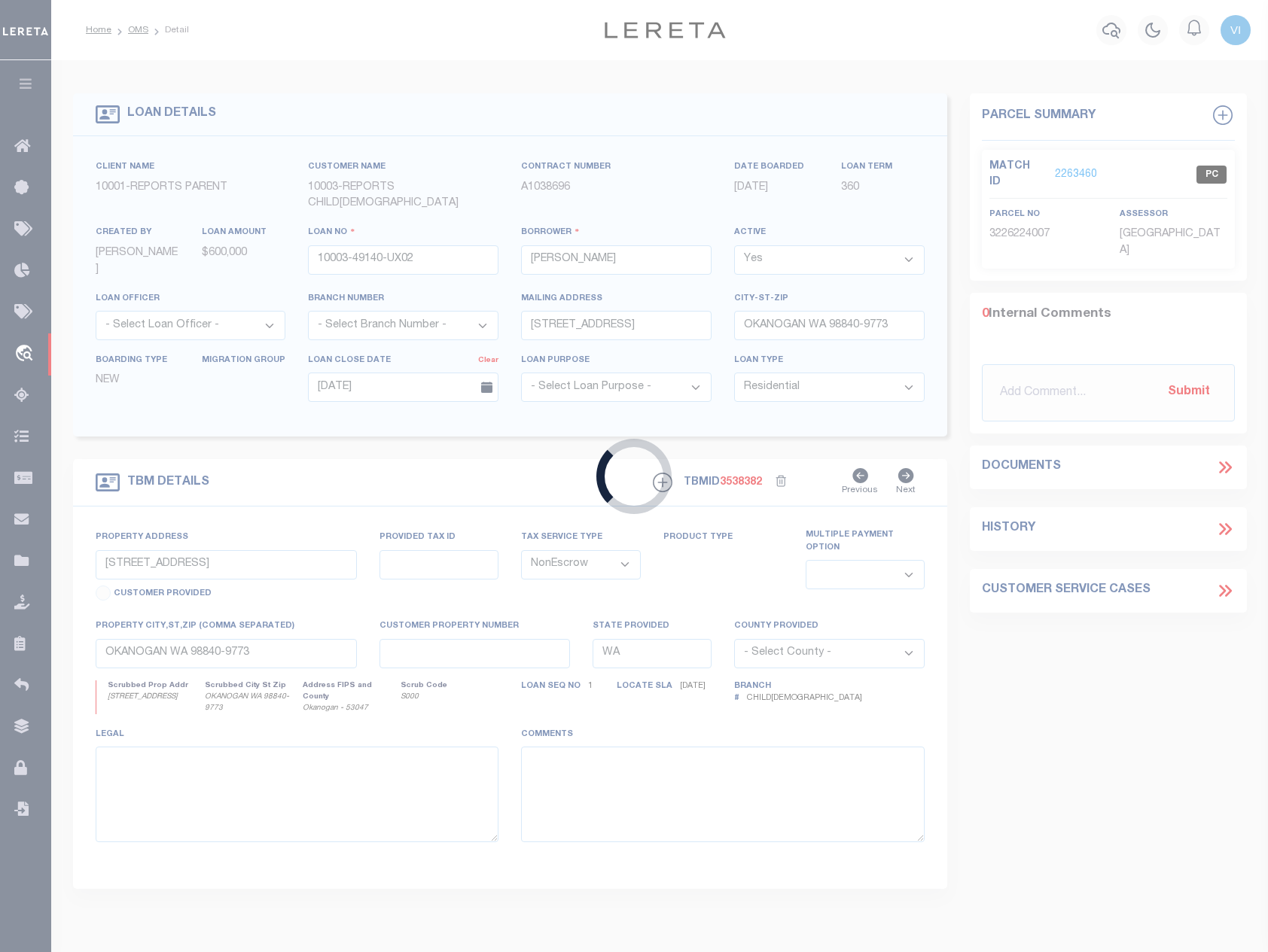
type input "10003-49140-UX03"
type input "1425 SALMON CREEK RD"
type input "OKANOGAN WA 98840-9706"
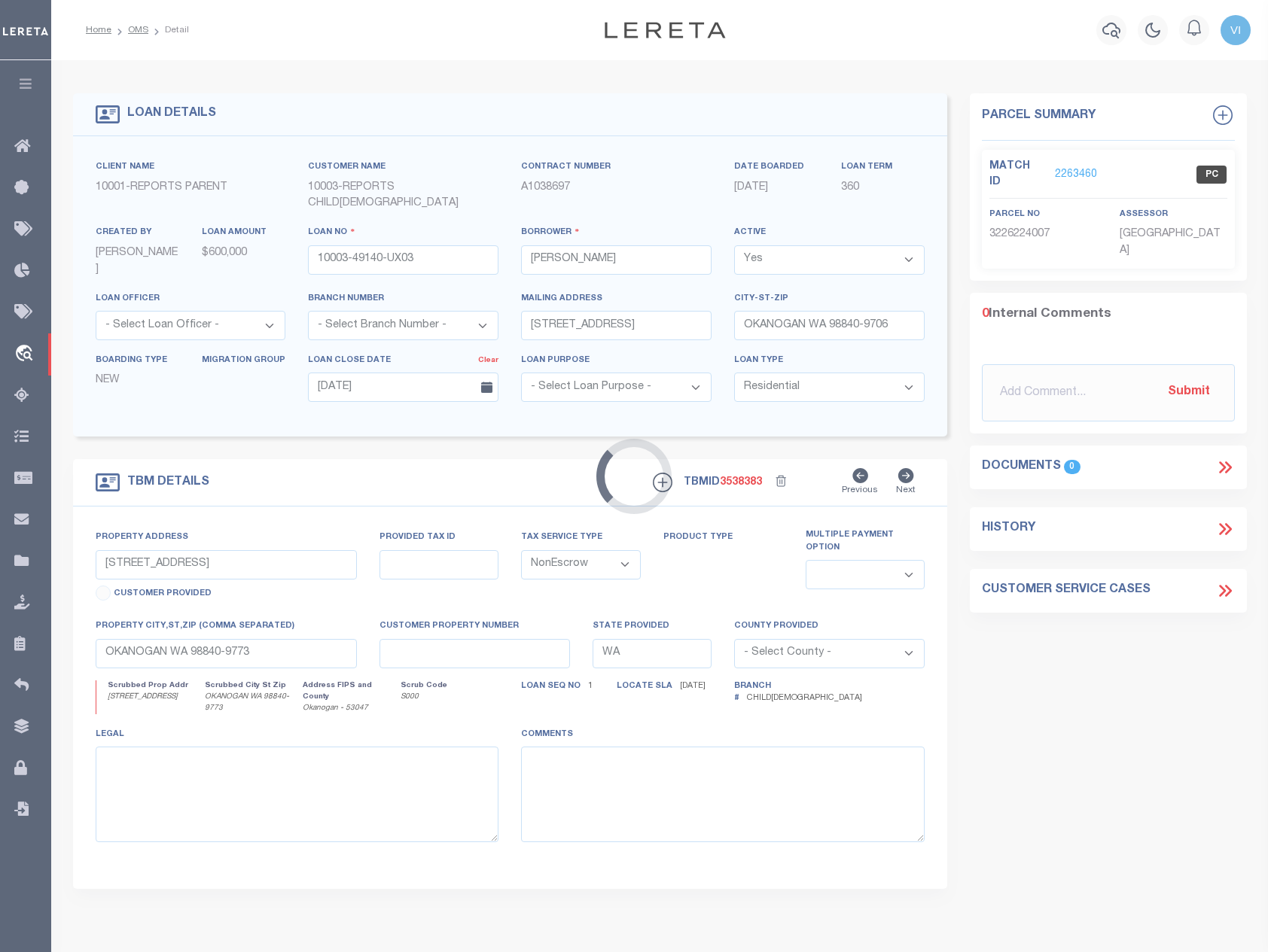
type input "1425 SALMON CREEK RD"
select select
type input "OKANOGAN WA 98840-9706"
select select
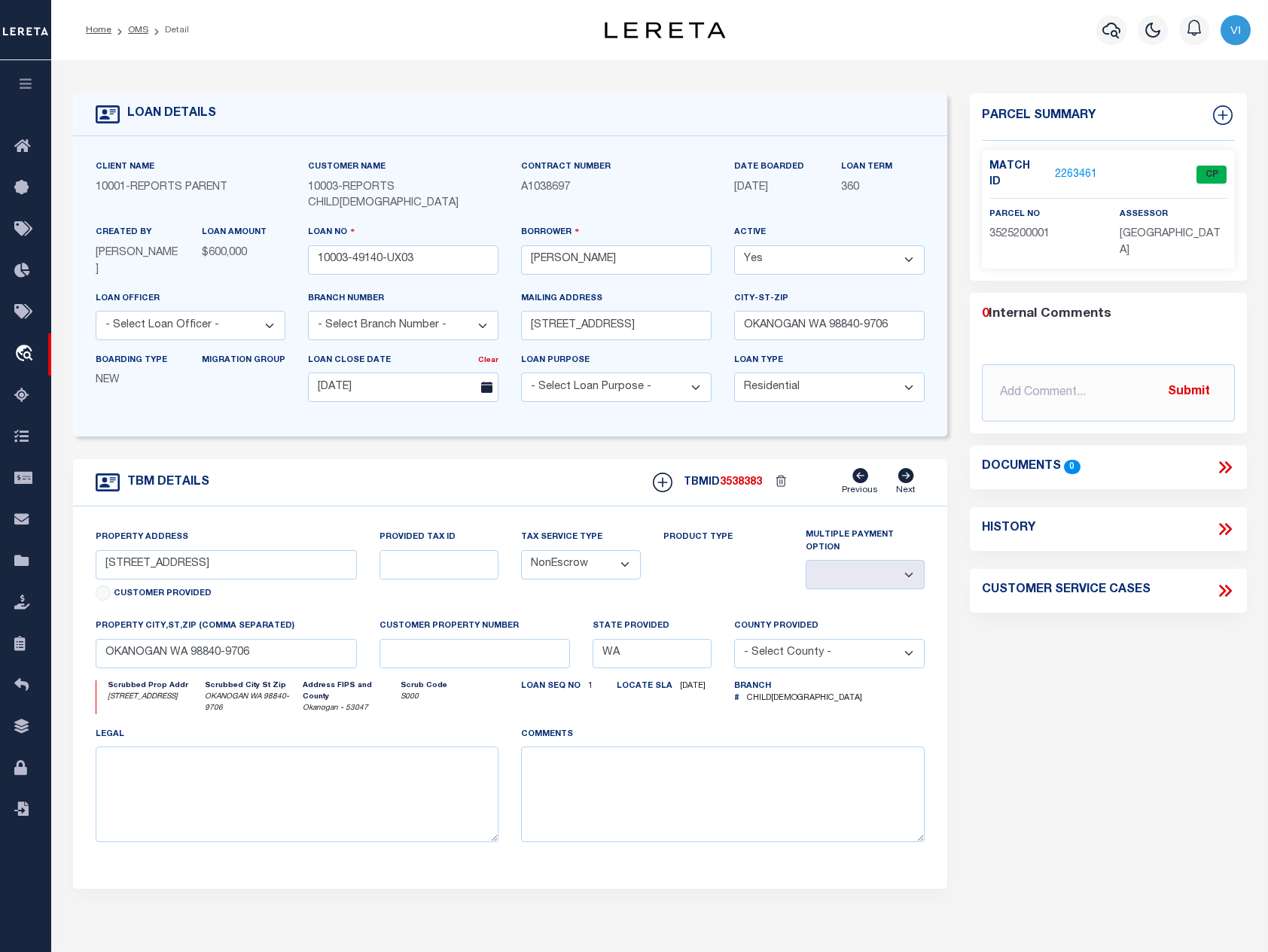
click at [1074, 166] on p "2263461" at bounding box center [1076, 174] width 42 height 17
click at [1067, 167] on link "2263461" at bounding box center [1076, 175] width 42 height 16
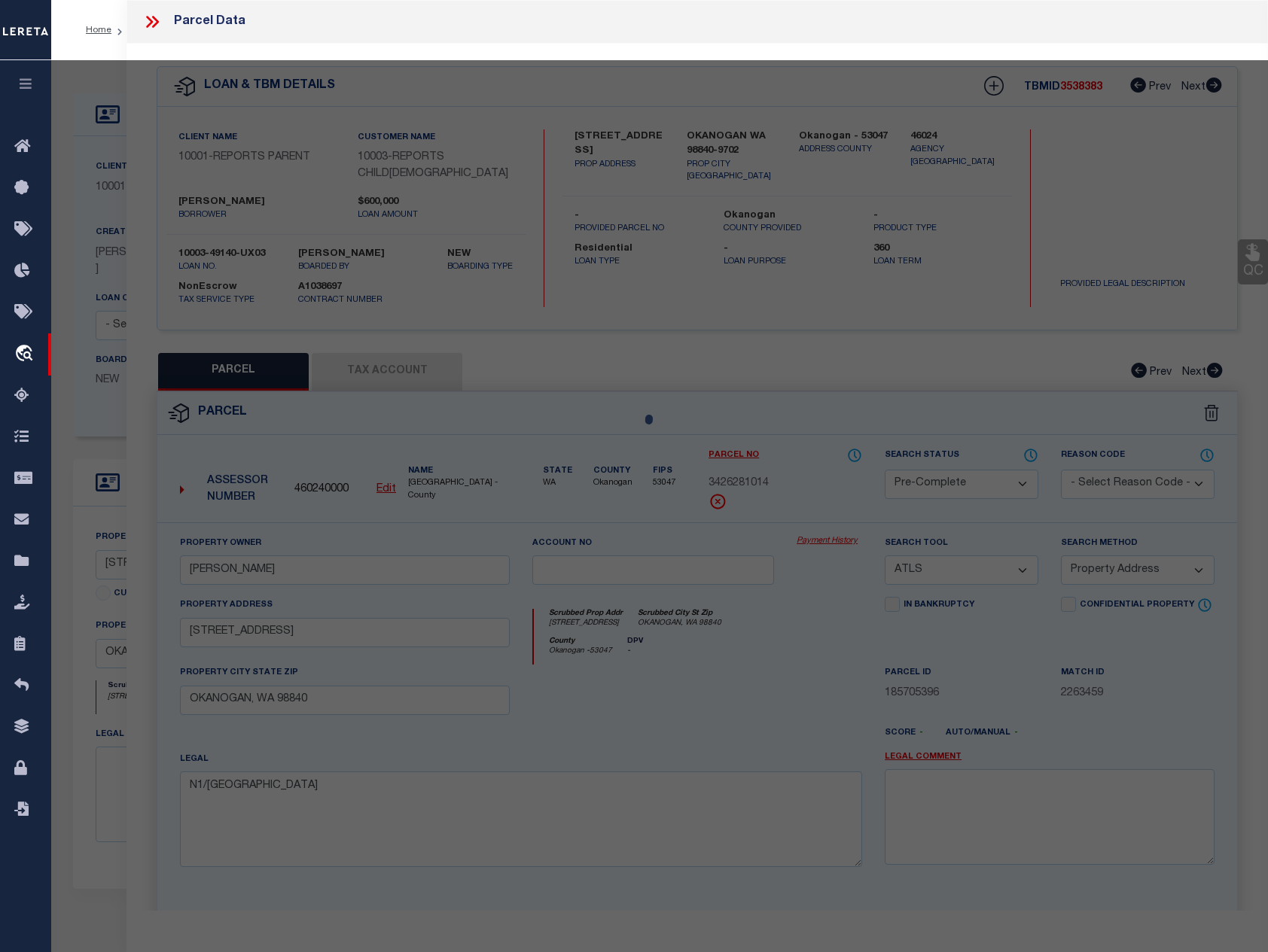
select select "AS"
select select
checkbox input "false"
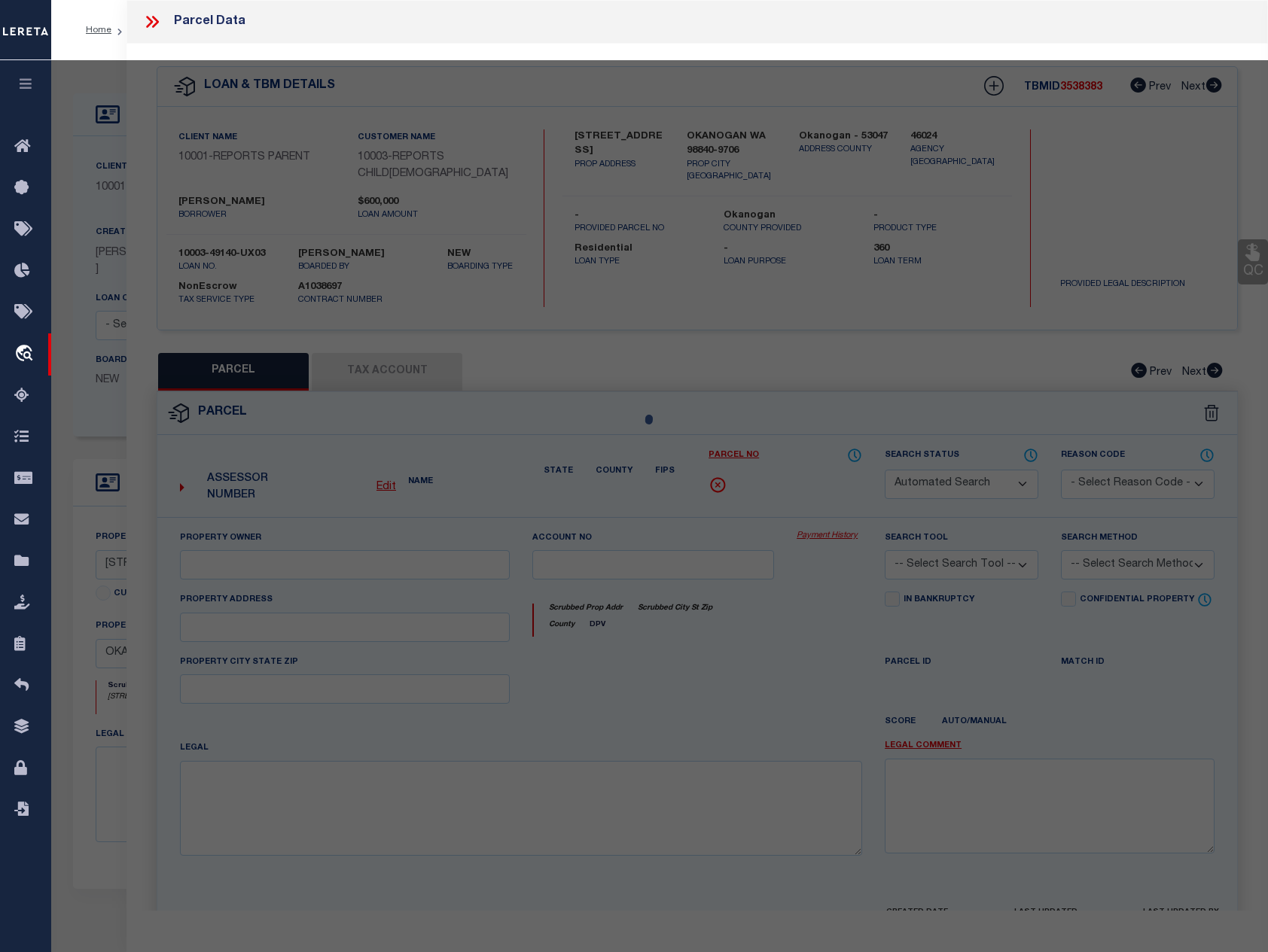
select select "CP"
type input "REINERTSEN,NADEAN M"
select select "ATL"
select select "ADD"
type input "1425 SALMON CREEK RD"
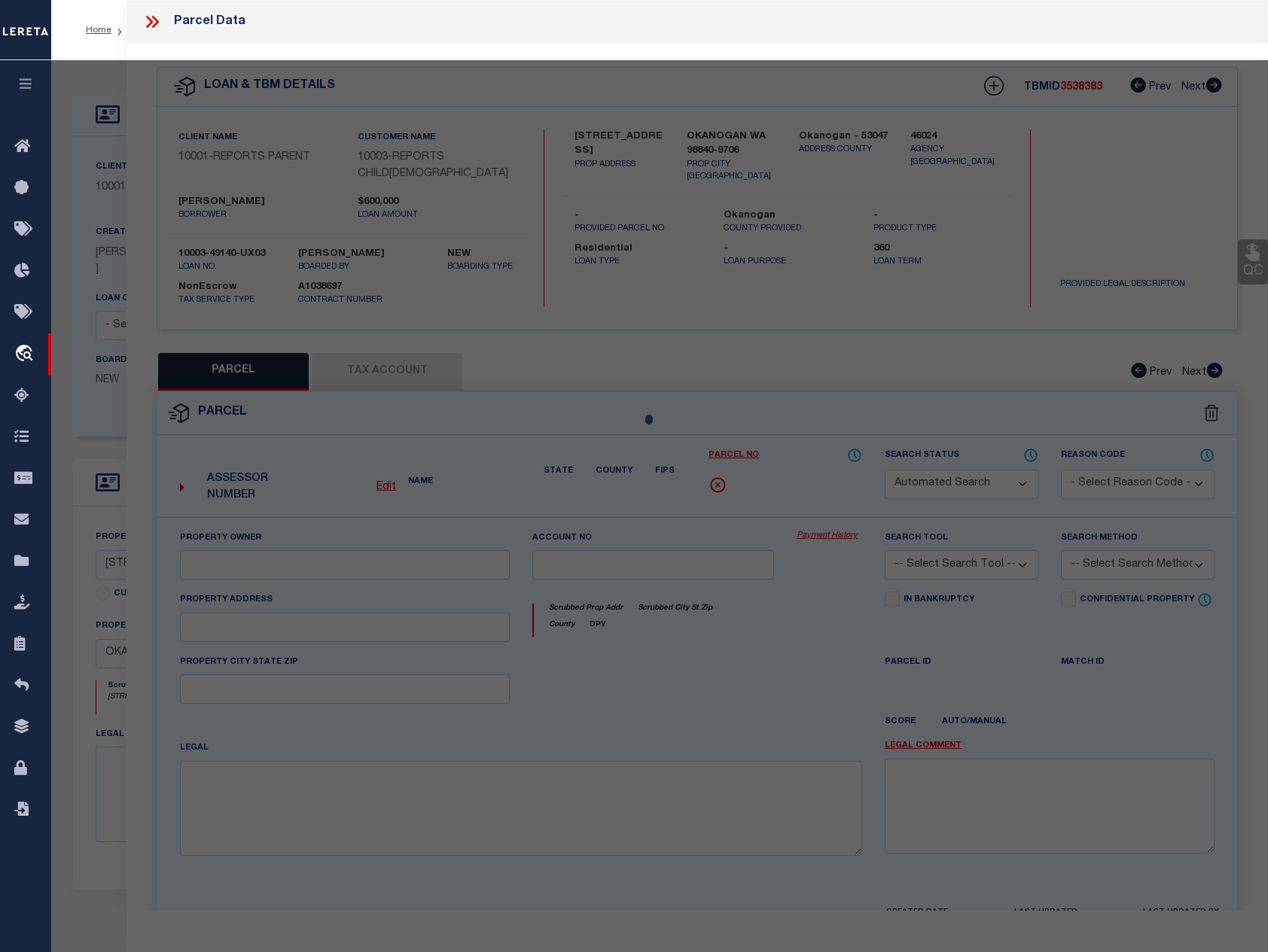
checkbox input "false"
type input "OKANOGAN, WA 98840"
type textarea "TAX 1 PT SE SE W/RD"
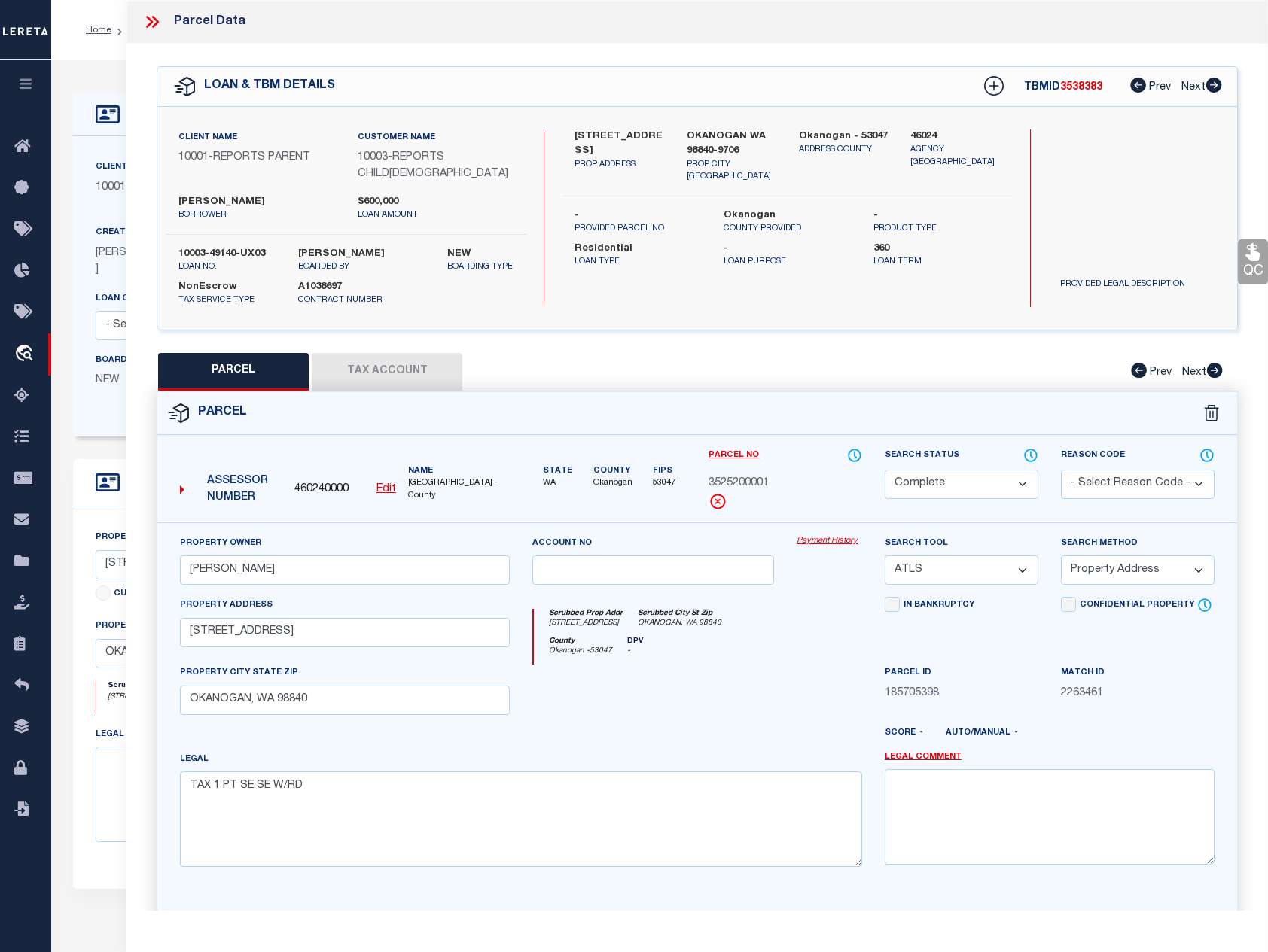
click at [834, 535] on link "Payment History" at bounding box center [829, 541] width 66 height 13
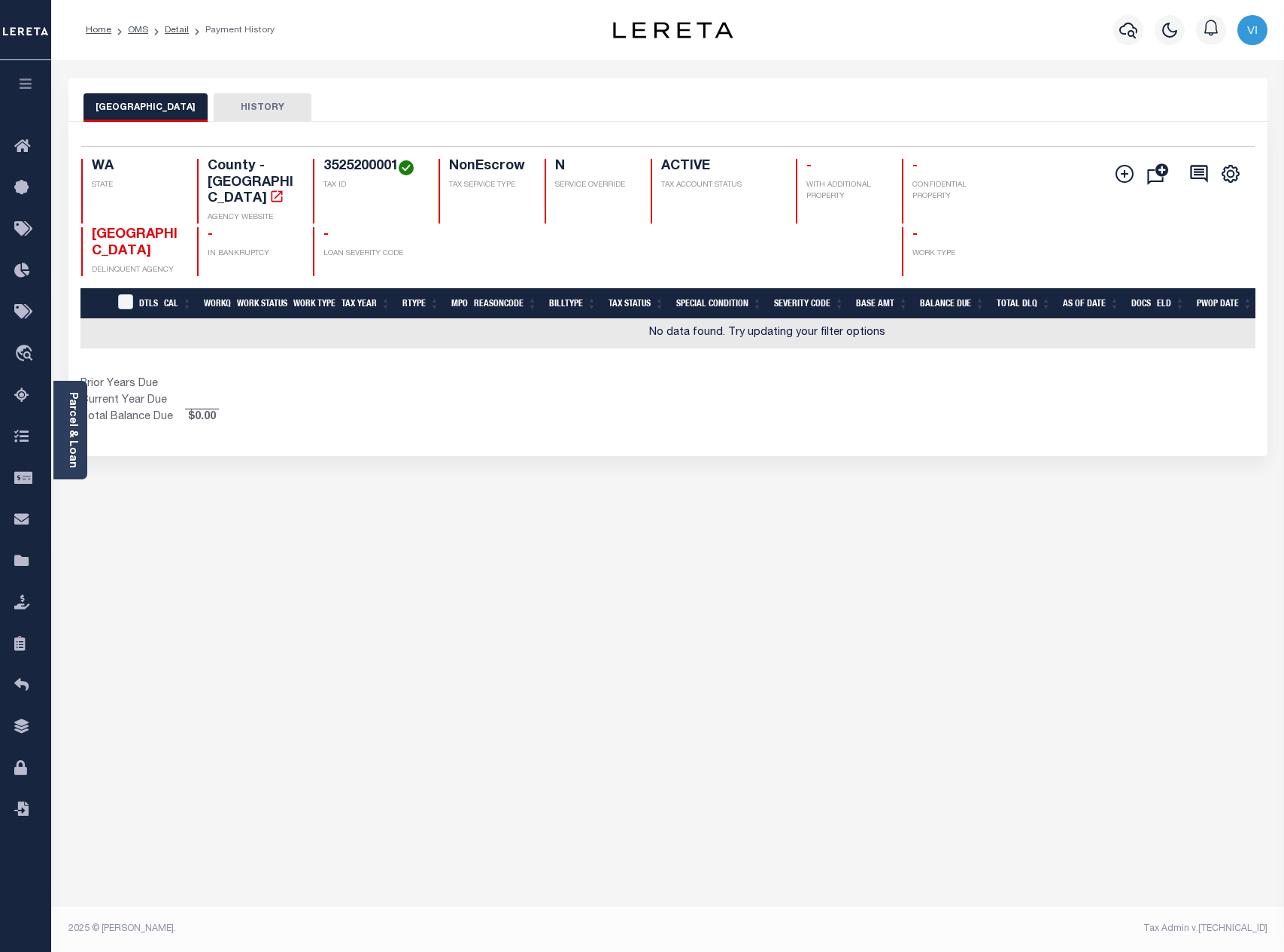
click at [174, 37] on ol "Home OMS Detail Payment History" at bounding box center [180, 30] width 213 height 32
click at [177, 33] on link "Detail" at bounding box center [177, 30] width 24 height 9
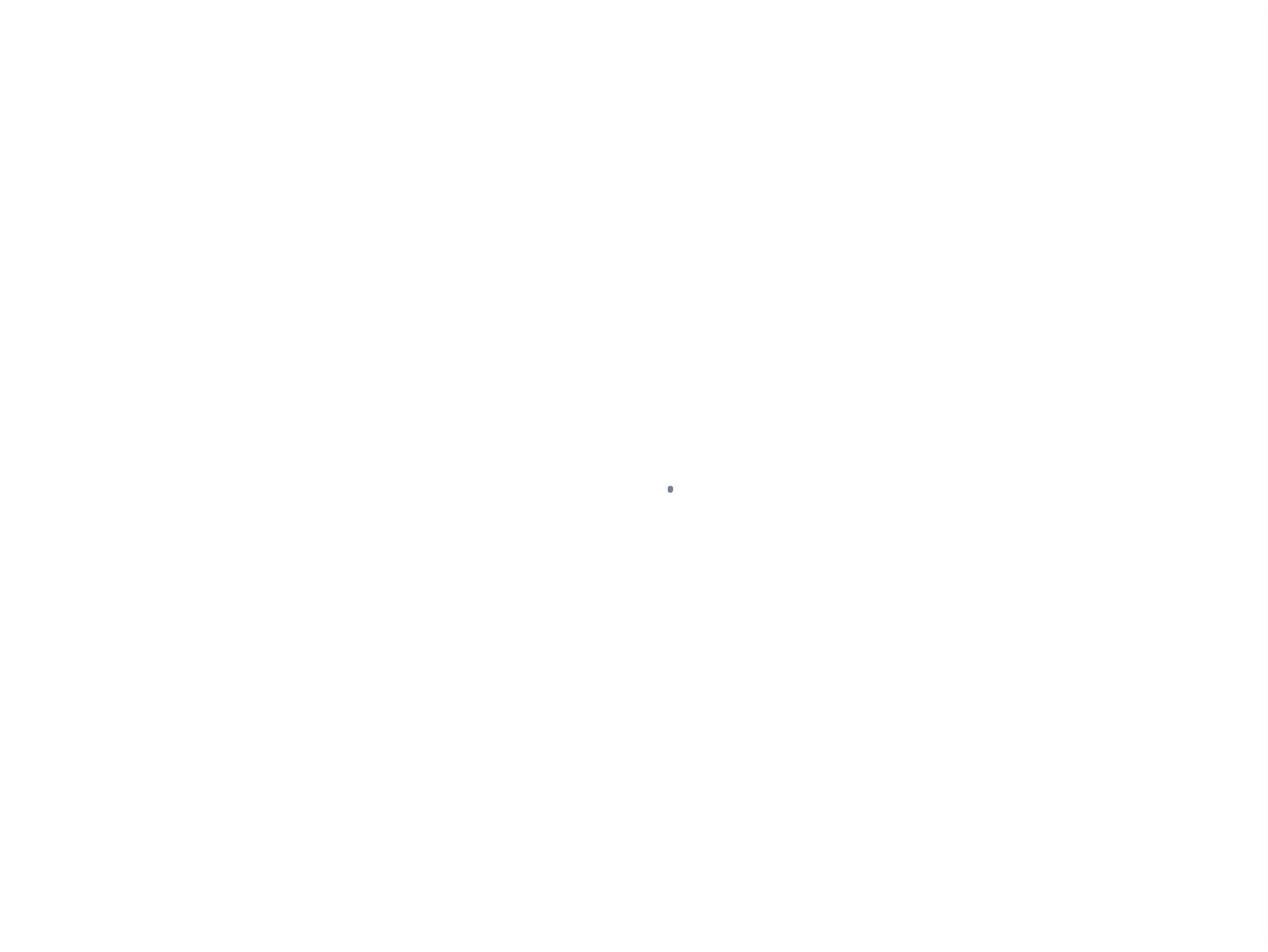
select select "26360"
select select "10"
select select "NonEscrow"
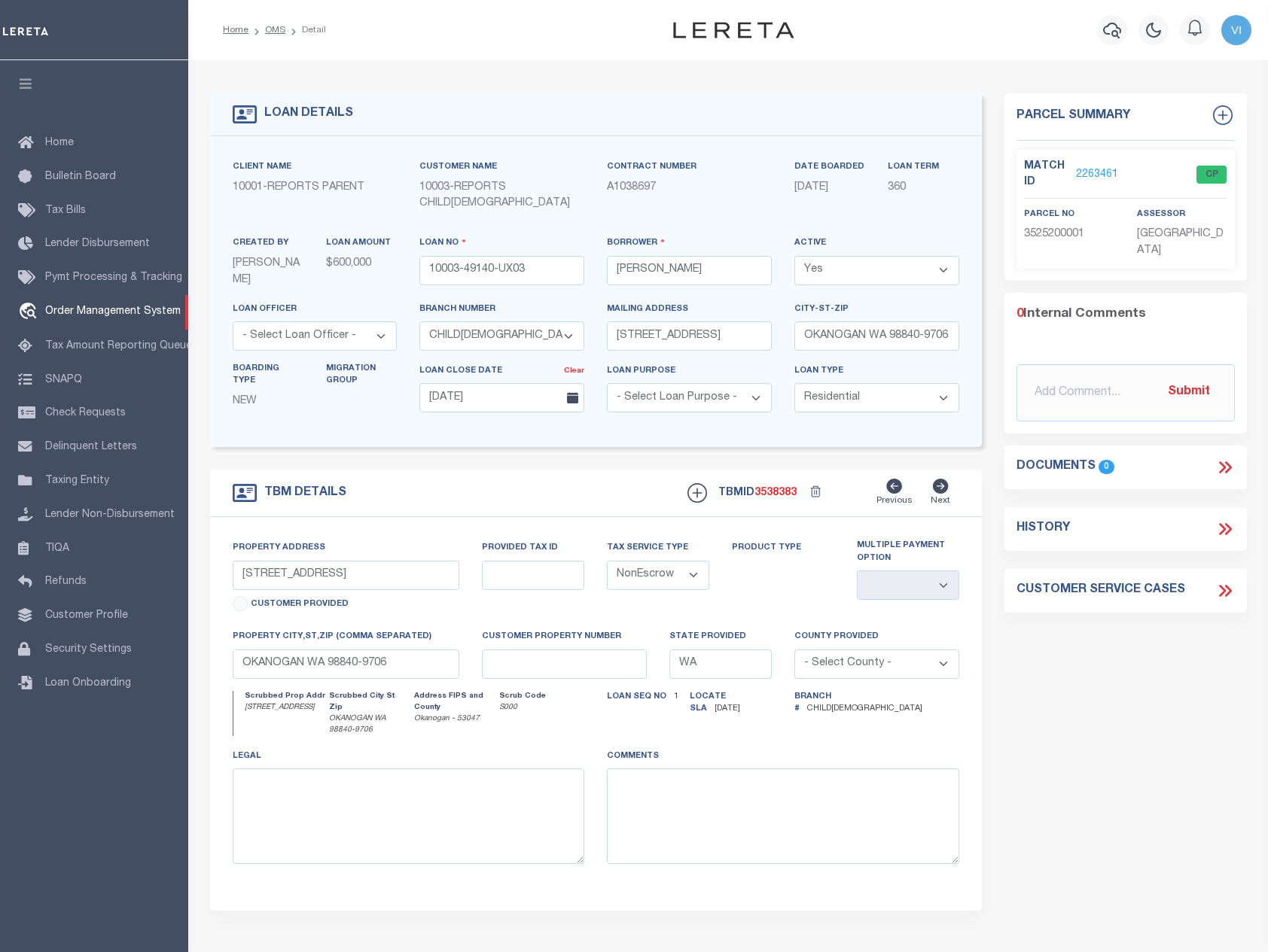
select select "200"
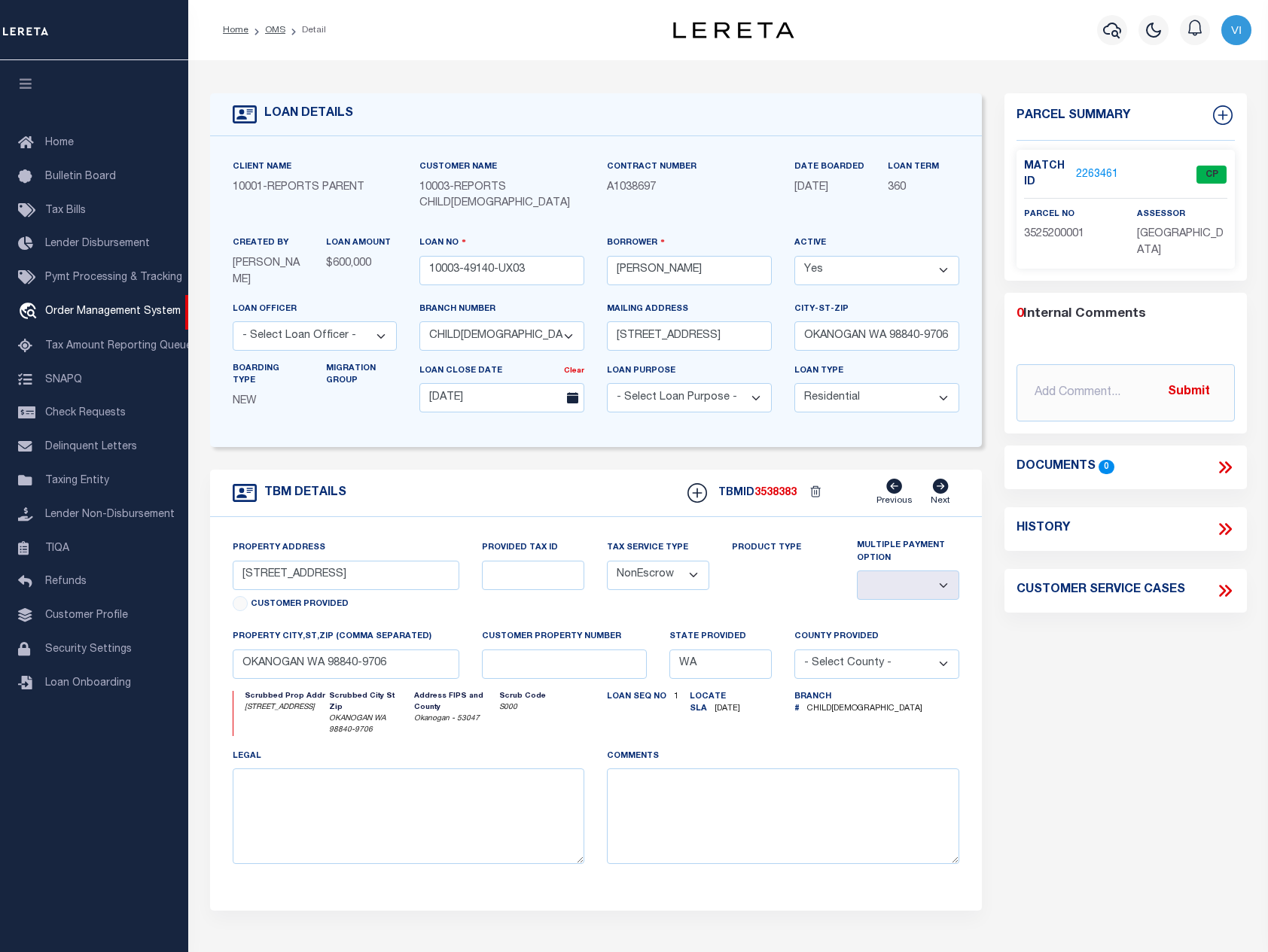
select select "200"
click at [282, 31] on link "OMS" at bounding box center [275, 30] width 20 height 9
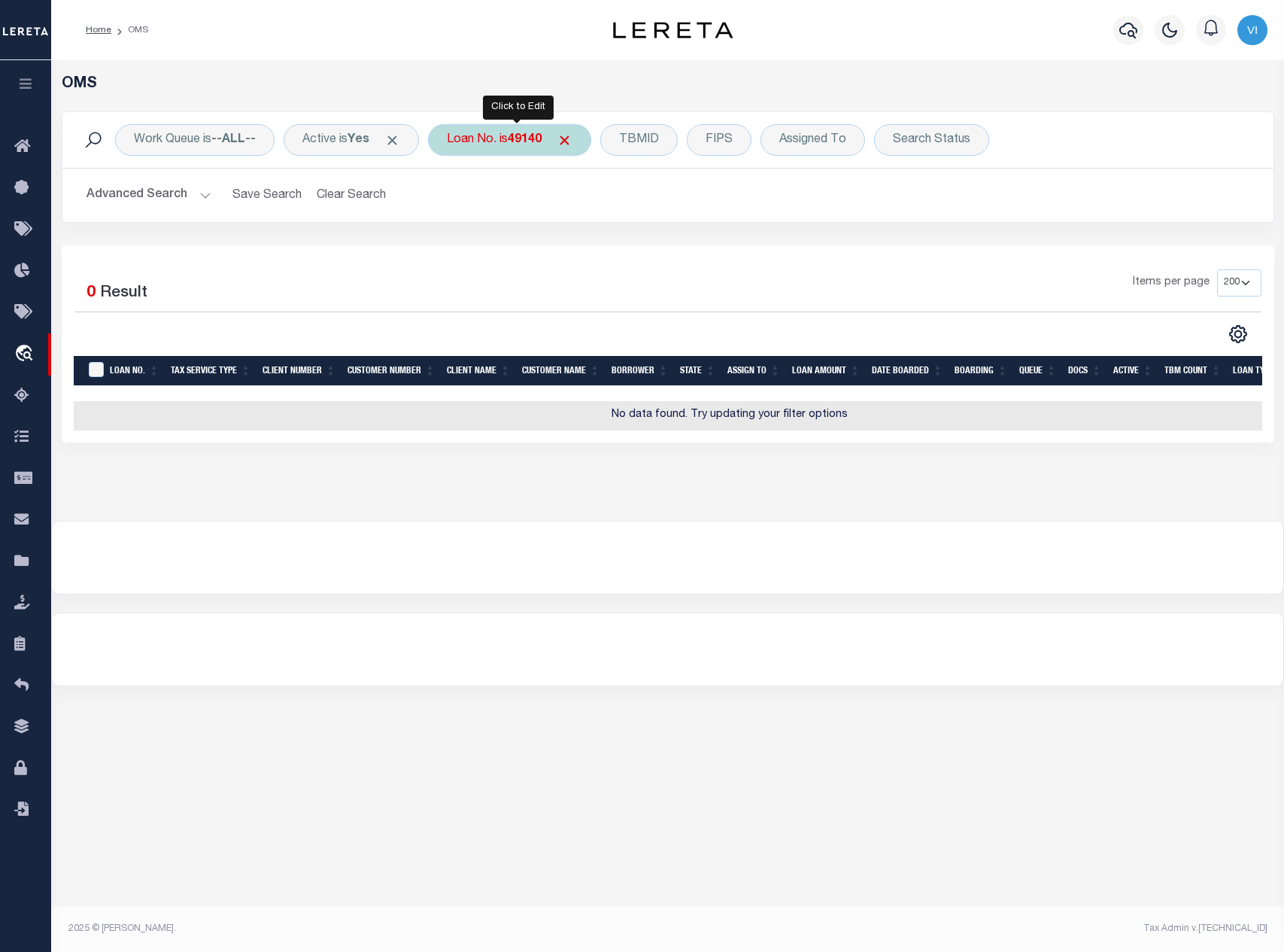
click at [534, 153] on div "Loan No. is 49140" at bounding box center [509, 140] width 163 height 32
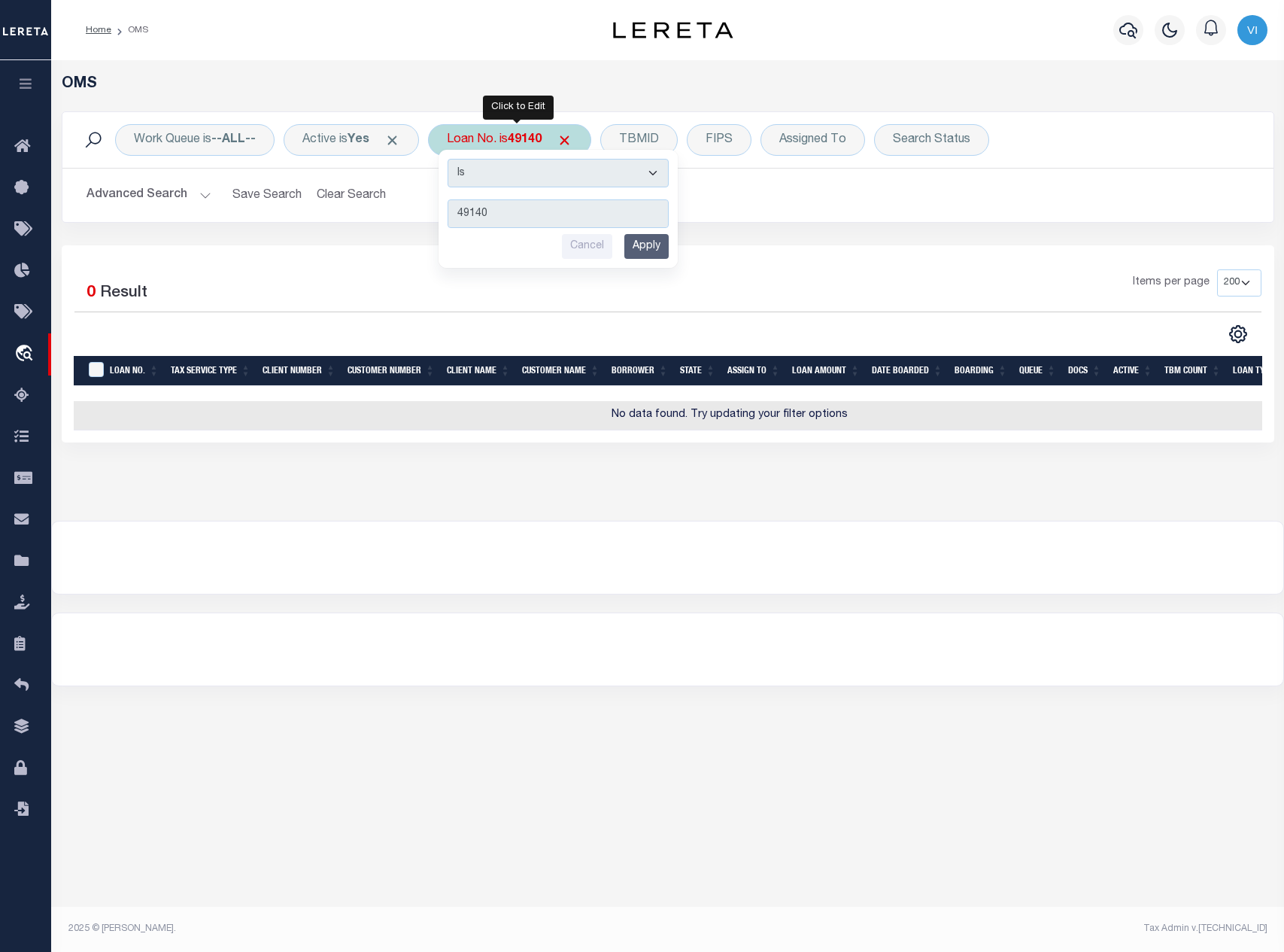
click at [522, 187] on select "Is Contains" at bounding box center [558, 173] width 221 height 29
select select "c"
click at [453, 159] on select "Is Contains" at bounding box center [558, 173] width 221 height 29
click at [638, 242] on input "Apply" at bounding box center [646, 246] width 45 height 25
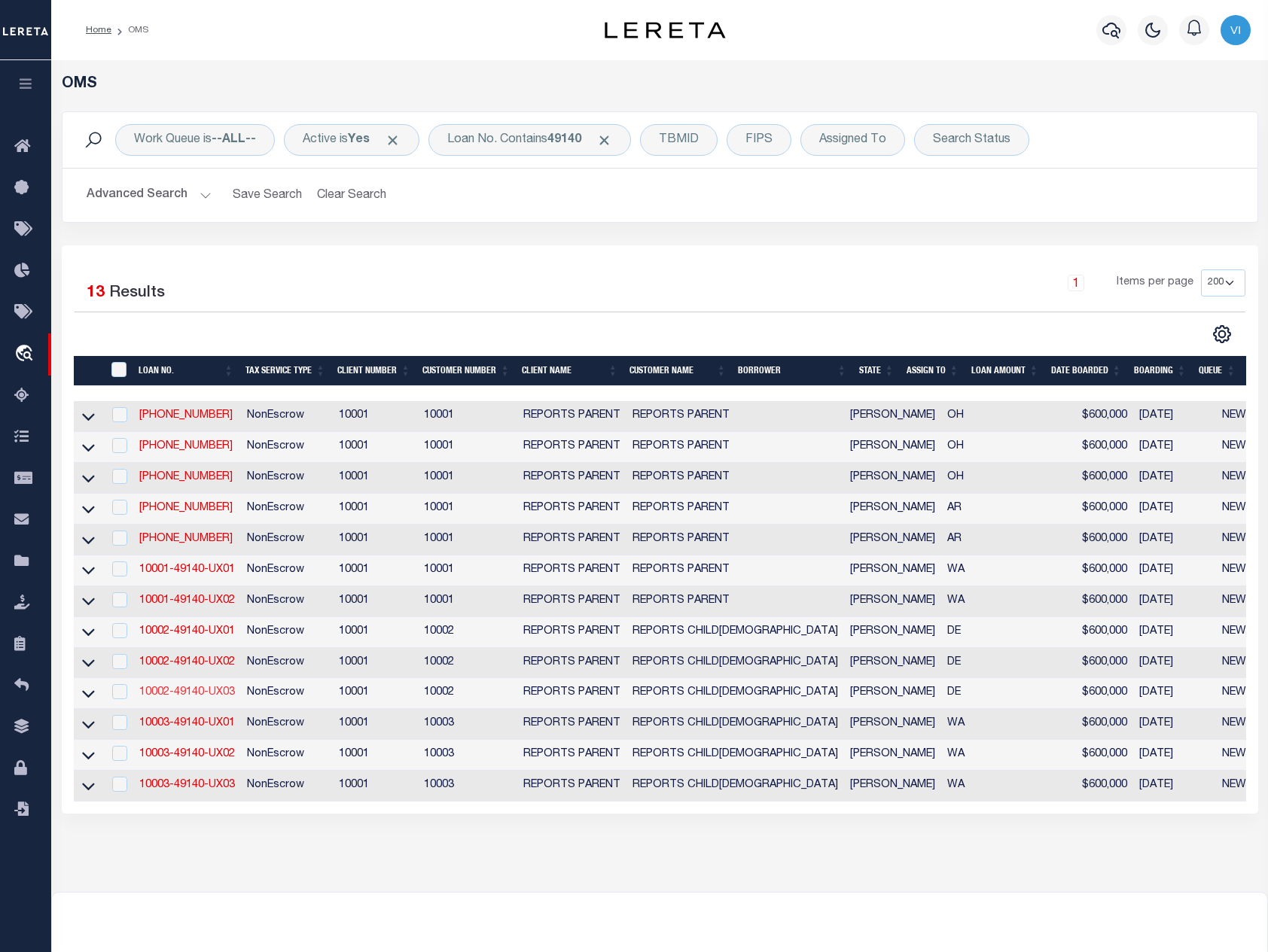
click at [205, 697] on link "10002-49140-UX03" at bounding box center [187, 692] width 96 height 11
type input "10002-49140-UX03"
select select
type input "[STREET_ADDRESS]"
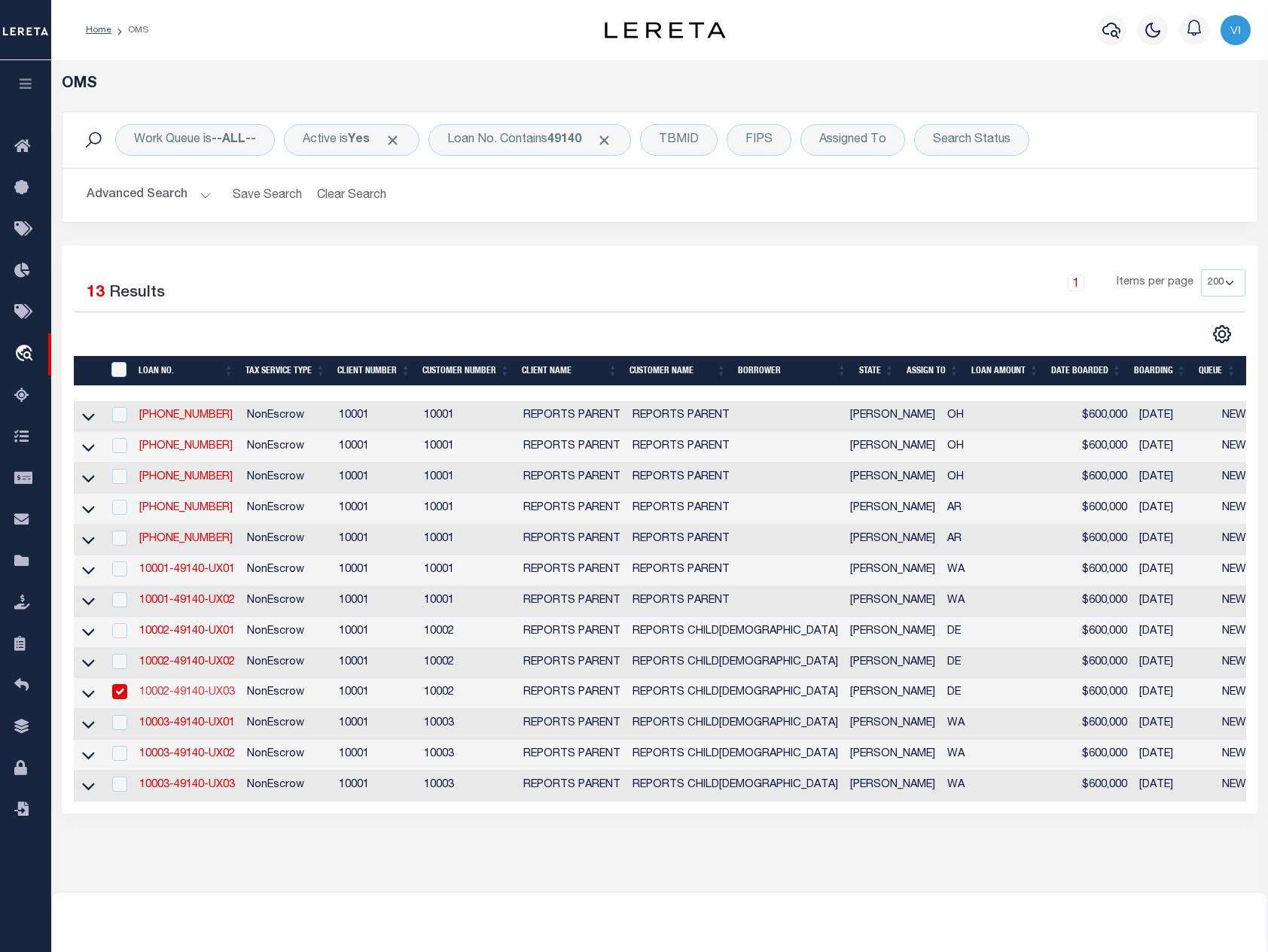
type input "CAMDEN DE 19934-3676"
select select "10"
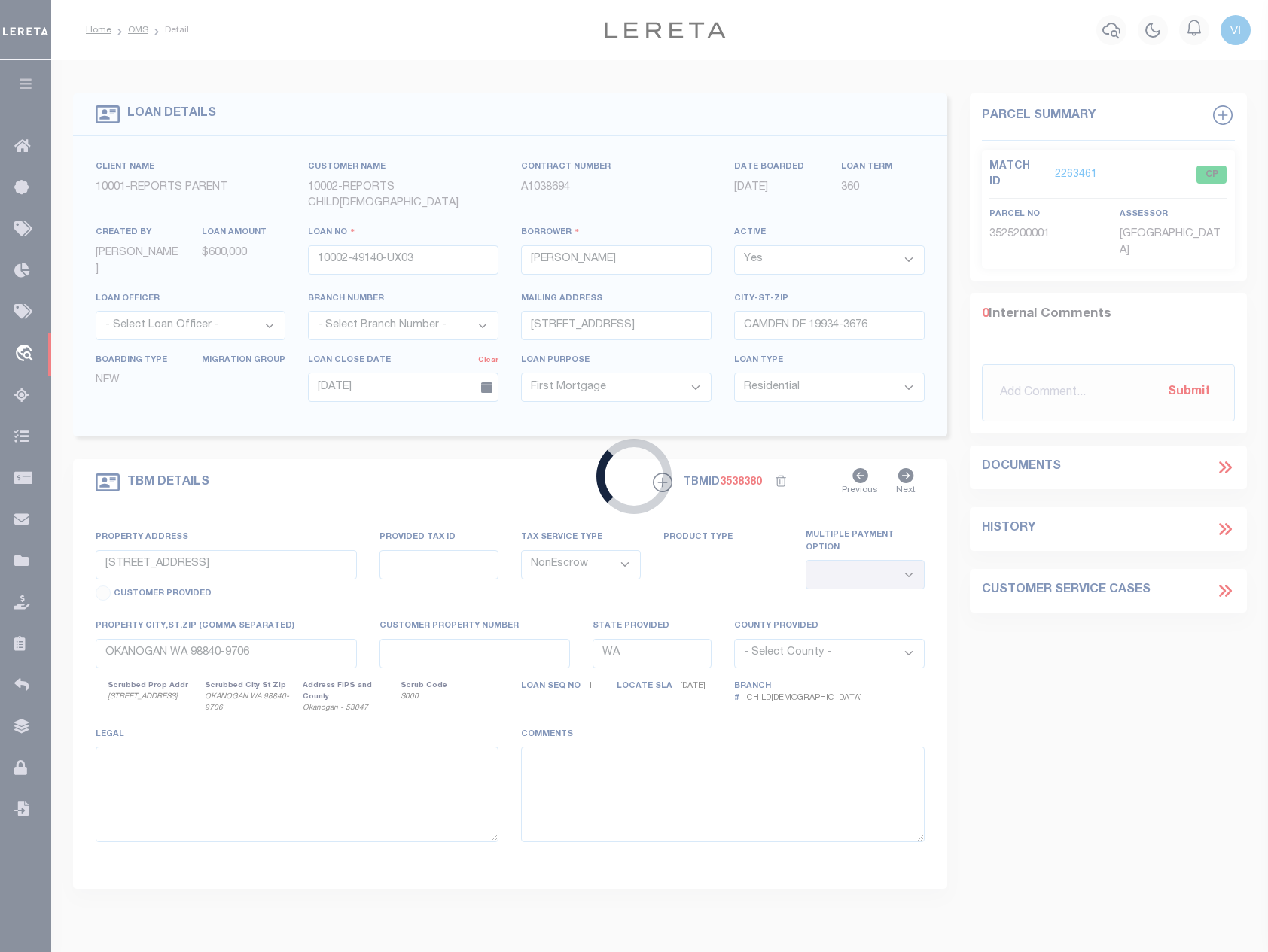
type input "[STREET_ADDRESS]"
select select
type input "CAMDEN DE 19934-3676"
type input "DE"
select select "155748"
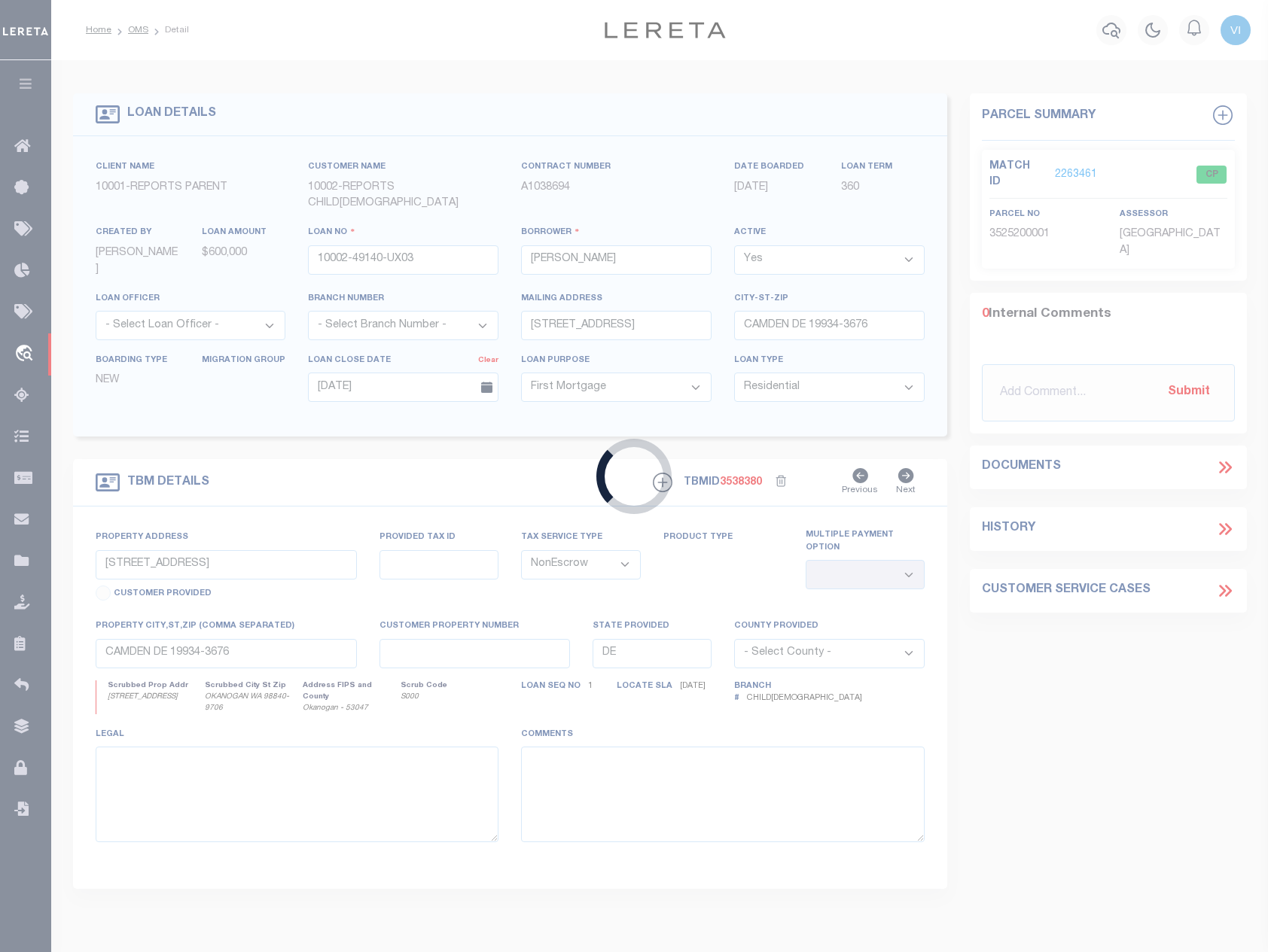
select select "26359"
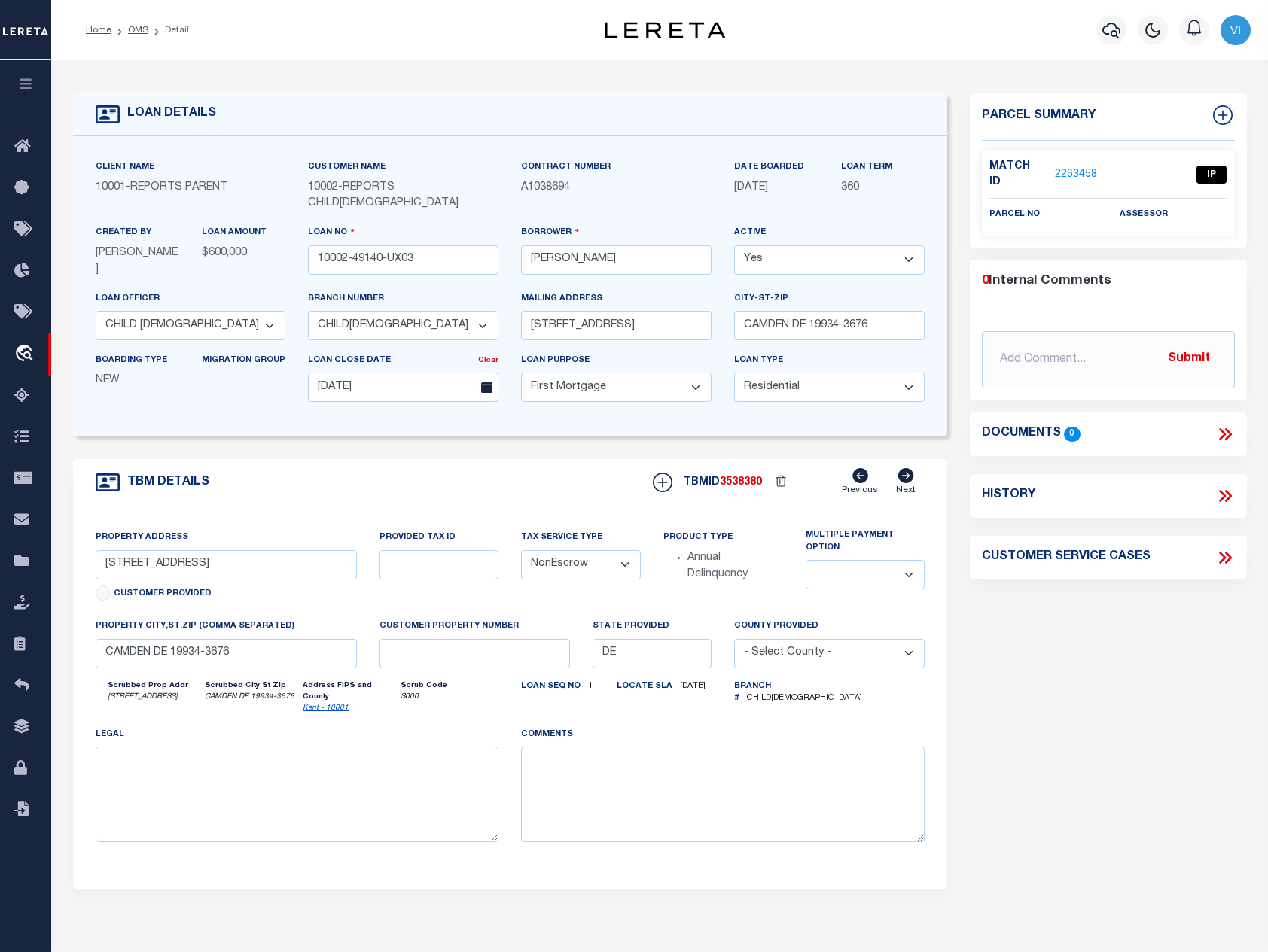
click at [124, 29] on li "OMS" at bounding box center [129, 30] width 37 height 14
click at [132, 29] on link "OMS" at bounding box center [138, 30] width 20 height 9
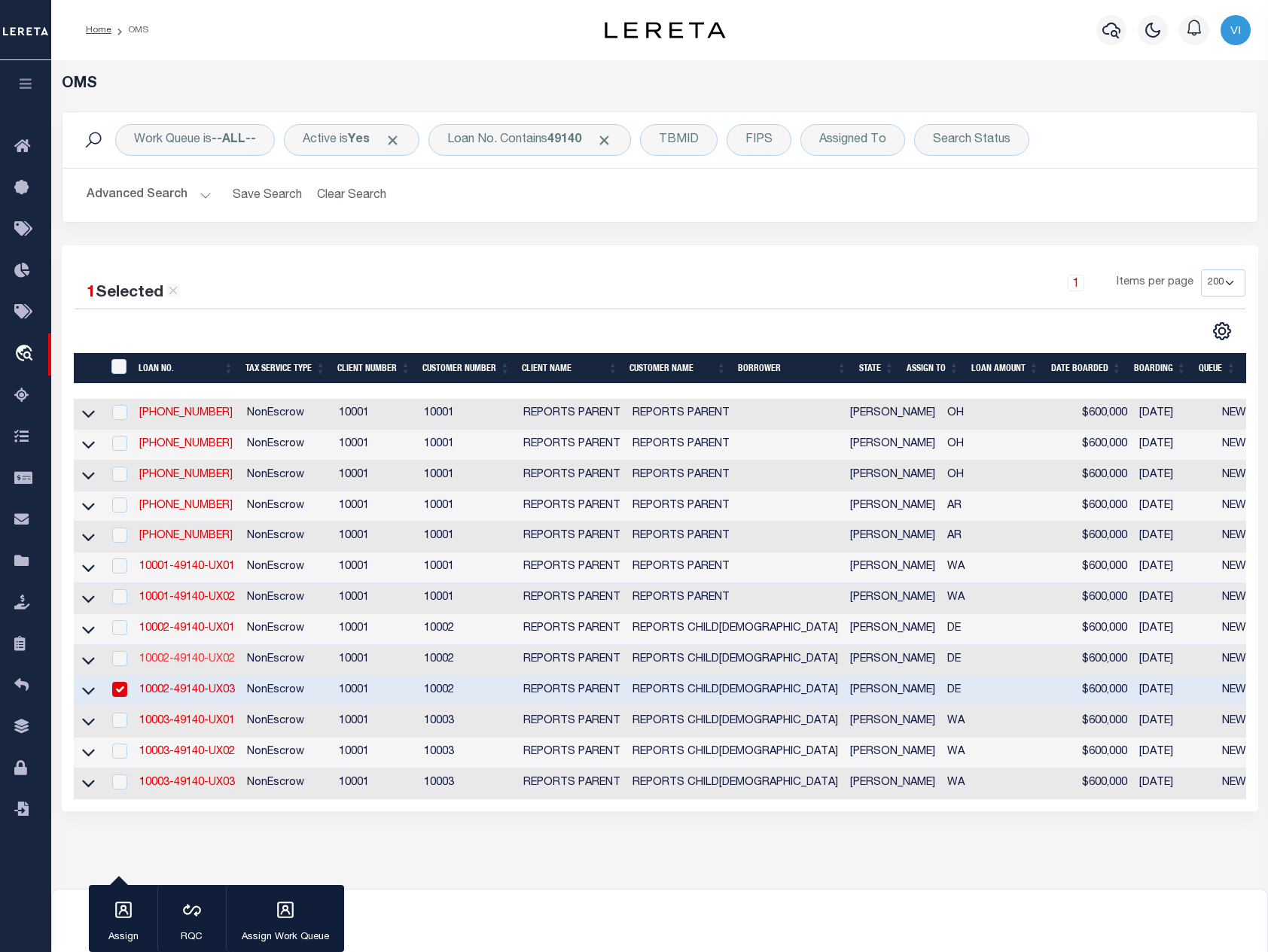
click at [213, 665] on link "10002-49140-UX02" at bounding box center [187, 659] width 96 height 11
type input "10002-49140-UX02"
type input "[STREET_ADDRESS][PERSON_NAME]"
type input "CAMDEN DE 19934-1342"
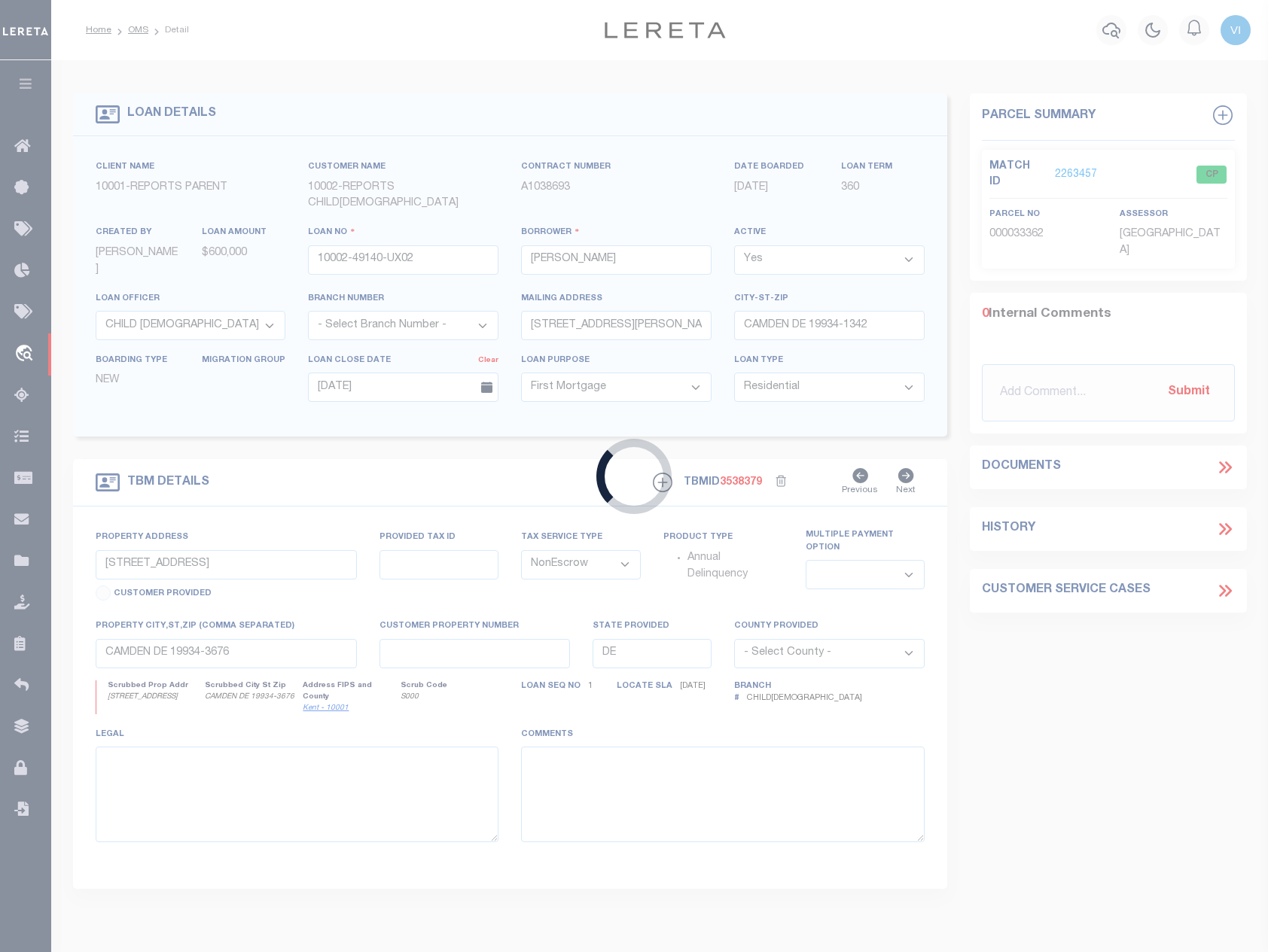
type input "[STREET_ADDRESS][PERSON_NAME]"
select select
type input "CAMDEN DE 19934-1342"
select select
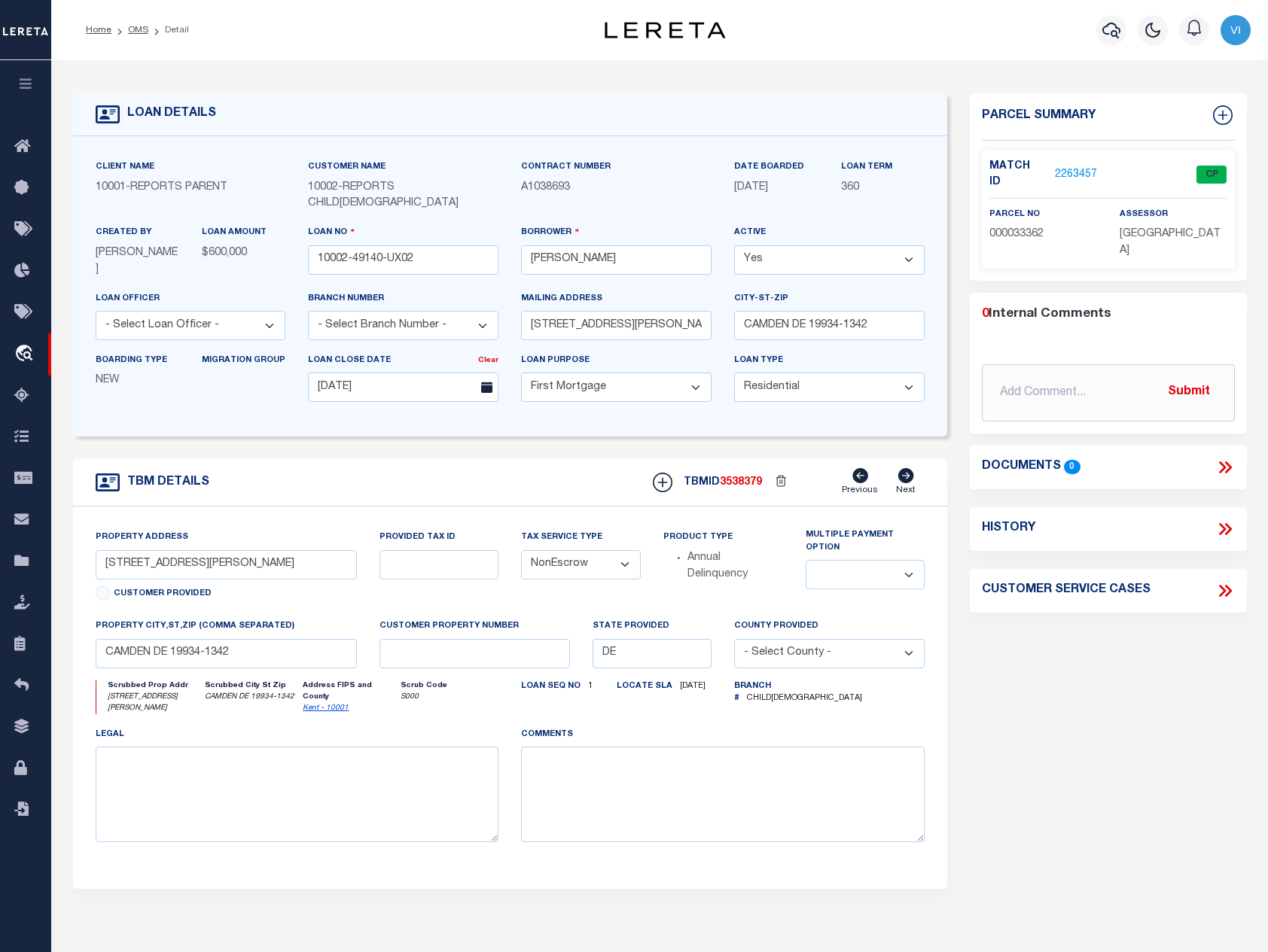
click at [1058, 167] on link "2263457" at bounding box center [1076, 175] width 42 height 16
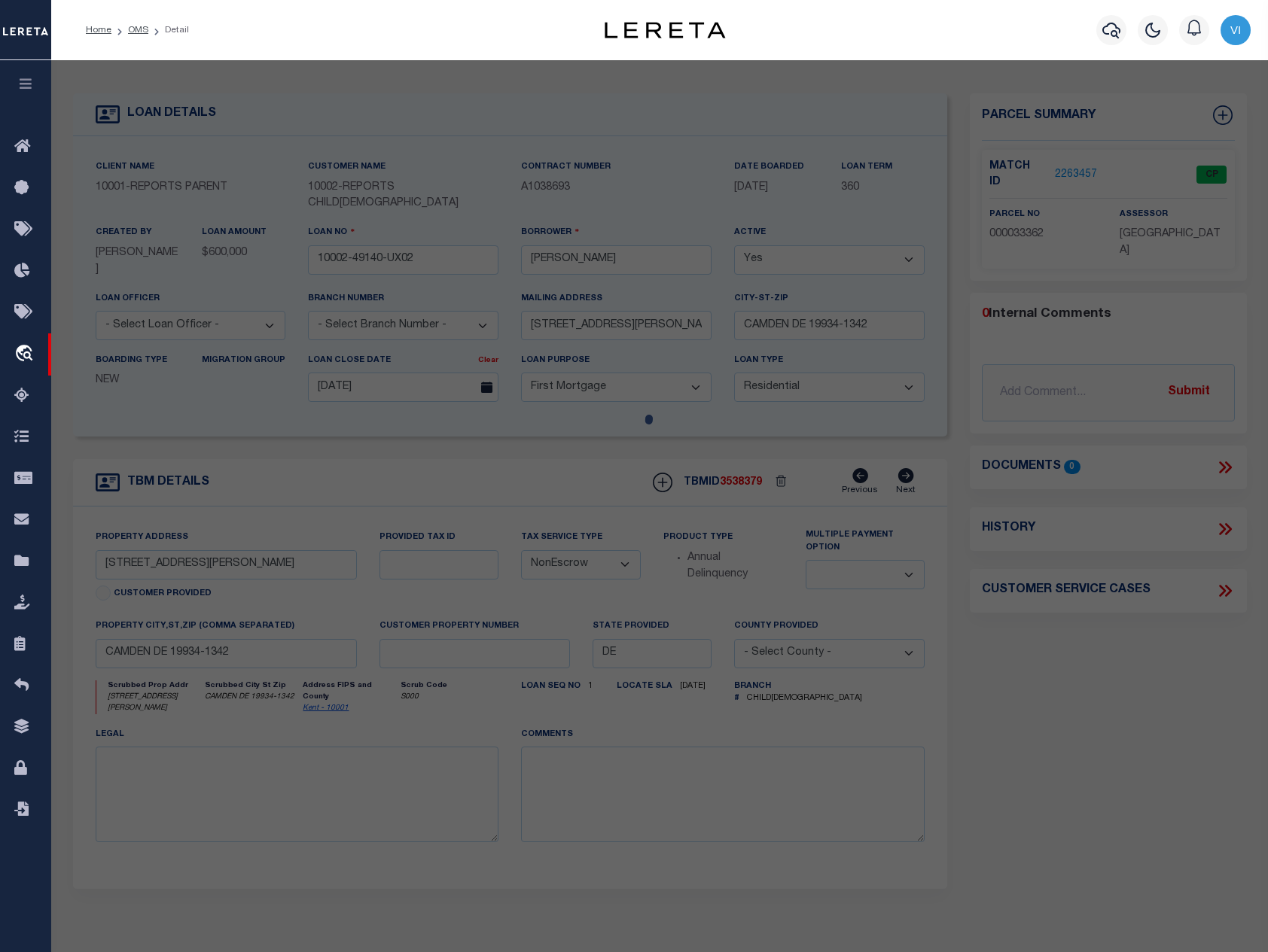
checkbox input "false"
select select "CP"
type input "SINGH,JAGHIT"
select select "ATL"
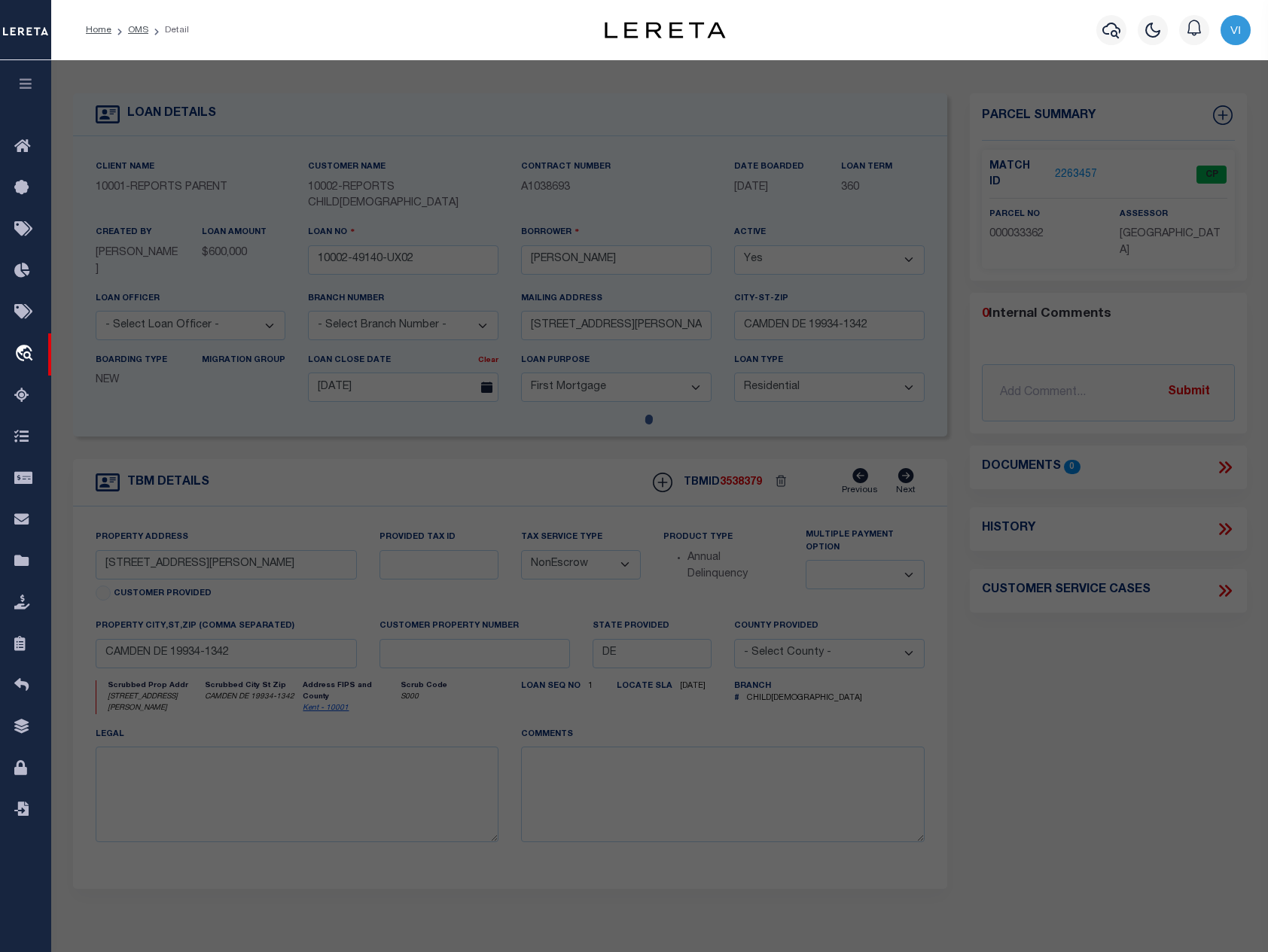
select select "ADD"
type input "15 WESLEY ST"
checkbox input "false"
type input "CAMDEN, DE 19934"
type textarea "S.E. SD. [PERSON_NAME] ST., [GEOGRAPHIC_DATA], LOTS #8 & 11 & S. 20 FT. LOTS #7…"
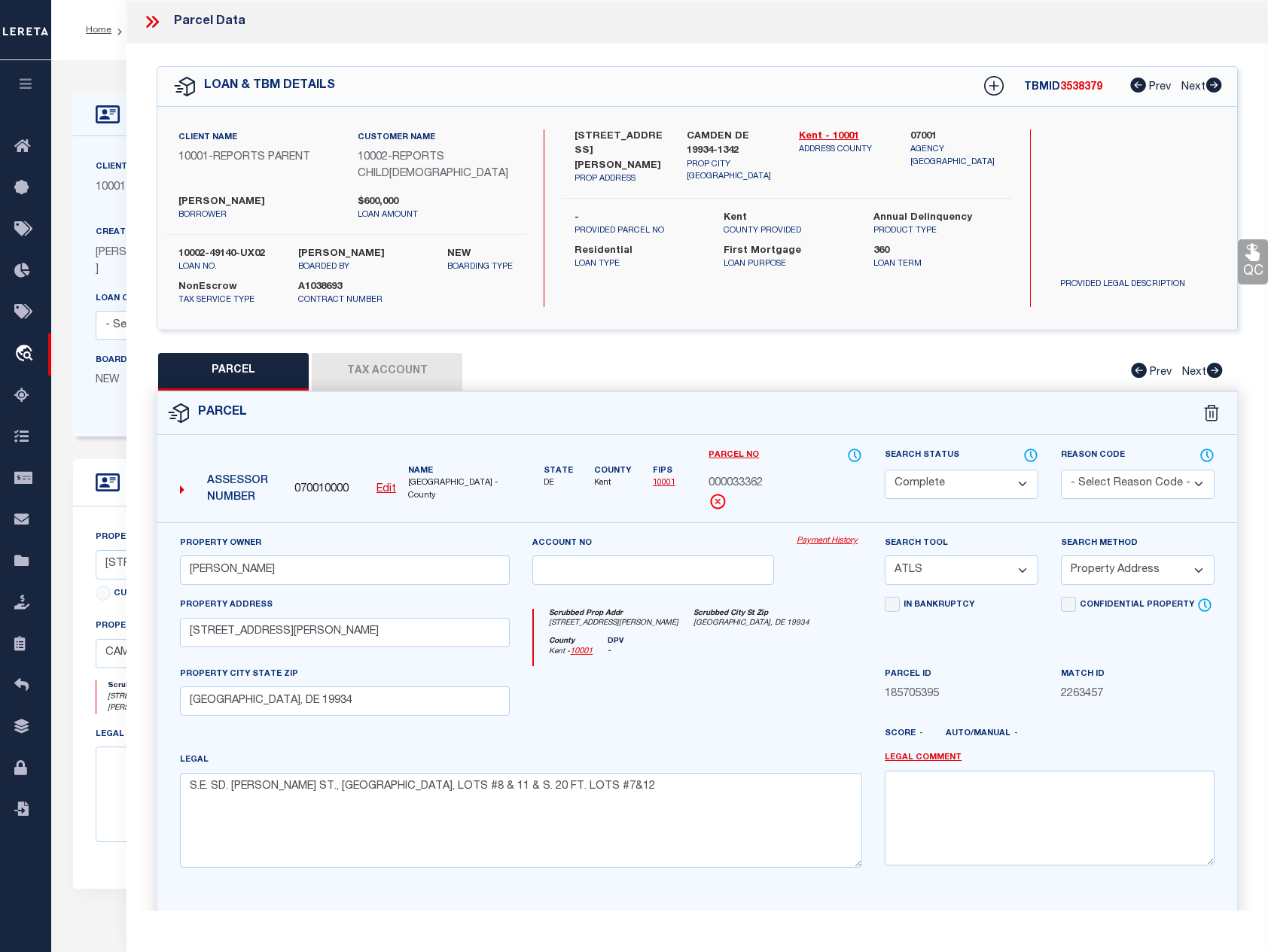
click at [821, 535] on link "Payment History" at bounding box center [829, 541] width 66 height 13
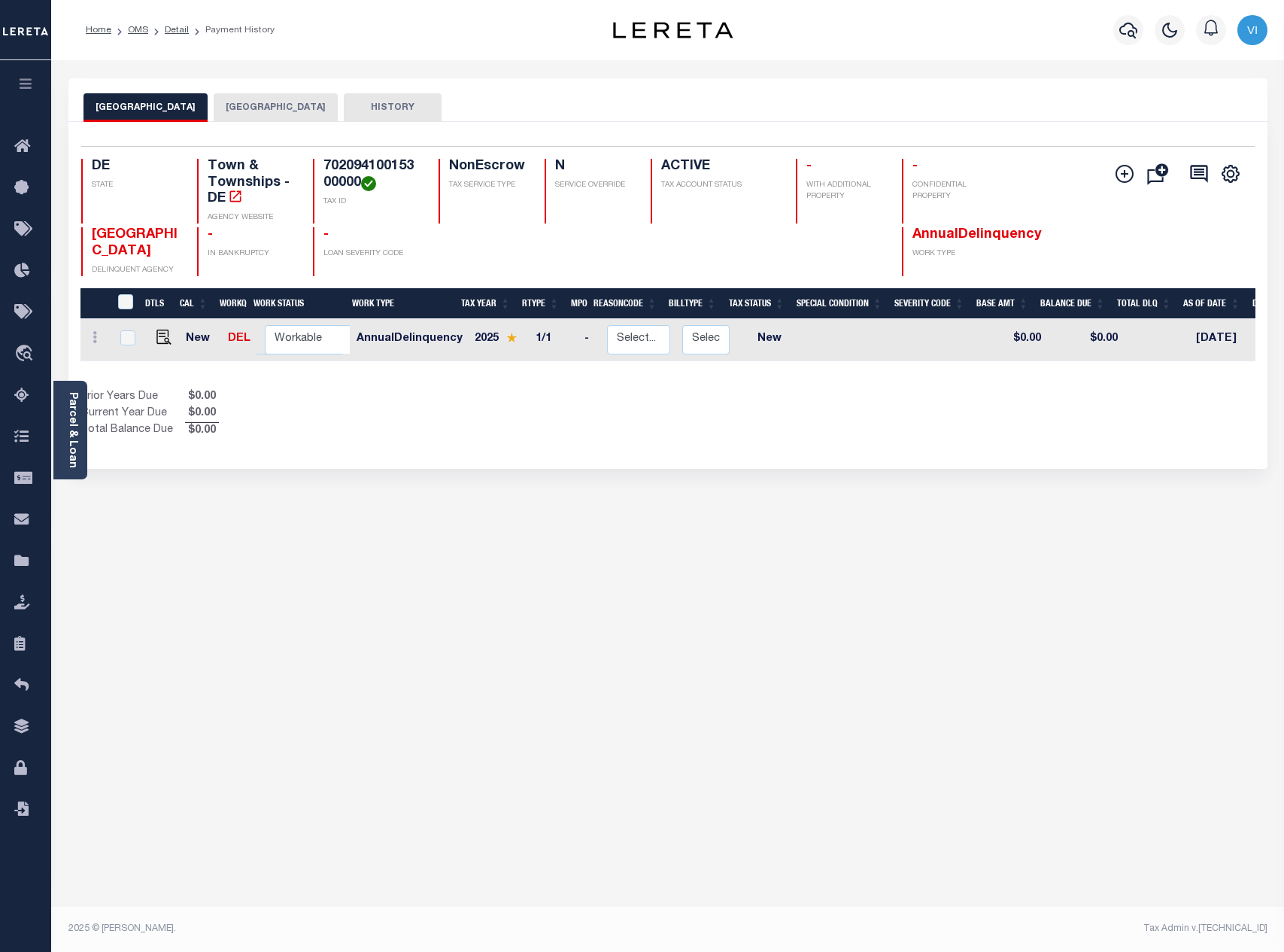
click at [263, 109] on button "[GEOGRAPHIC_DATA]" at bounding box center [275, 107] width 124 height 29
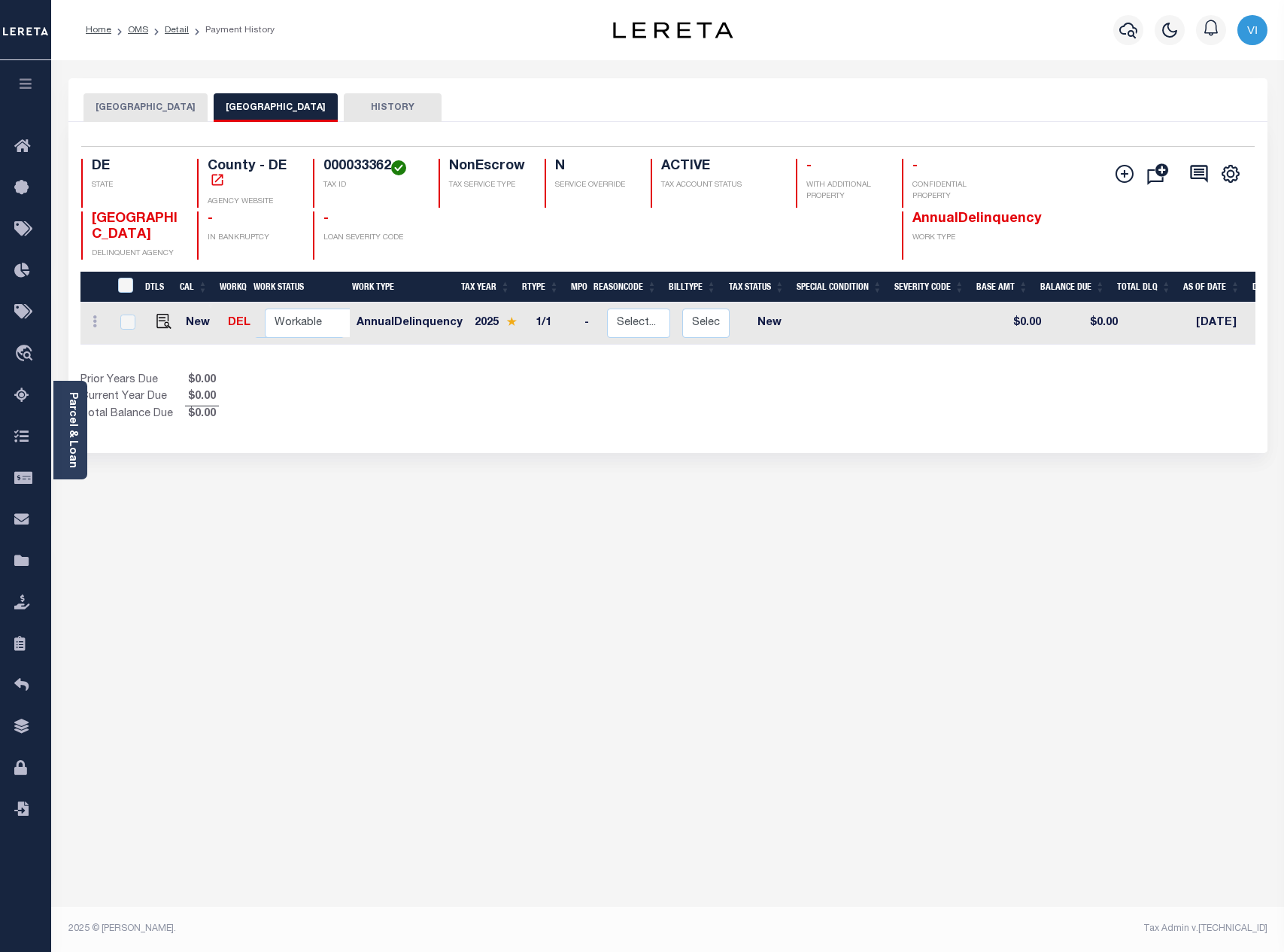
click at [152, 108] on button "[GEOGRAPHIC_DATA]" at bounding box center [145, 107] width 124 height 29
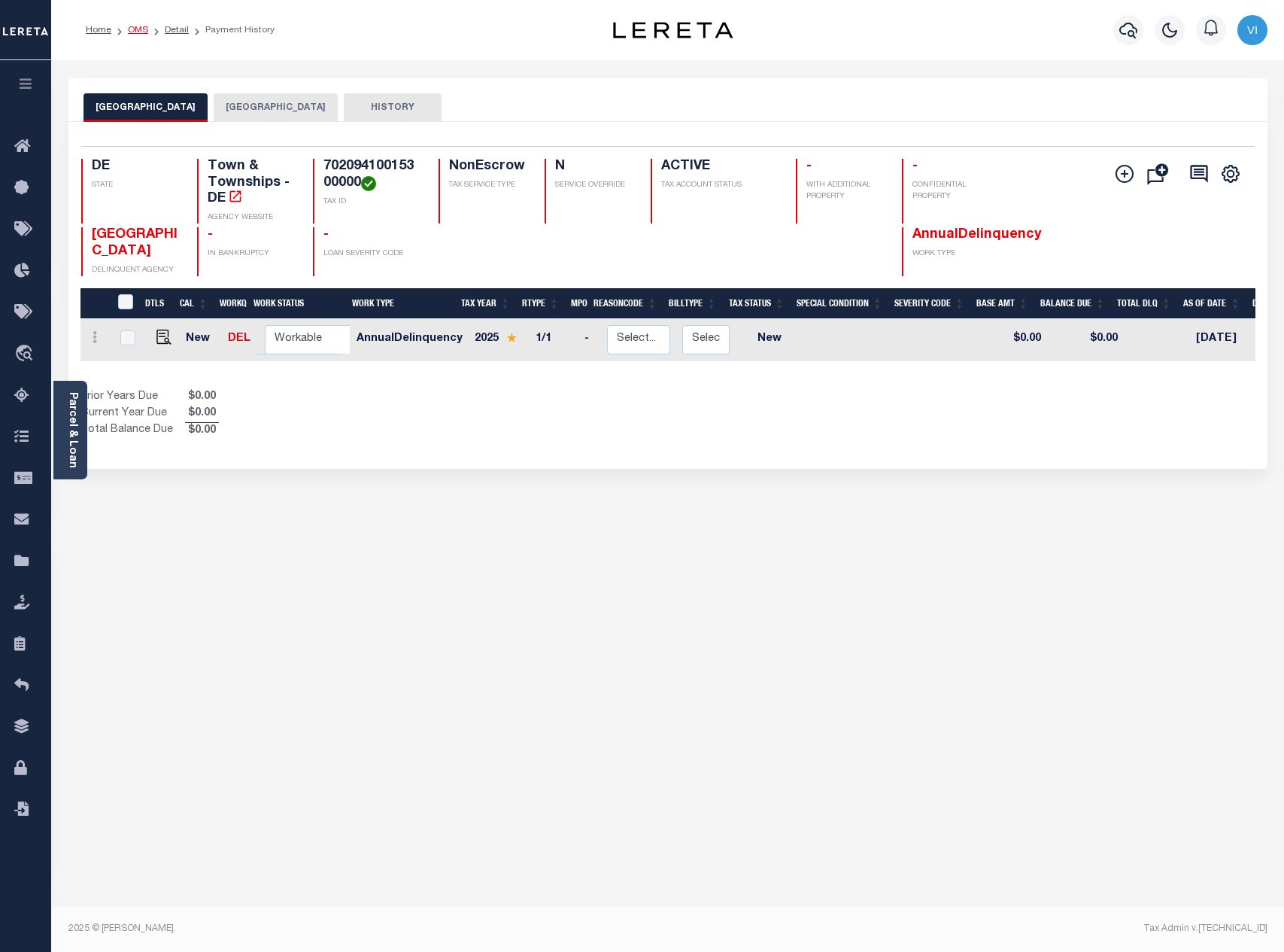
click at [139, 30] on link "OMS" at bounding box center [138, 30] width 20 height 9
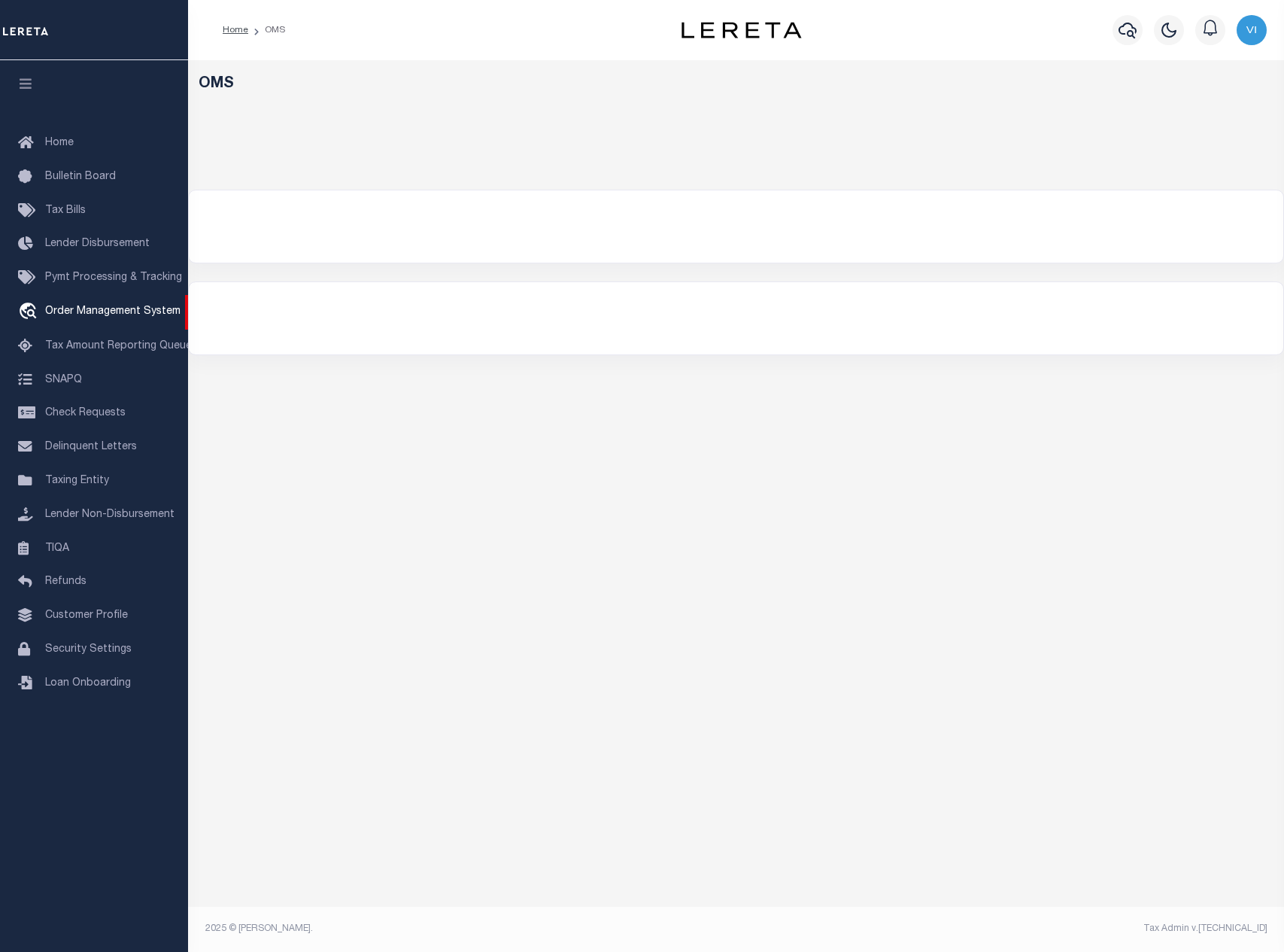
select select "200"
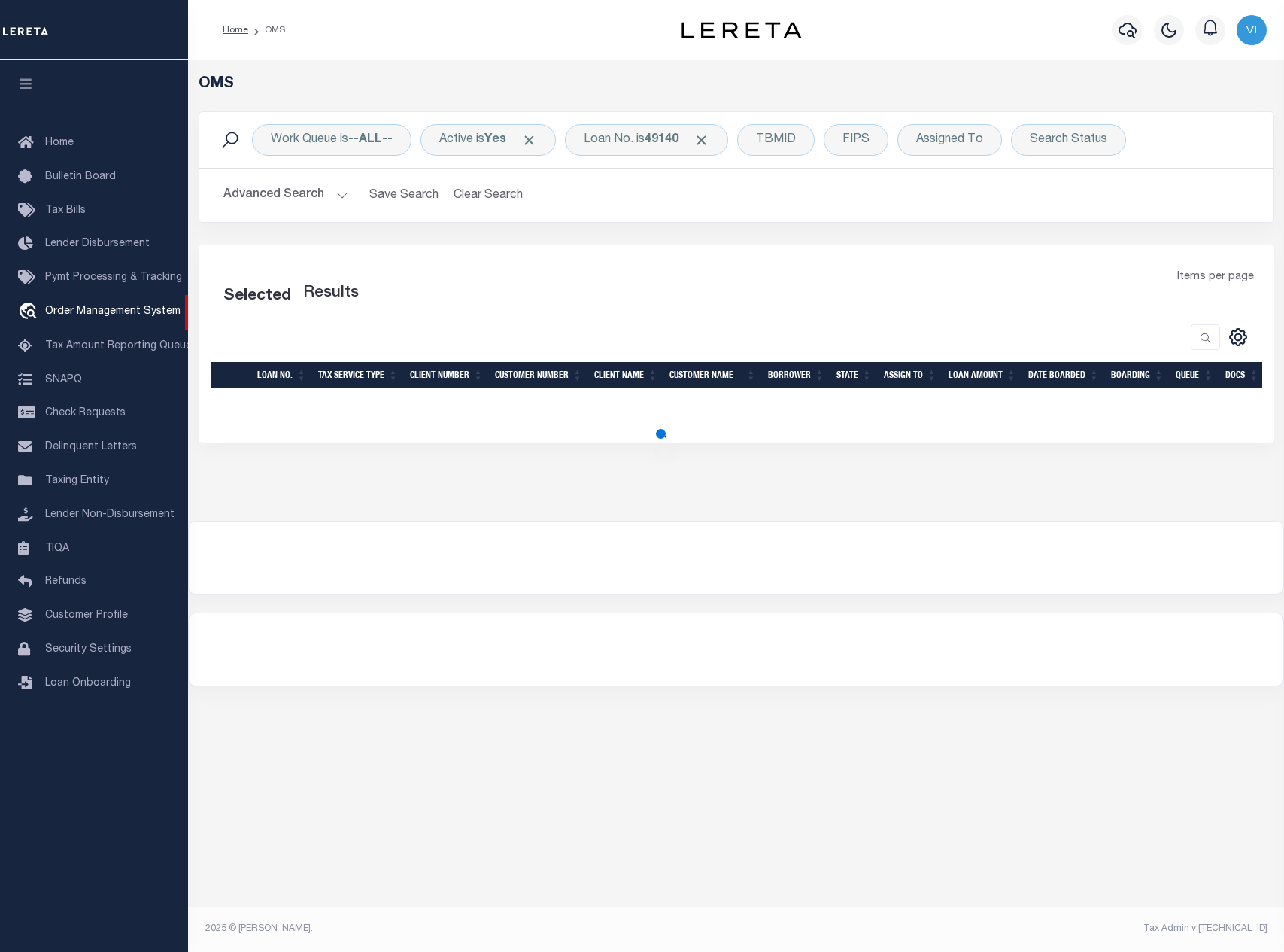
select select "200"
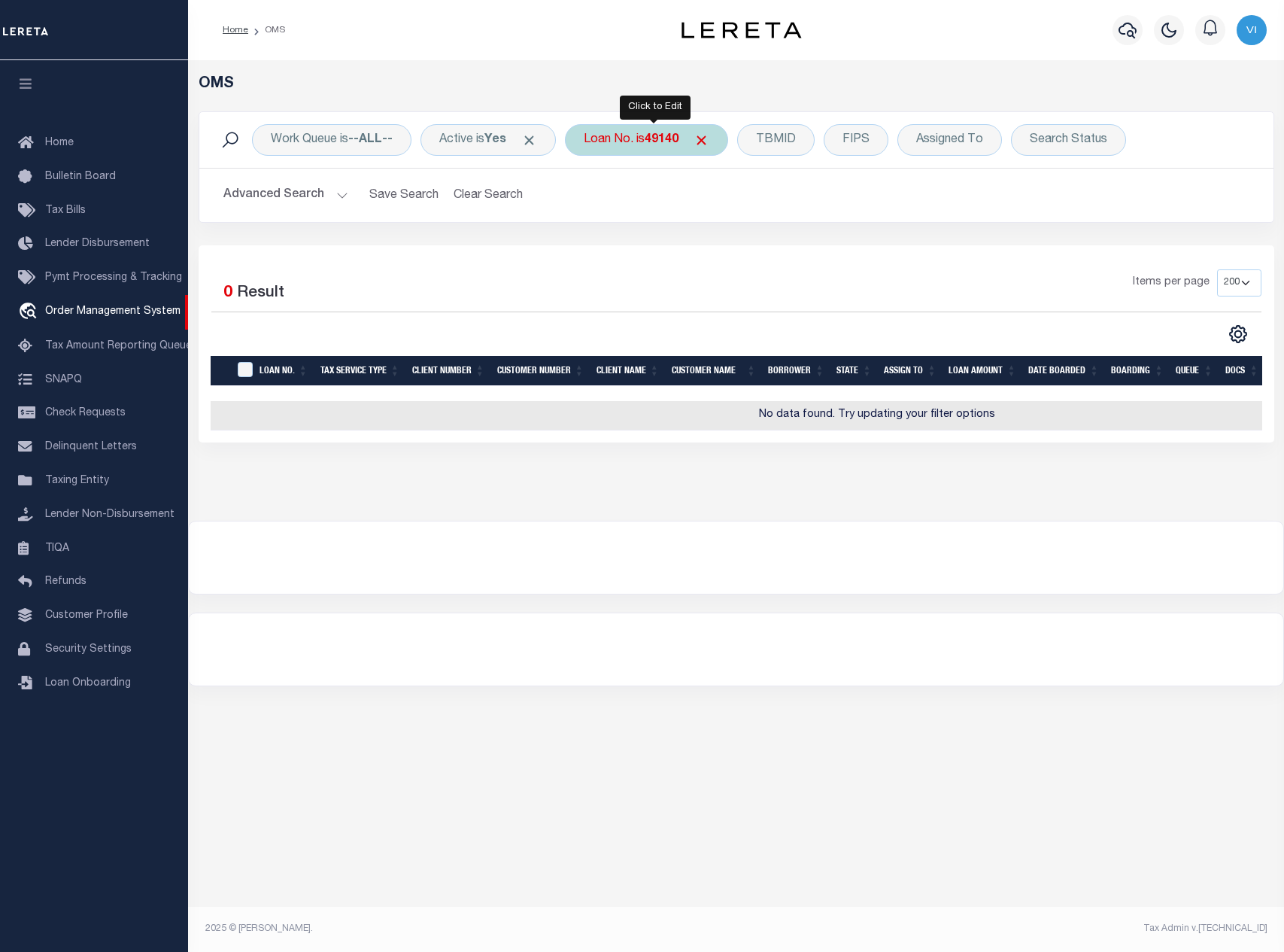
click at [627, 148] on div "Loan No. is 49140" at bounding box center [646, 140] width 163 height 32
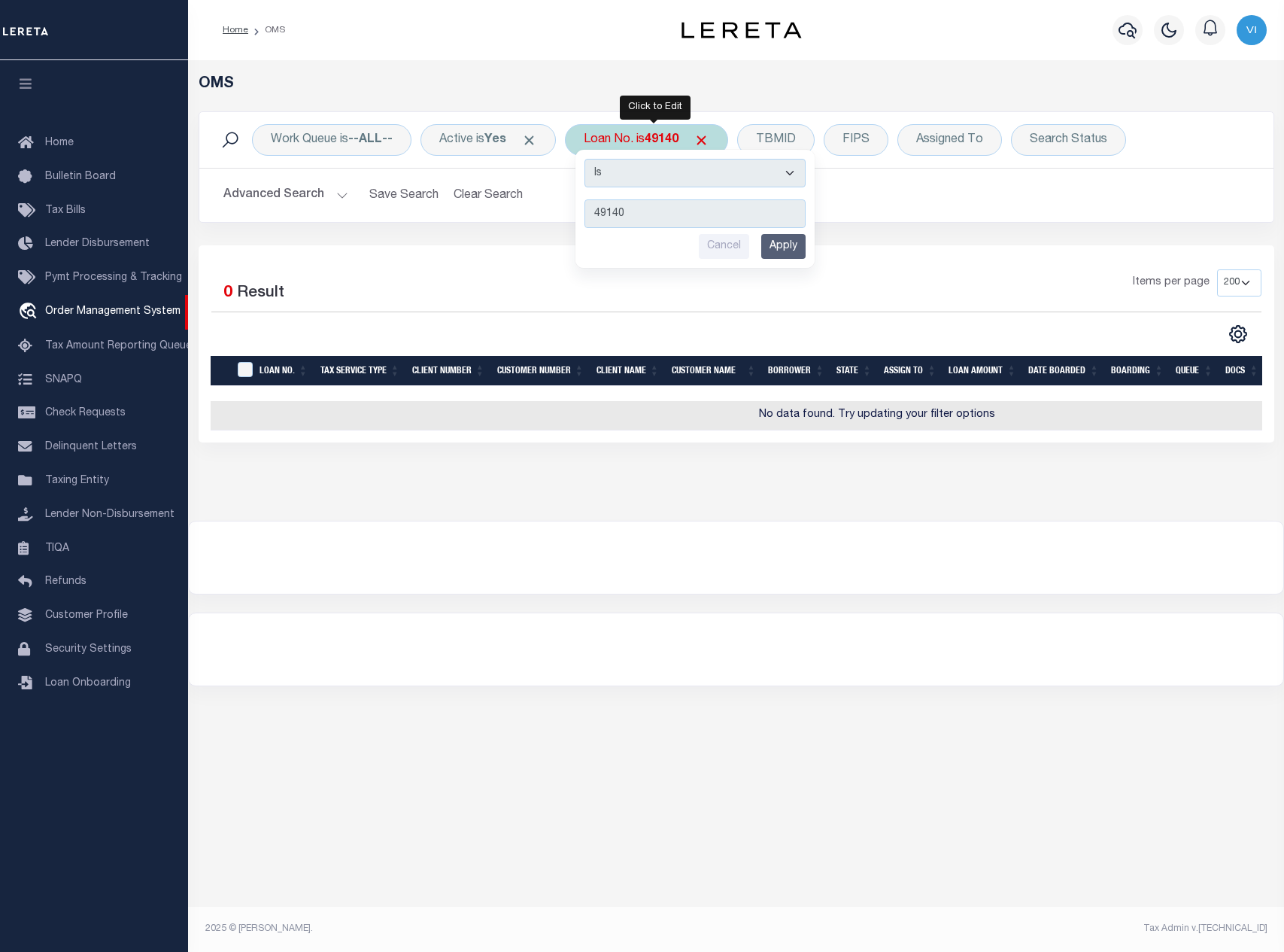
click at [619, 168] on select "Is Contains" at bounding box center [695, 173] width 221 height 29
select select "c"
click at [590, 159] on select "Is Contains" at bounding box center [695, 173] width 221 height 29
click at [804, 249] on input "Apply" at bounding box center [783, 246] width 45 height 25
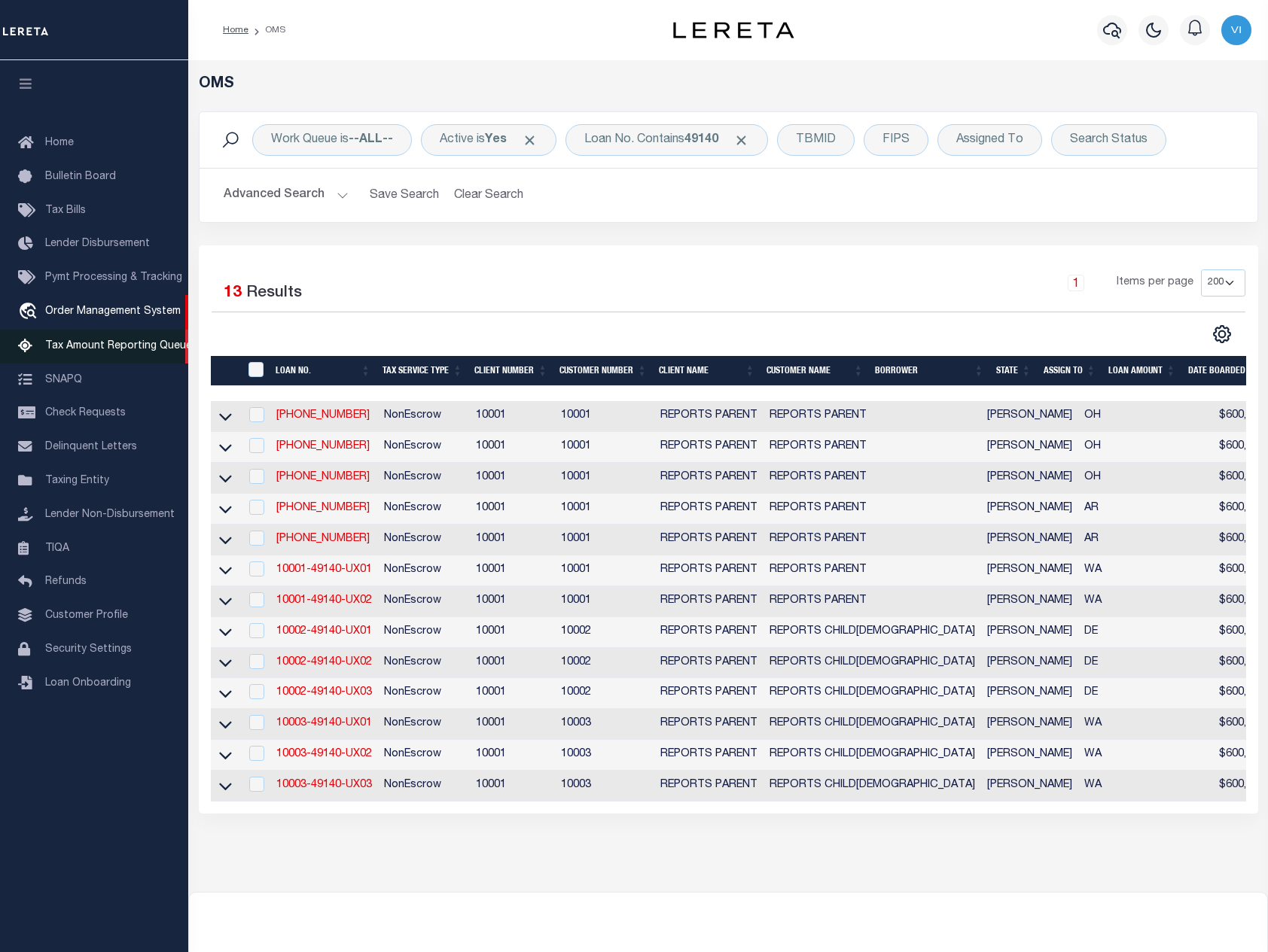
click at [90, 356] on link "Tax Amount Reporting Queue" at bounding box center [94, 346] width 188 height 34
click at [326, 697] on link "10002-49140-UX03" at bounding box center [324, 692] width 96 height 11
type input "10002-49140-UX03"
type input "VIGNESH SUDHAKAR"
select select
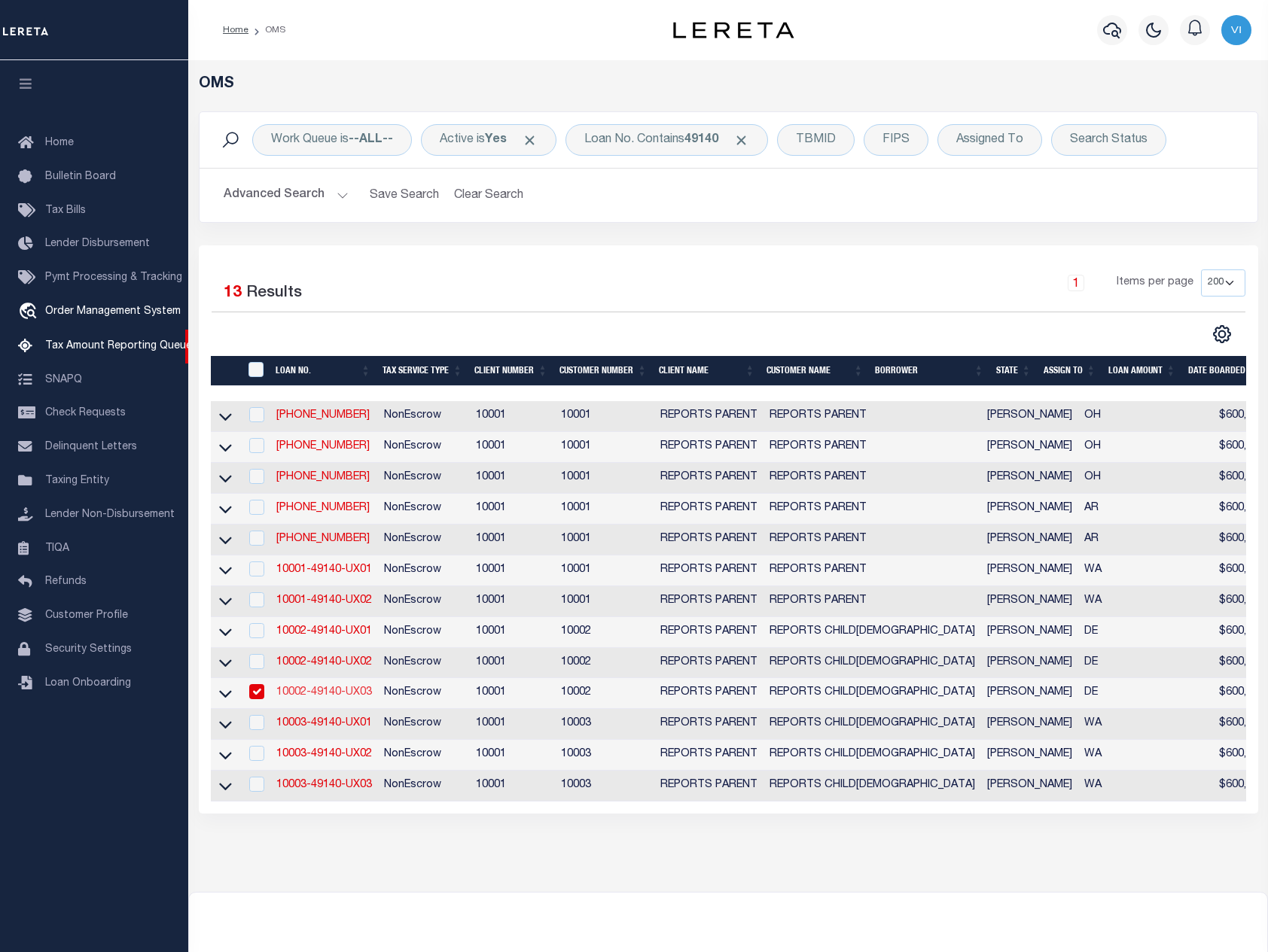
select select
type input "162 BROOKWOOD DR"
type input "CAMDEN DE 19934-3676"
type input "[DATE]"
select select "10"
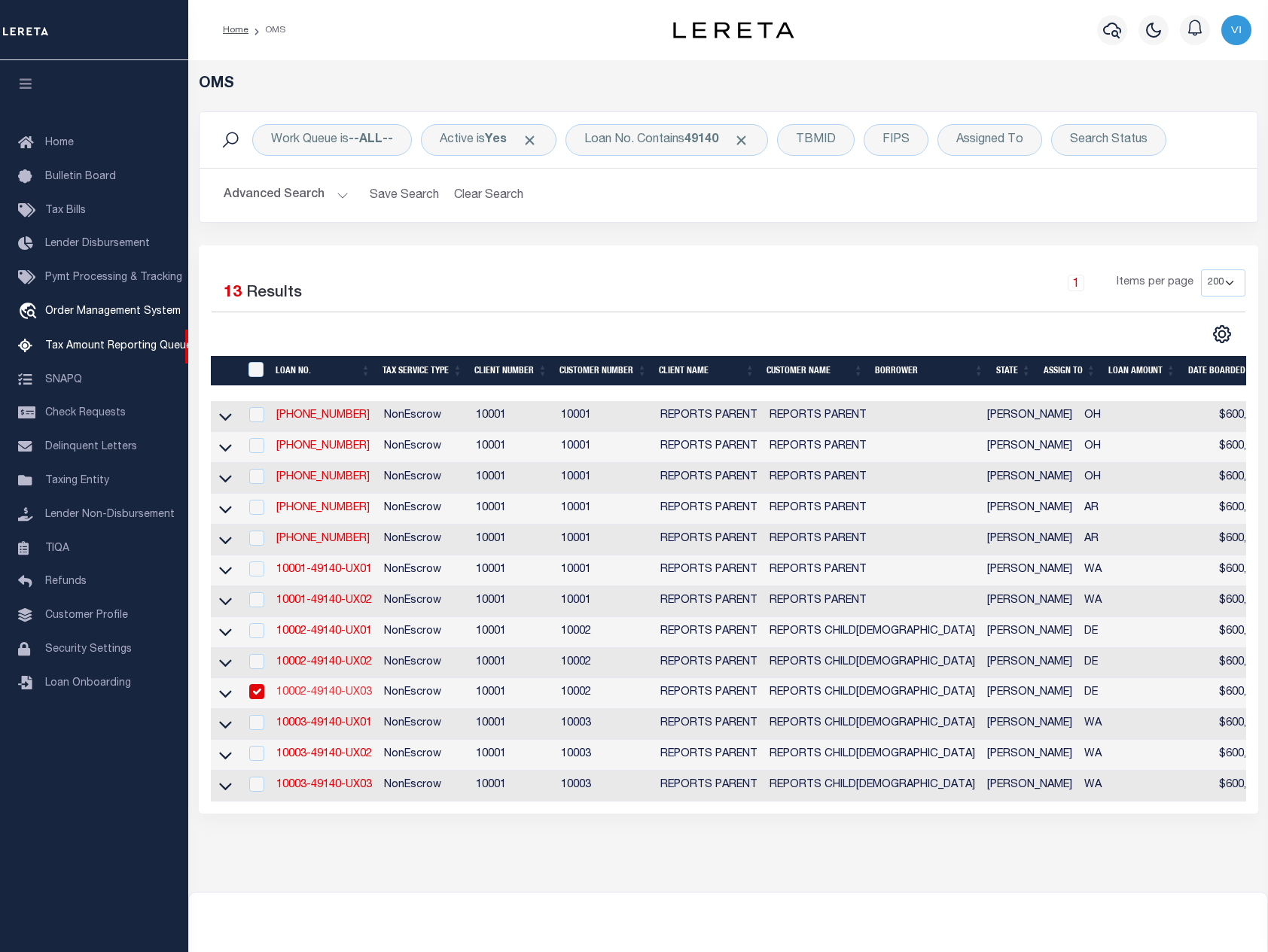
select select "10"
select select "NonEscrow"
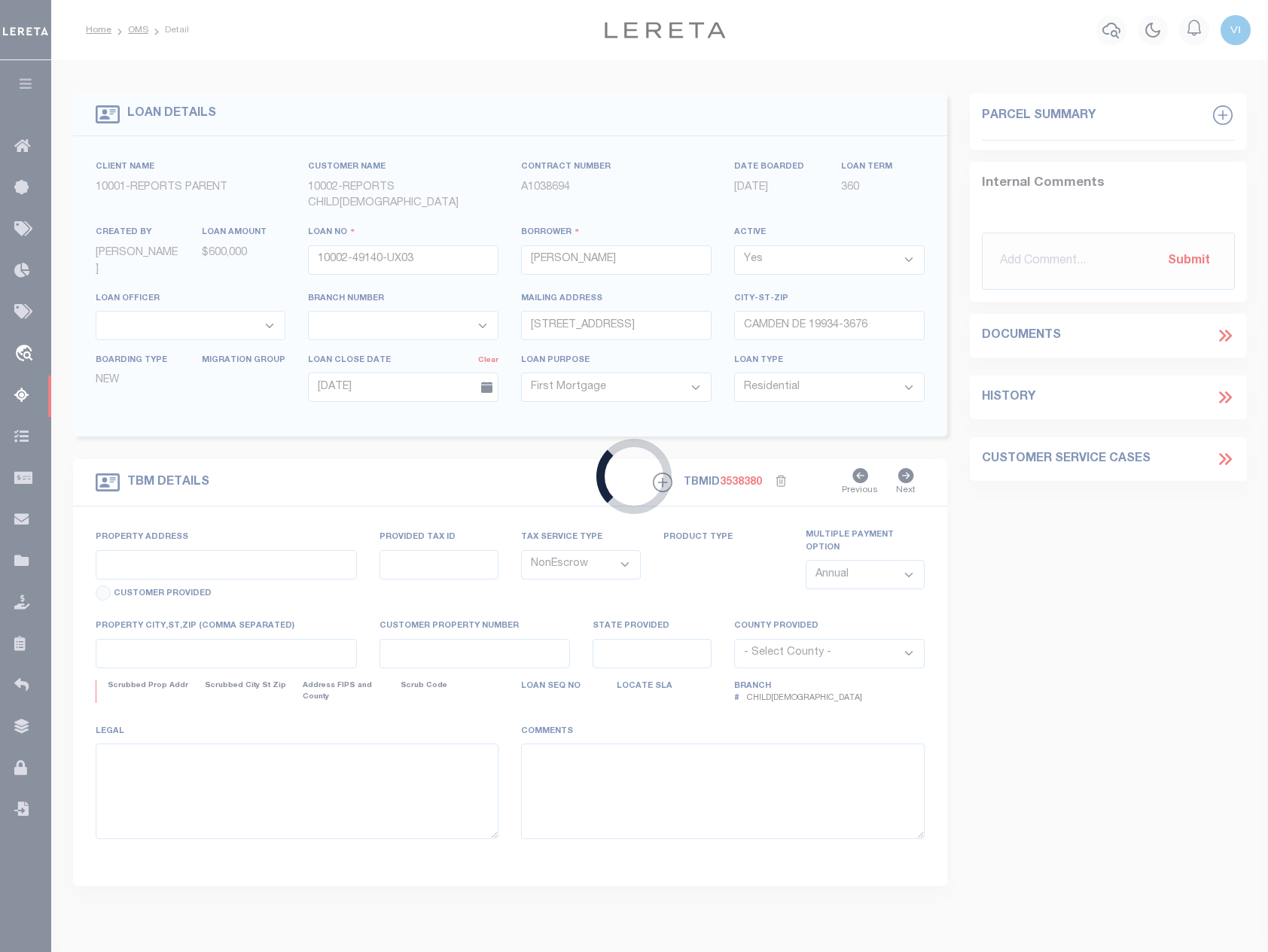
type input "162 BROOKWOOD DR"
select select
type input "CAMDEN DE 19934-3676"
type input "DE"
select select "155748"
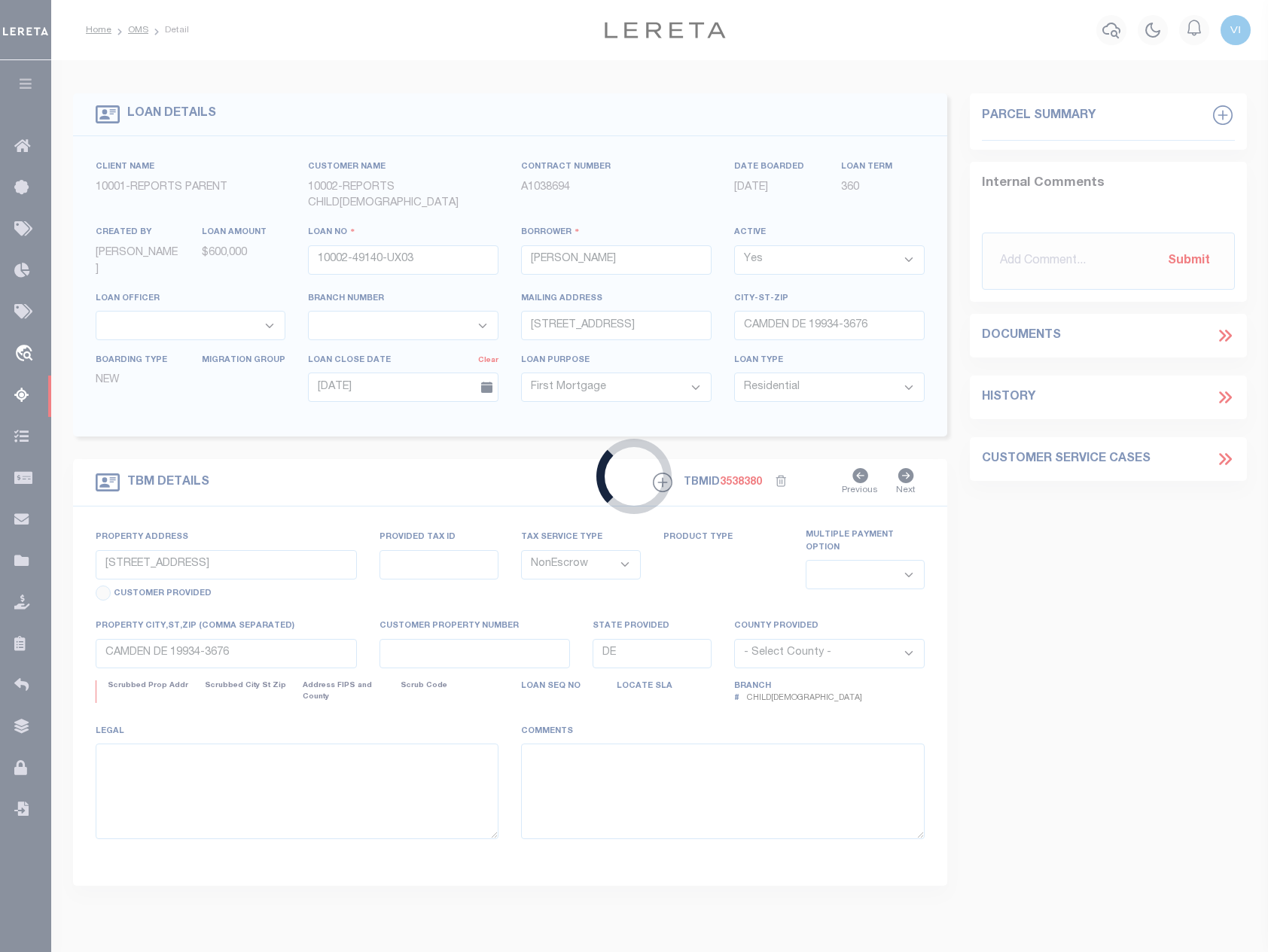
select select "26359"
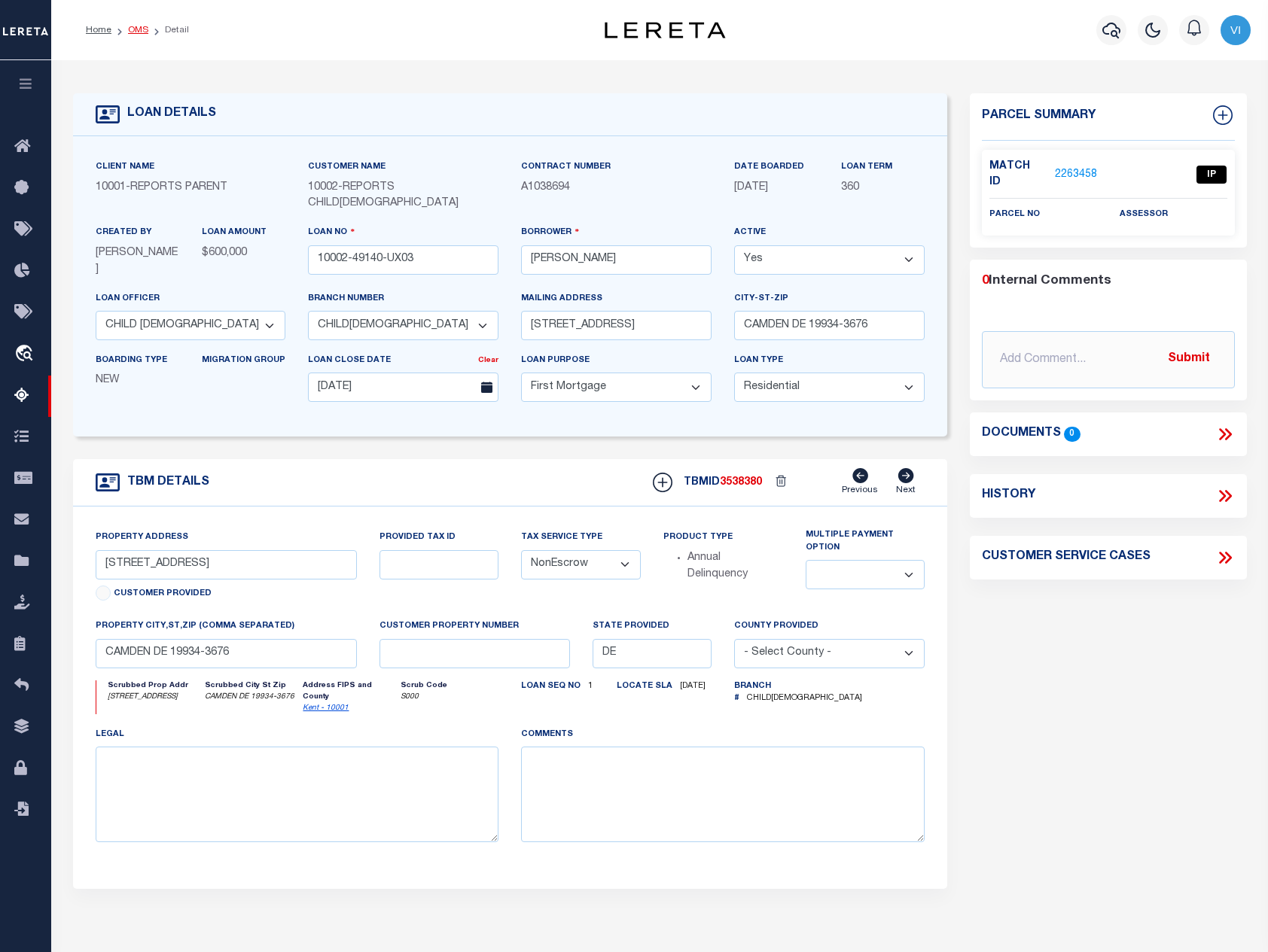
click at [135, 26] on link "OMS" at bounding box center [138, 30] width 20 height 9
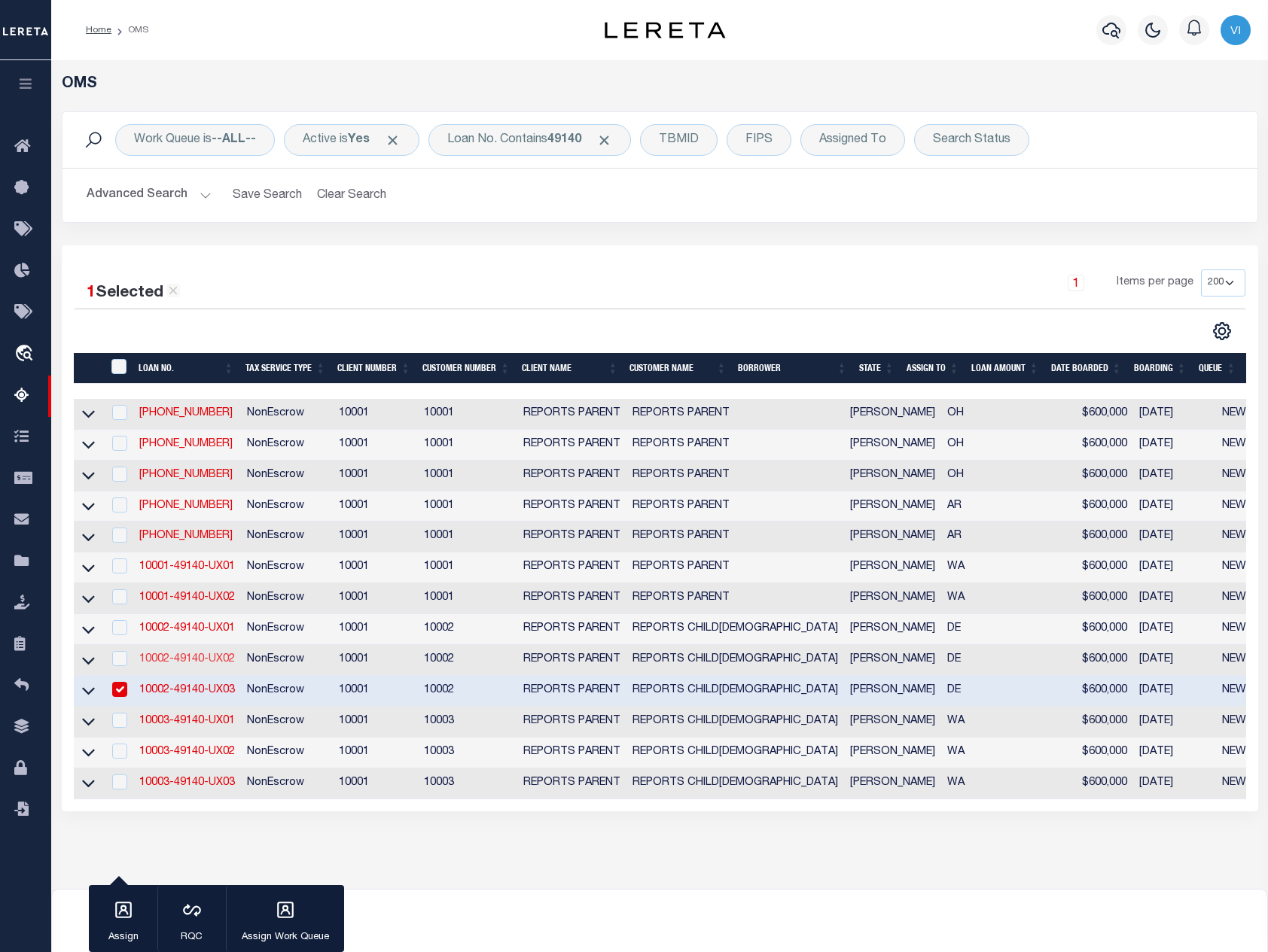
click at [221, 665] on link "10002-49140-UX02" at bounding box center [187, 659] width 96 height 11
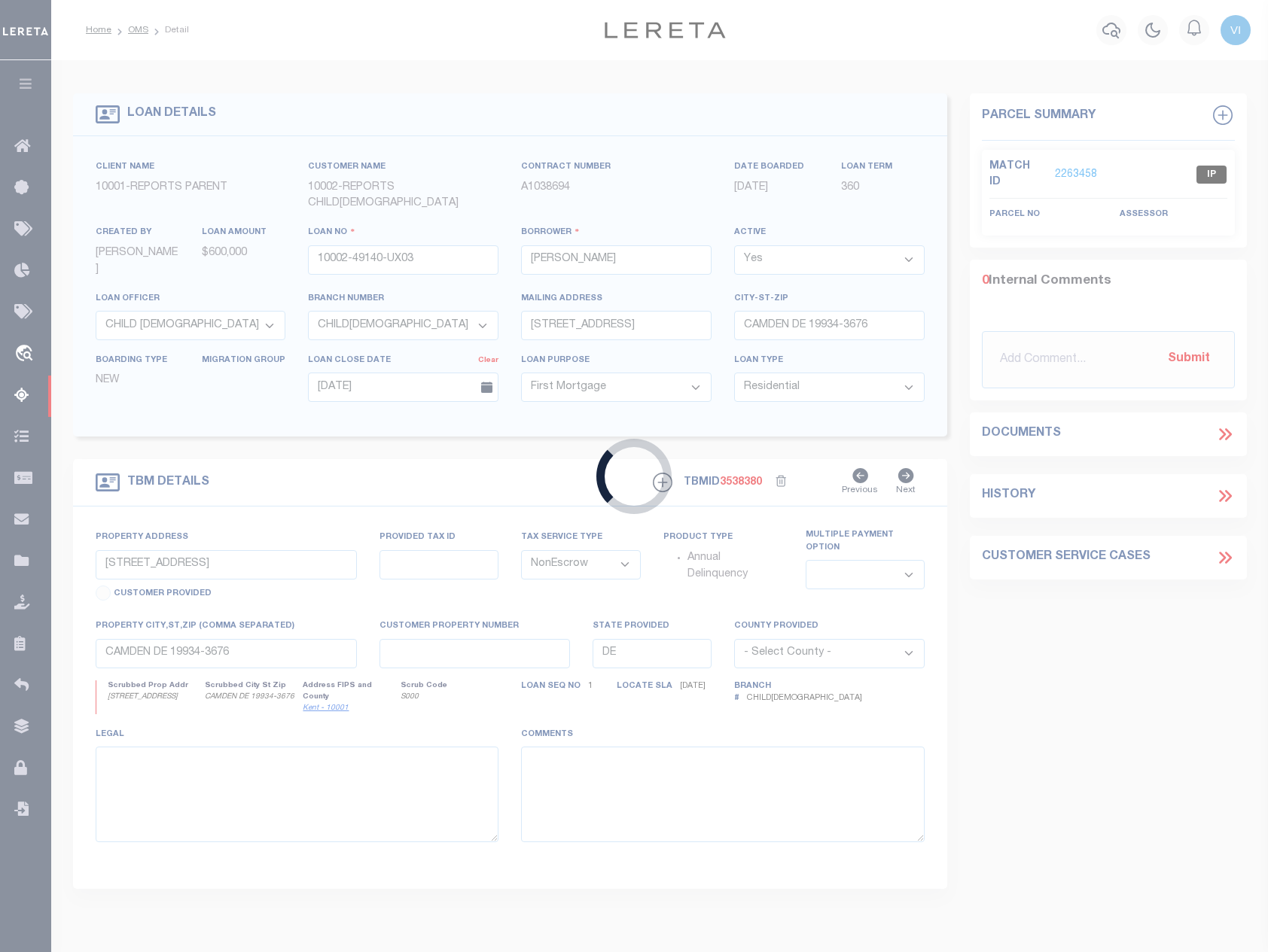
type input "10002-49140-UX02"
type input "15 WESLEY ST"
type input "CAMDEN DE 19934-1342"
type input "15 WESLEY ST"
select select
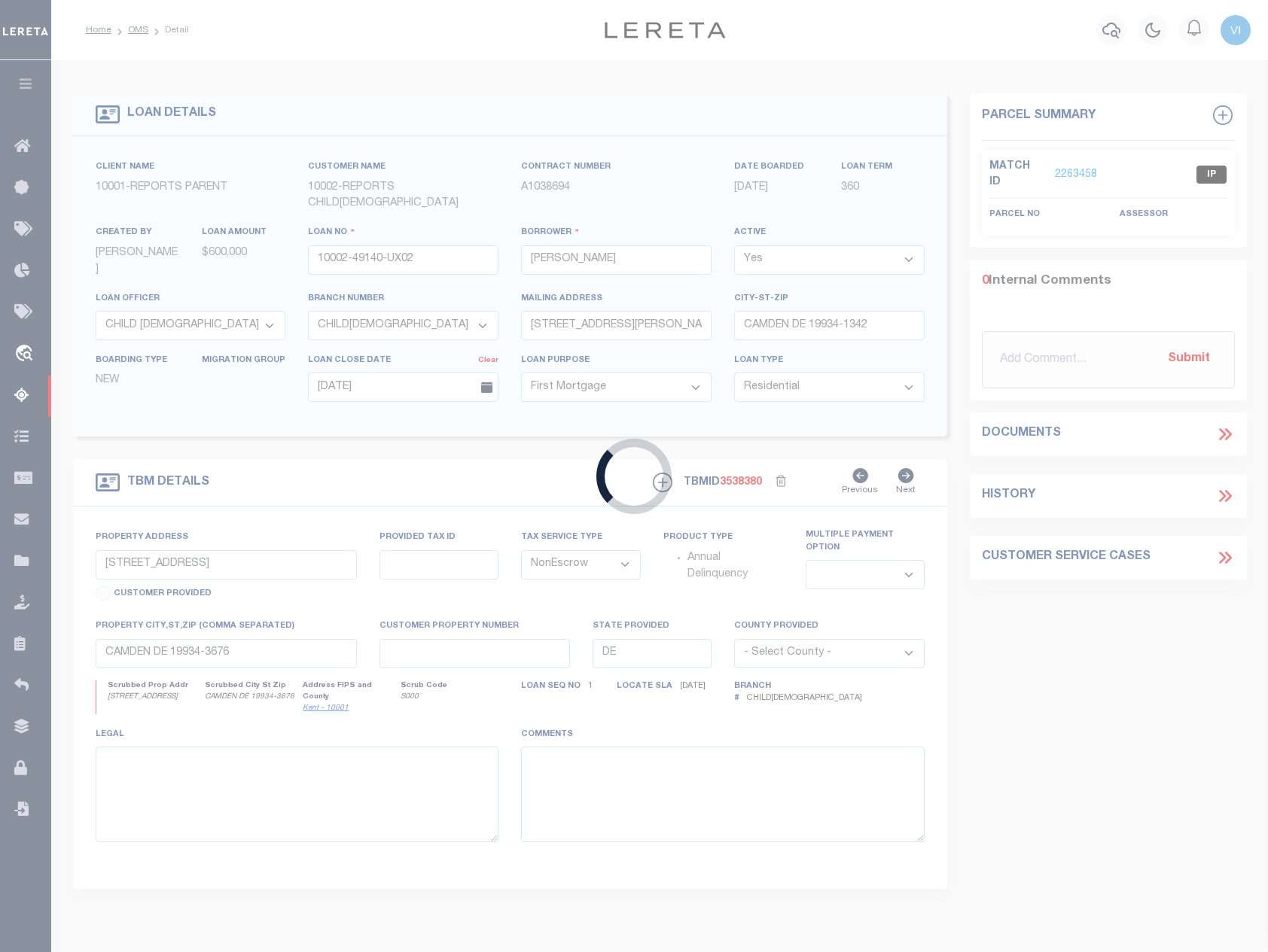
type input "CAMDEN DE 19934-1342"
select select
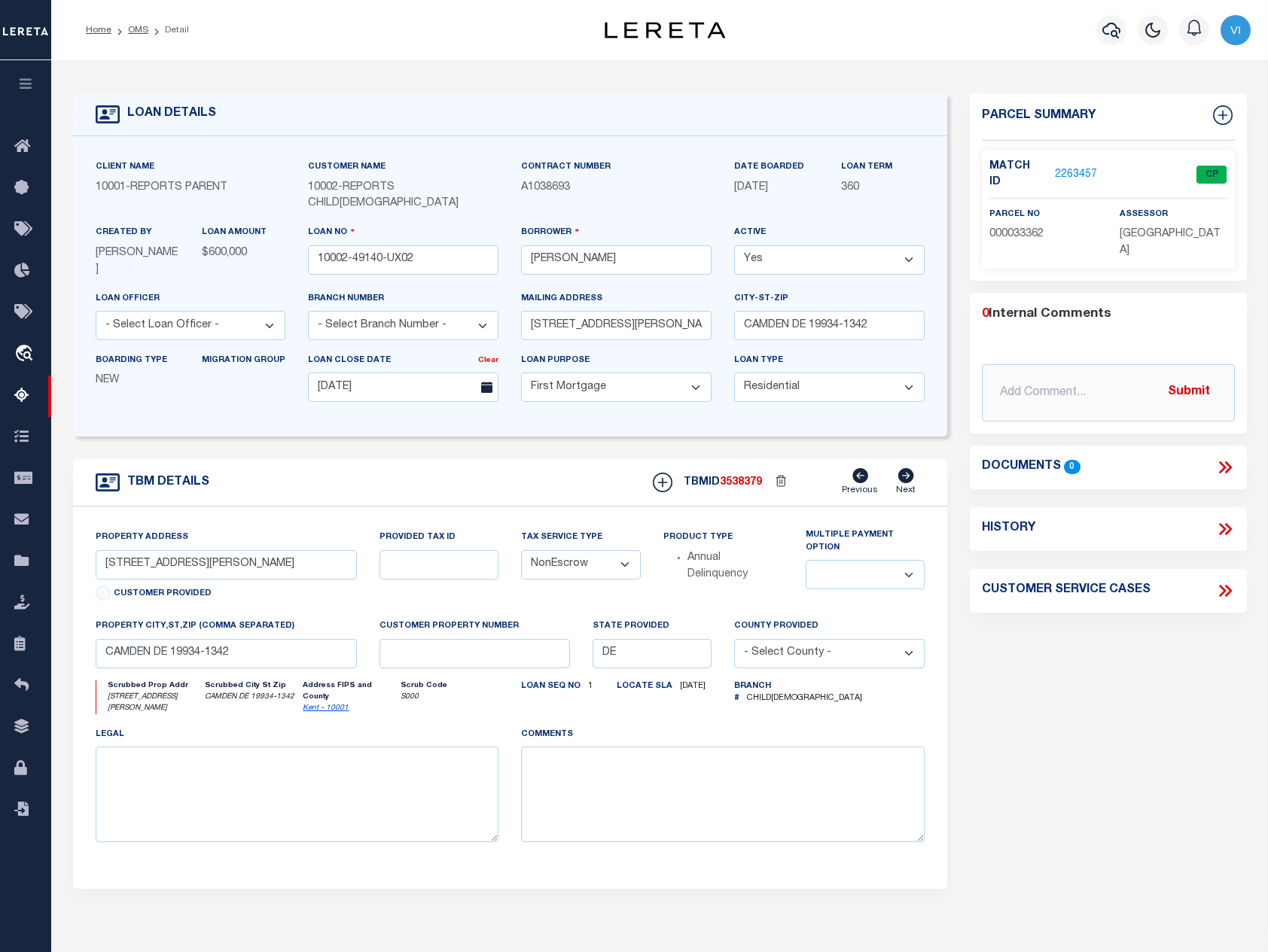
click at [1049, 172] on div "Match ID 2263457" at bounding box center [1043, 175] width 107 height 32
click at [1086, 154] on div "Match ID 2263457 CP parcel no 000033362 assessor" at bounding box center [1107, 209] width 252 height 118
click at [1090, 167] on link "2263457" at bounding box center [1076, 175] width 42 height 16
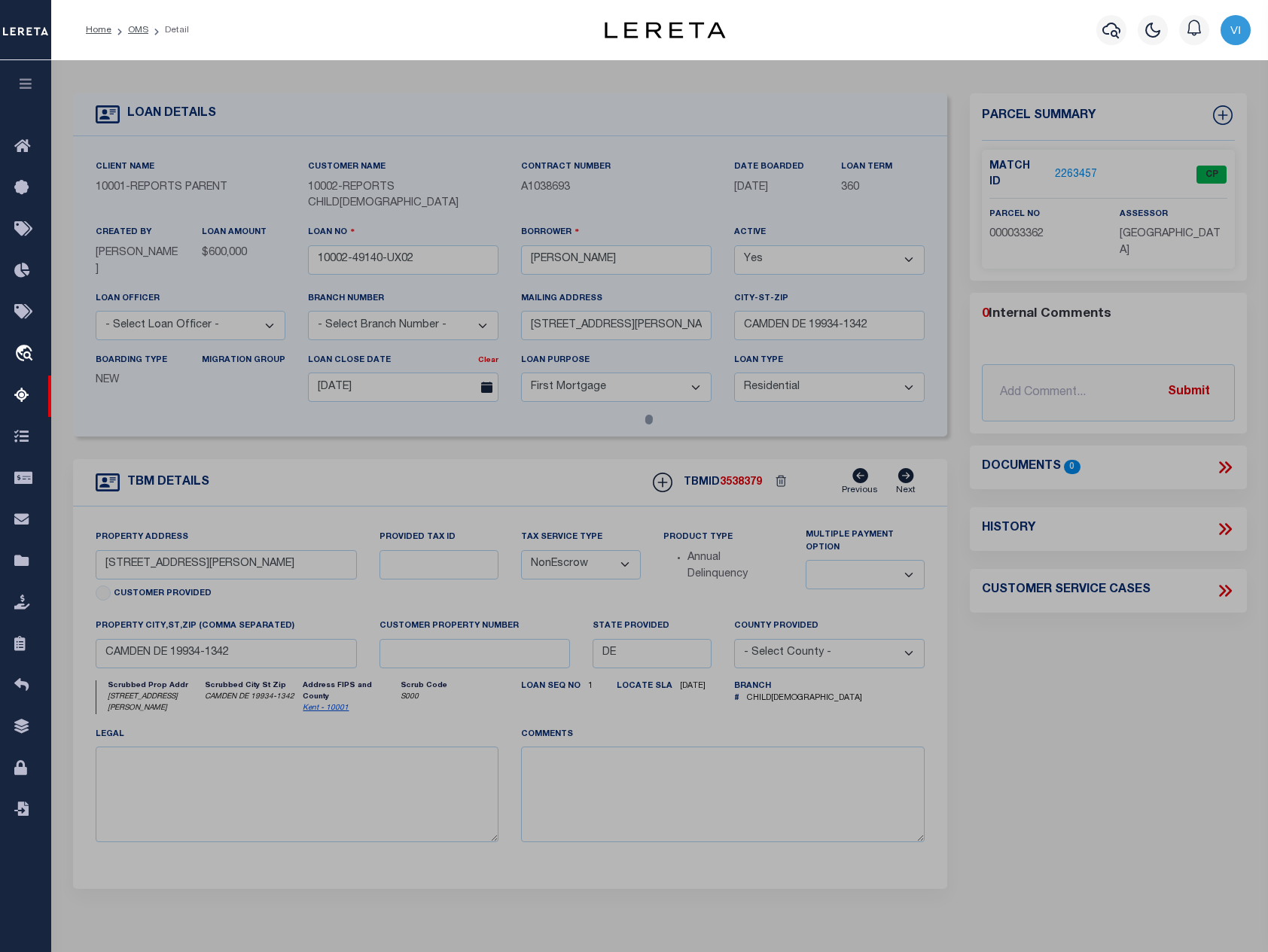
checkbox input "false"
select select "CP"
type input "SINGH,JAGHIT"
select select "ATL"
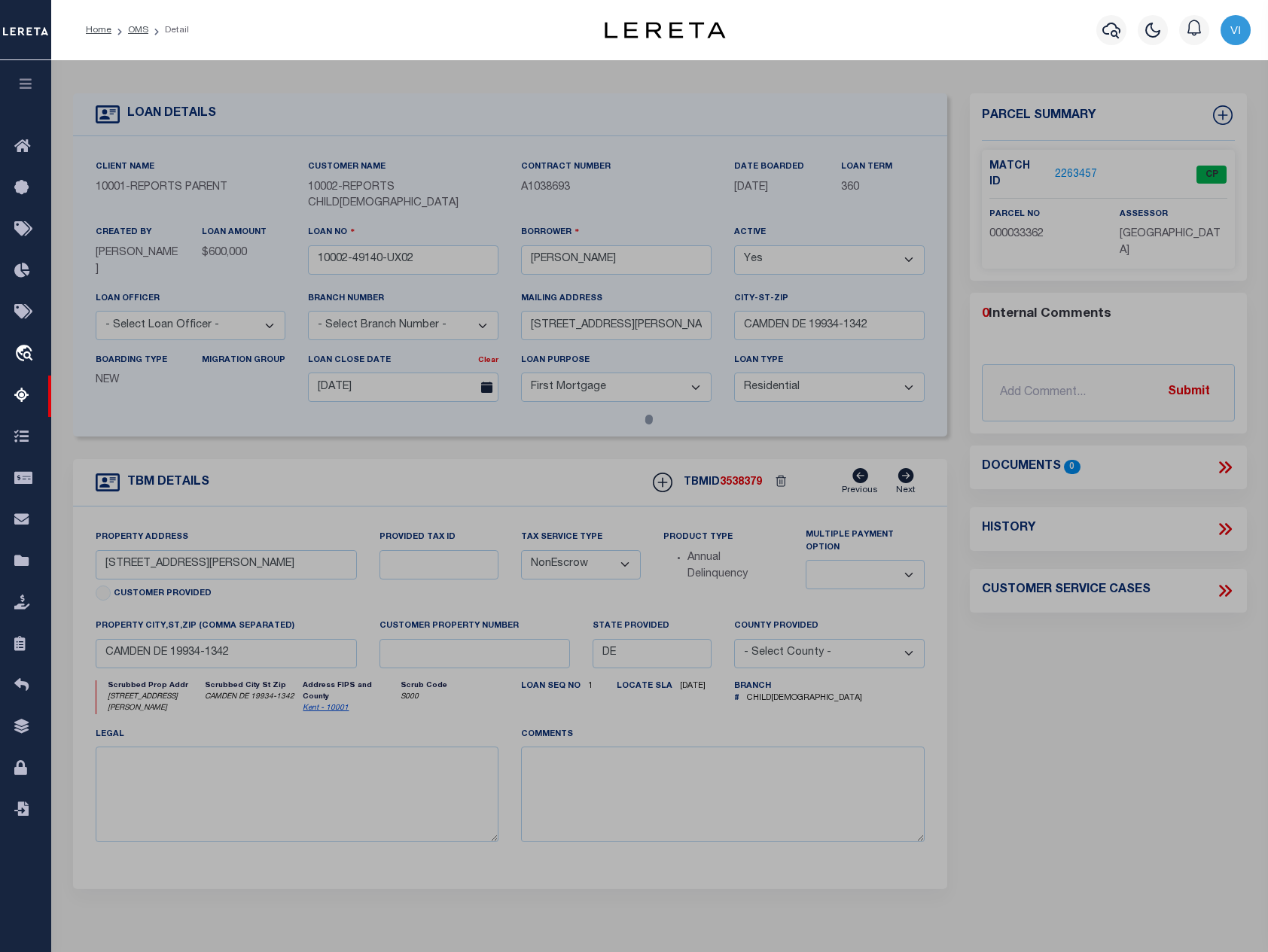
select select "ADD"
type input "15 WESLEY ST"
checkbox input "false"
type input "CAMDEN, DE 19934"
type textarea "S.E. SD. WESLEY ST., CAMDEN, LOTS #8 & 11 & S. 20 FT. LOTS #7&12"
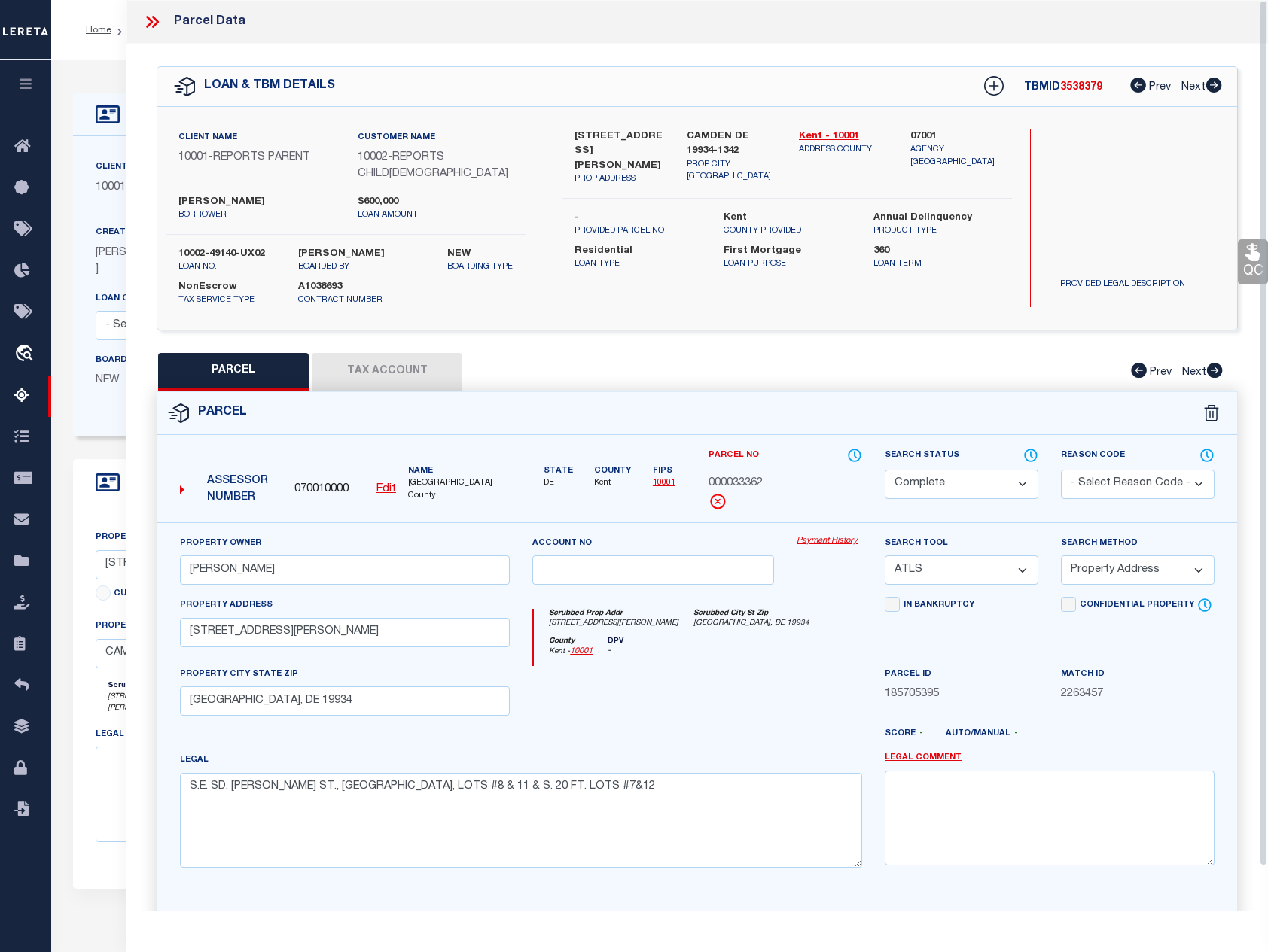
click at [404, 353] on button "Tax Account" at bounding box center [386, 372] width 150 height 38
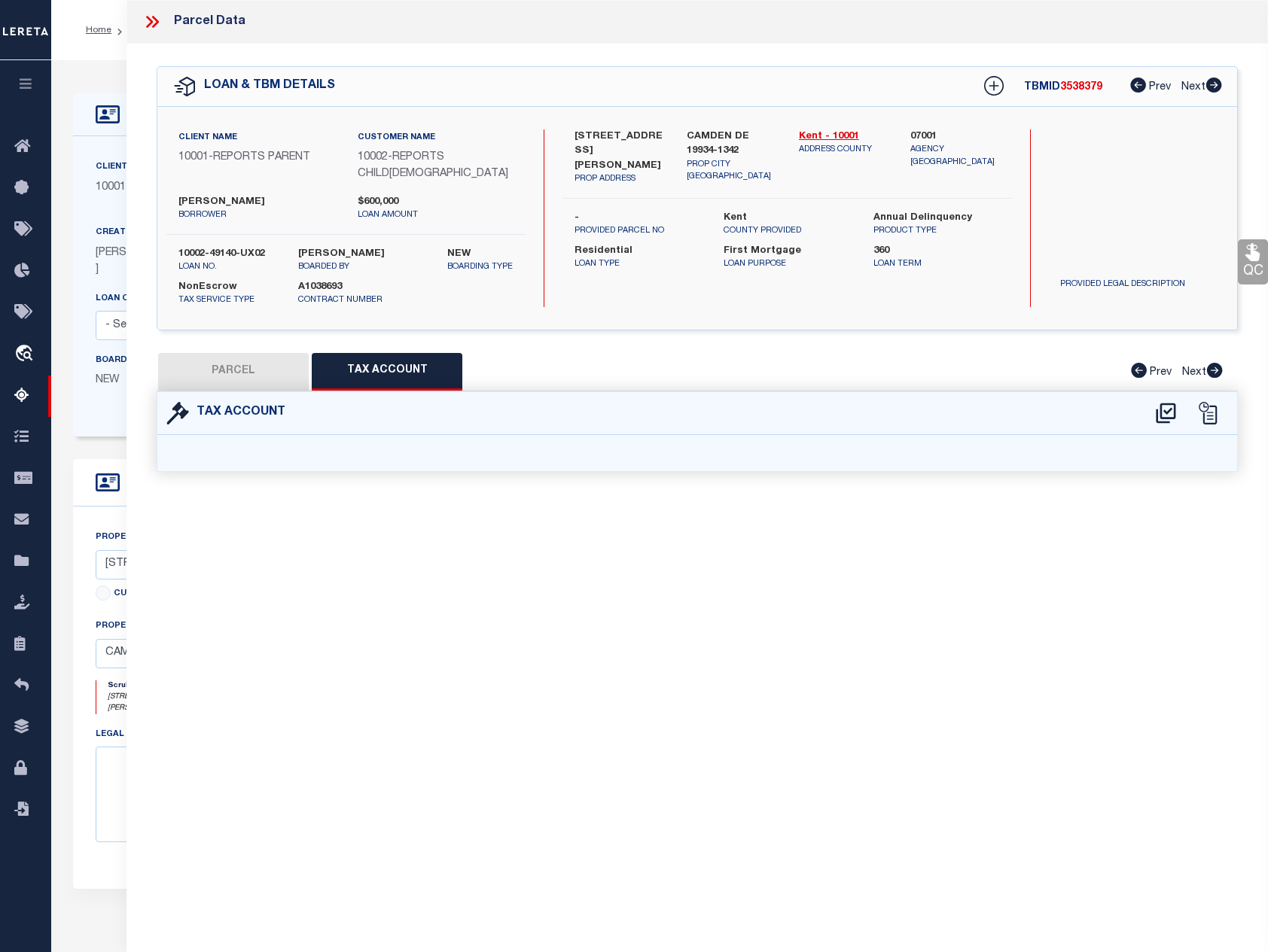
select select "100"
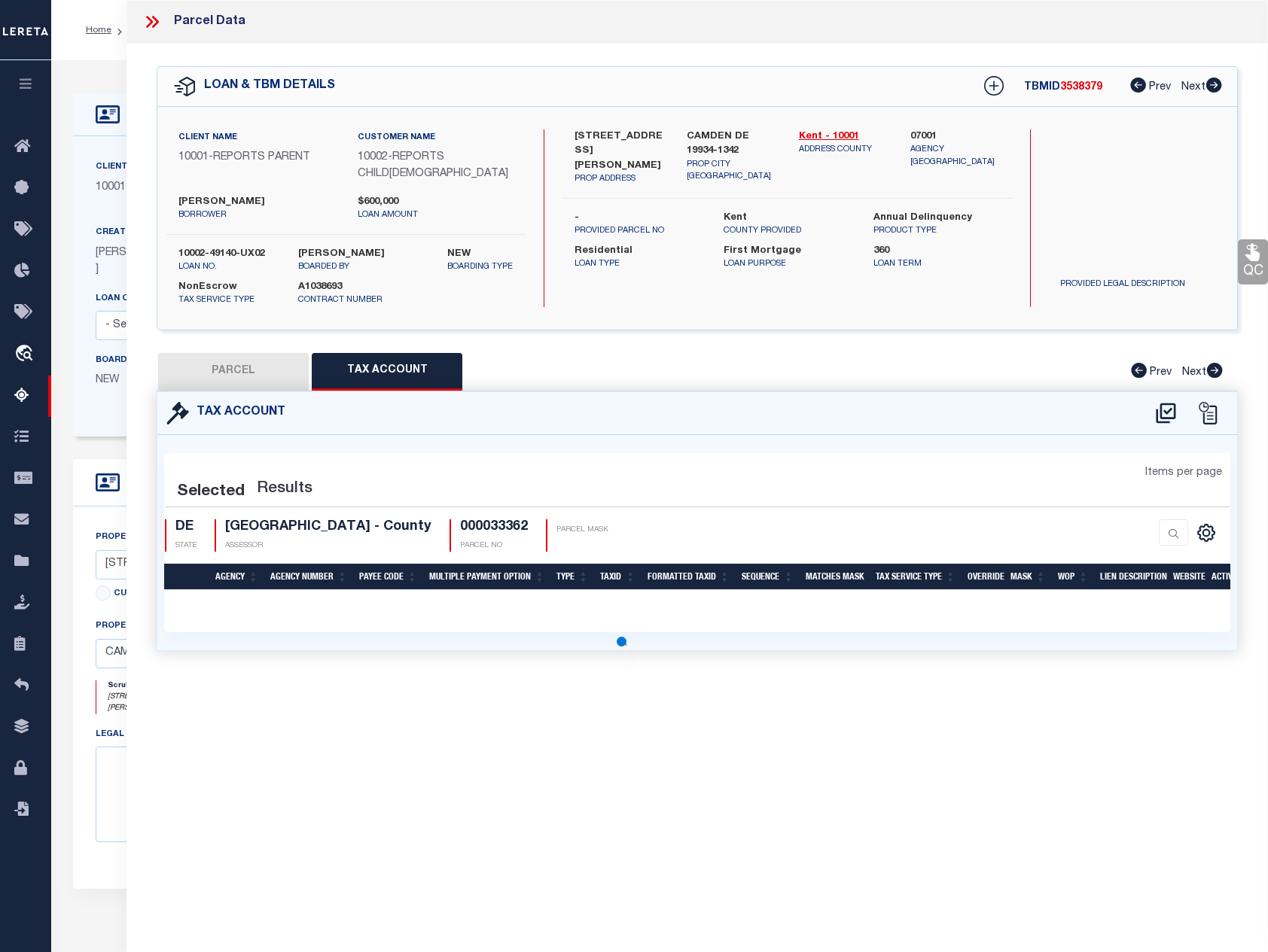
select select "100"
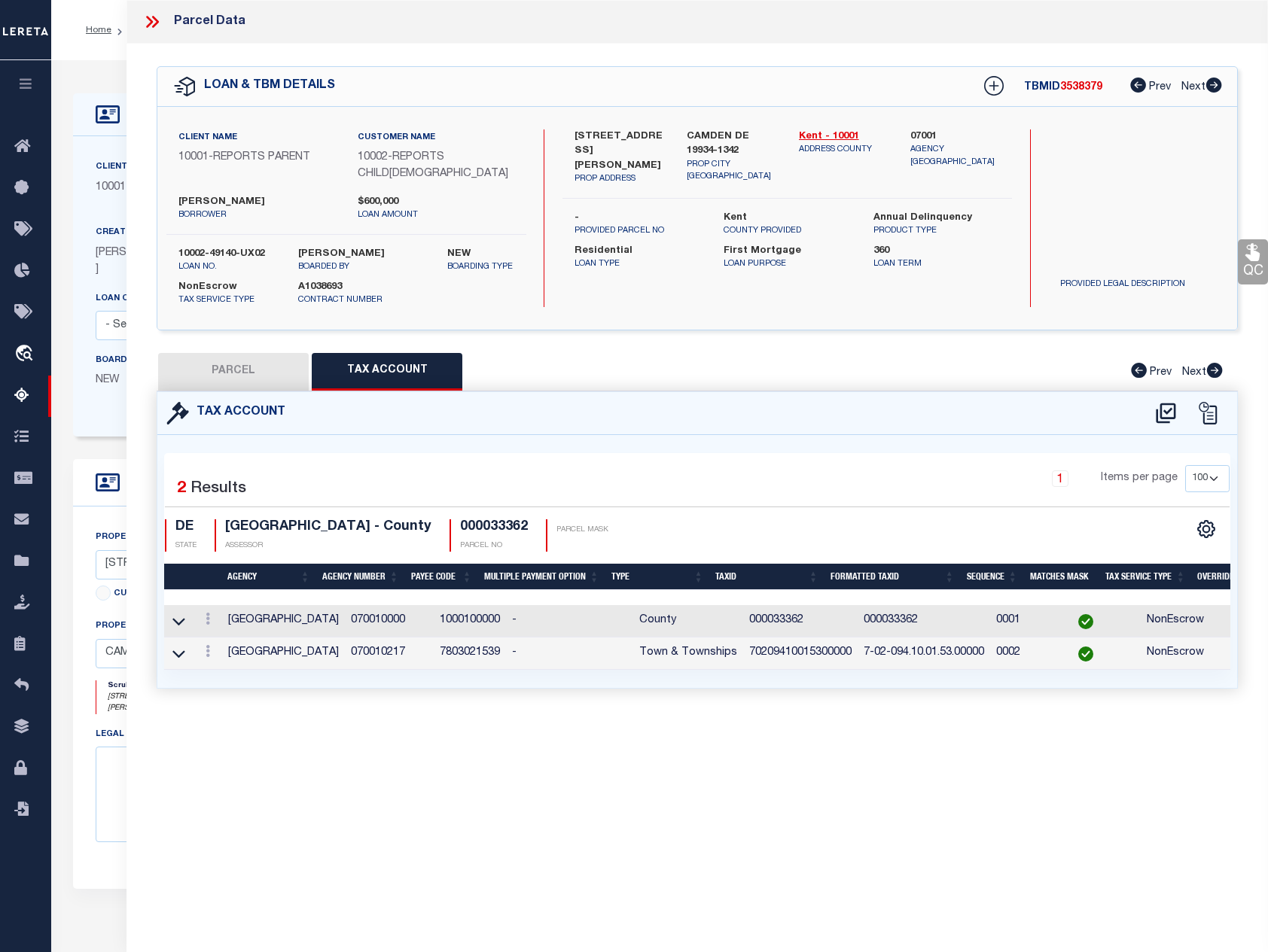
click at [345, 608] on td "070010000" at bounding box center [388, 621] width 89 height 33
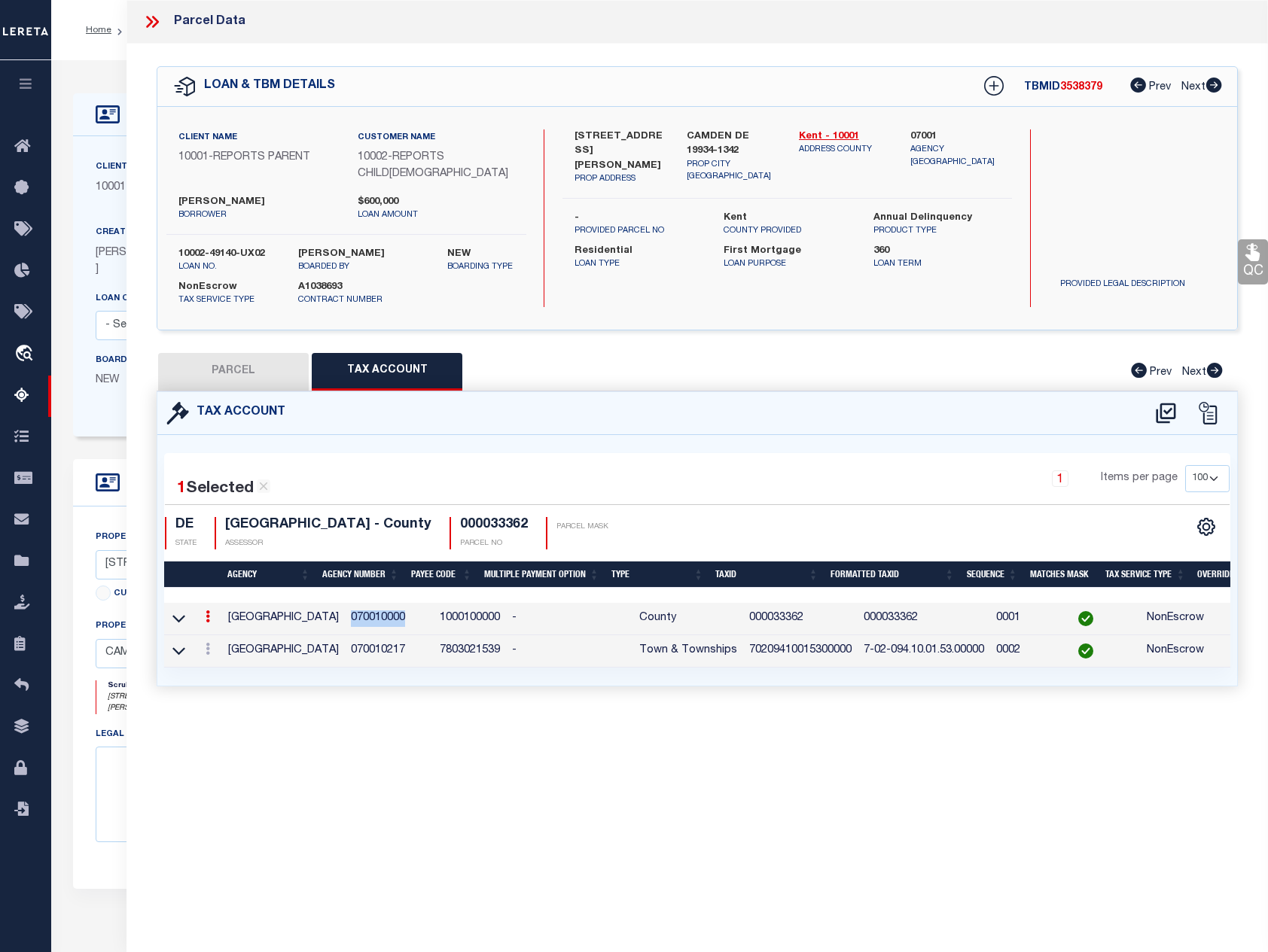
click at [345, 608] on td "070010000" at bounding box center [388, 619] width 89 height 33
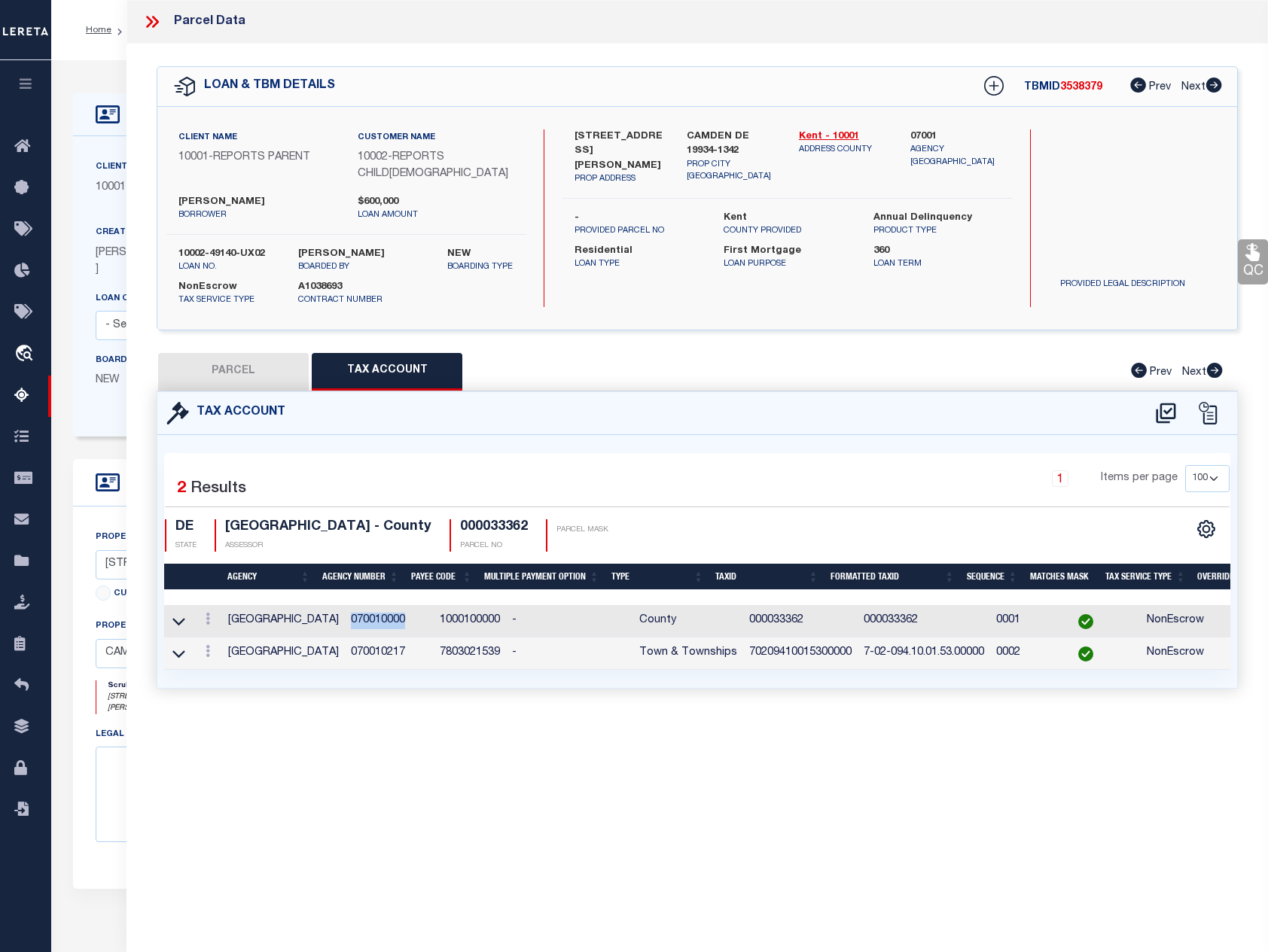
copy td "070010000"
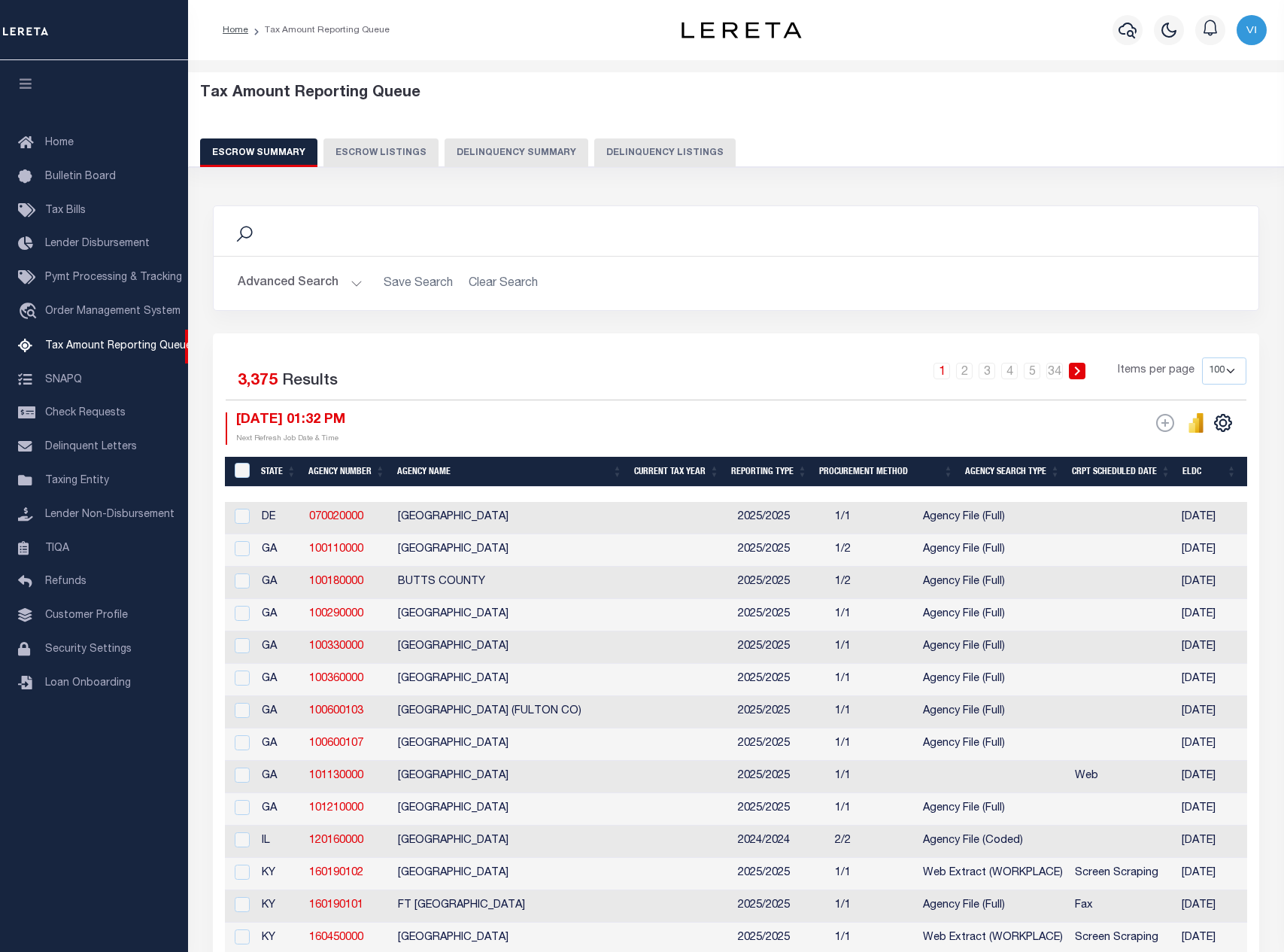
click at [532, 143] on button "Delinquency Summary" at bounding box center [516, 152] width 143 height 29
select select "100"
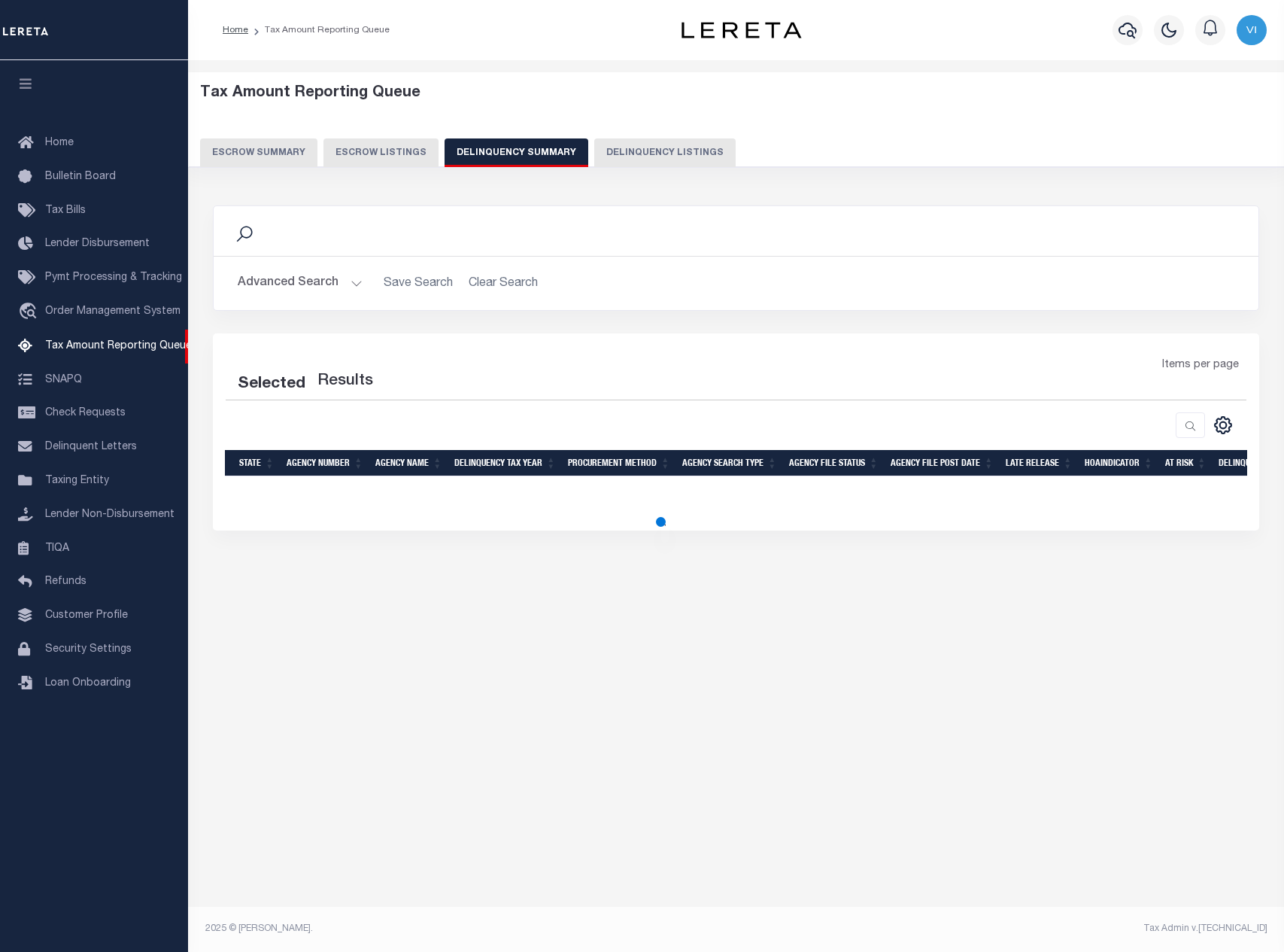
select select "100"
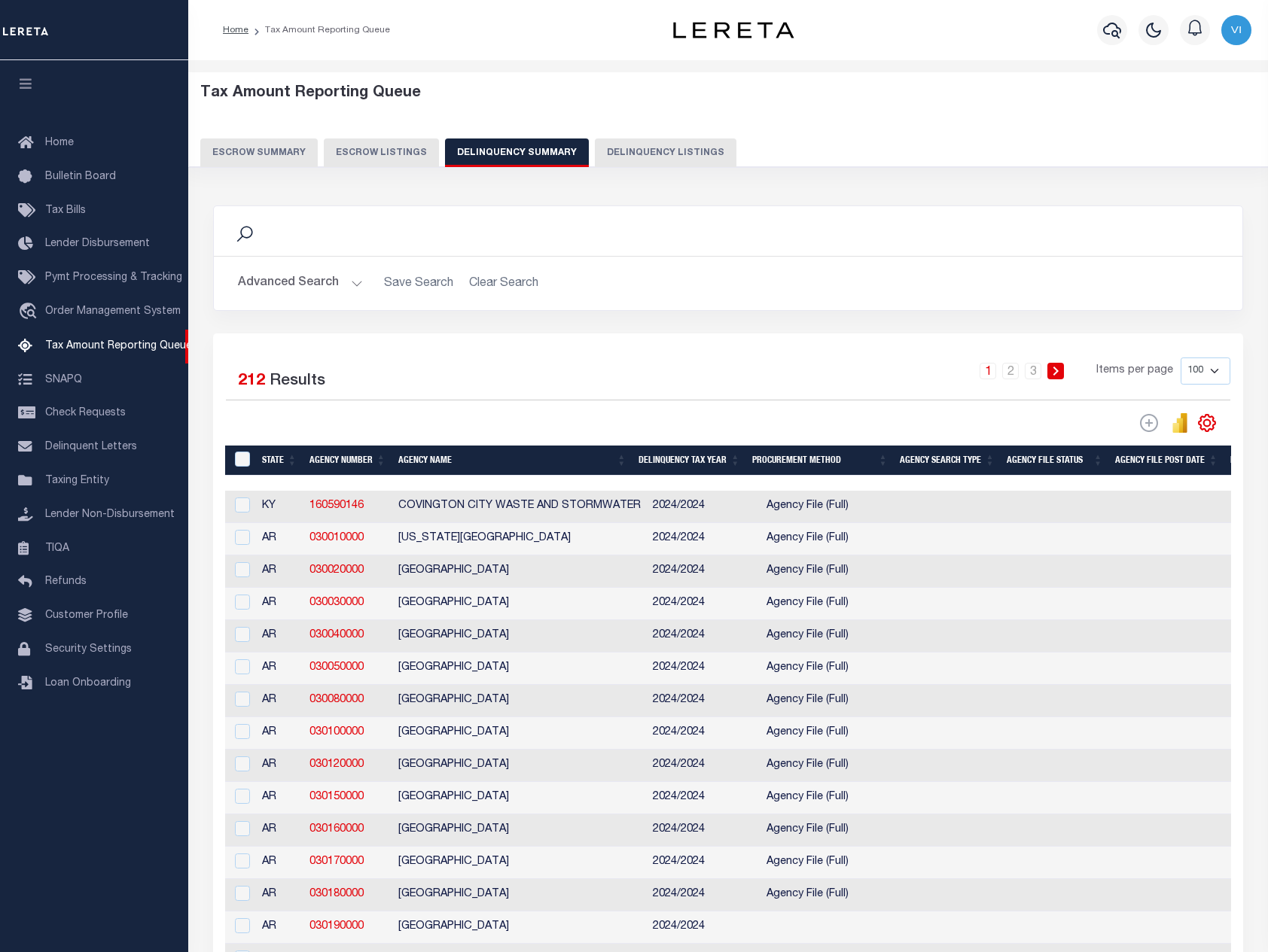
click at [295, 281] on button "Advanced Search" at bounding box center [301, 283] width 125 height 29
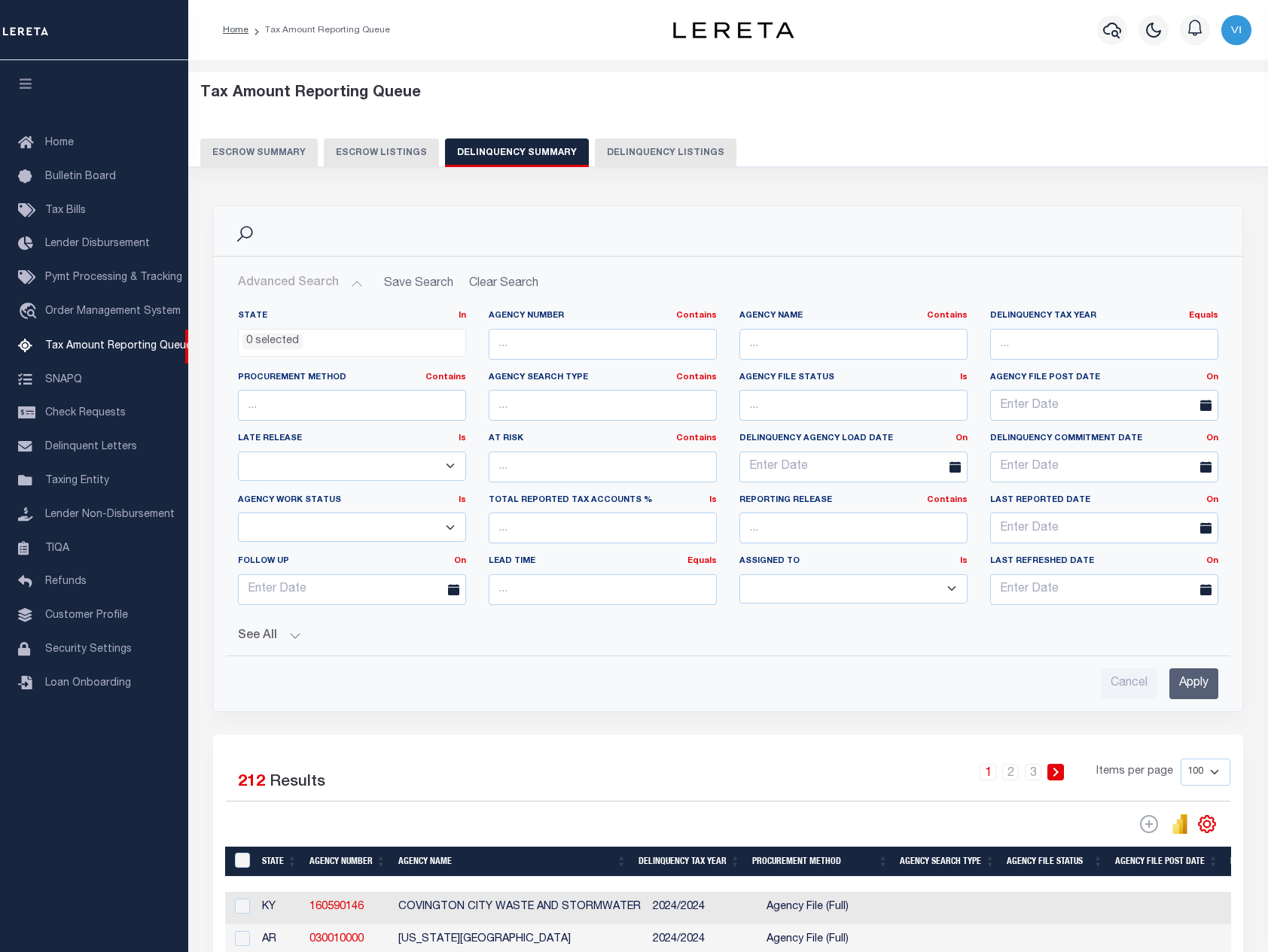
scroll to position [226, 0]
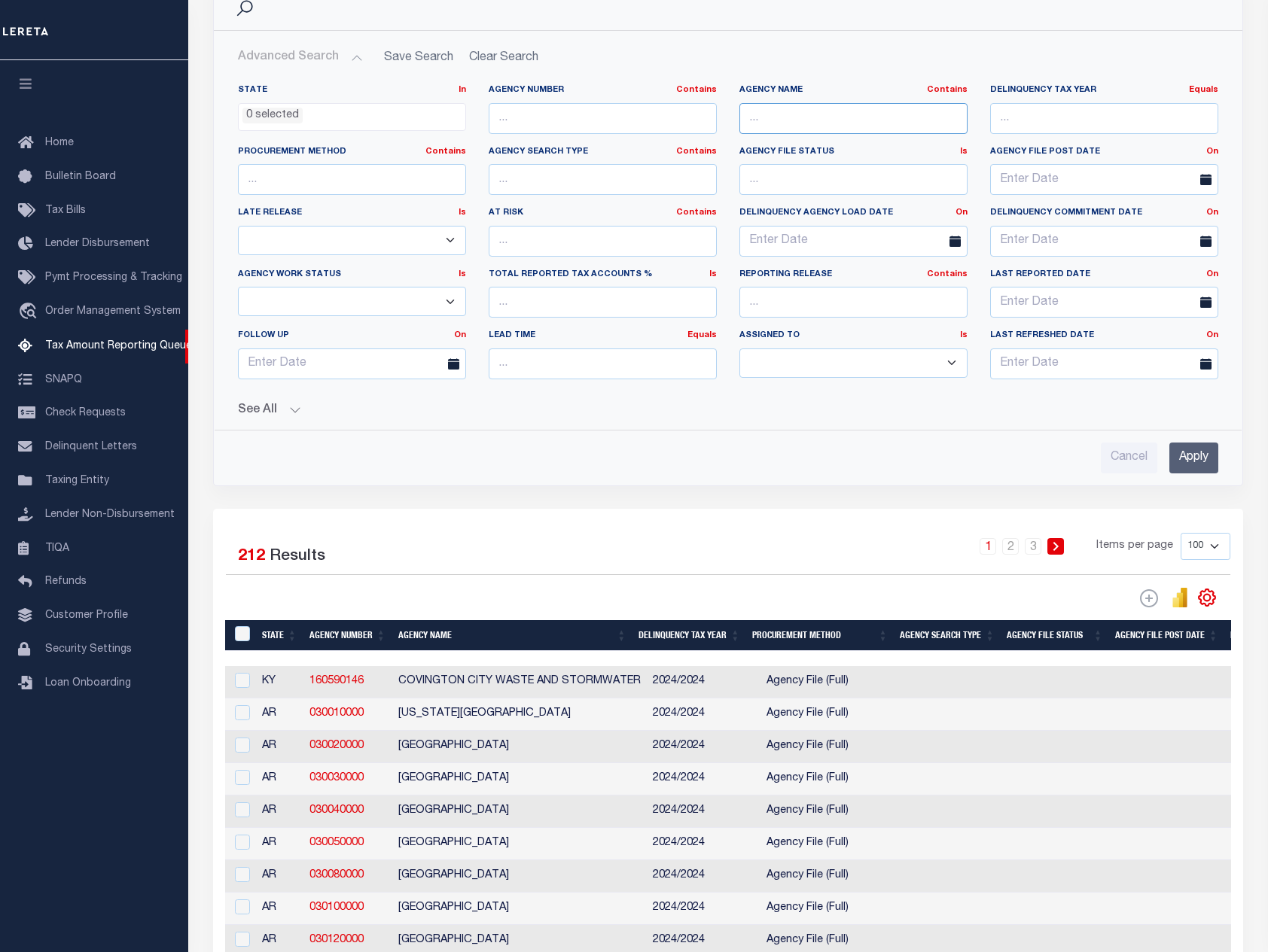
click at [770, 118] on input "text" at bounding box center [853, 118] width 228 height 31
type input "[GEOGRAPHIC_DATA]"
click at [1187, 454] on input "Apply" at bounding box center [1193, 458] width 49 height 31
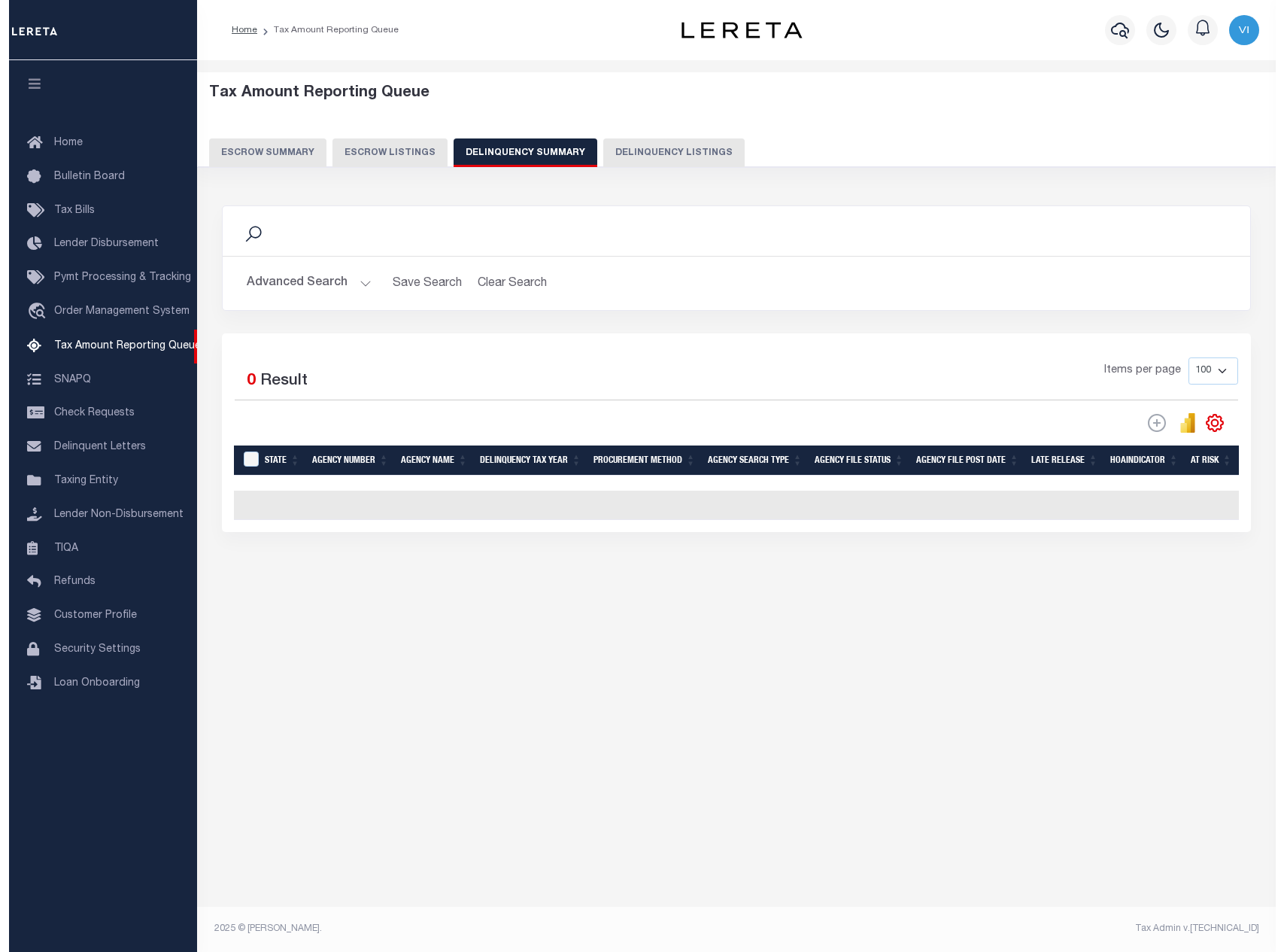
scroll to position [0, 0]
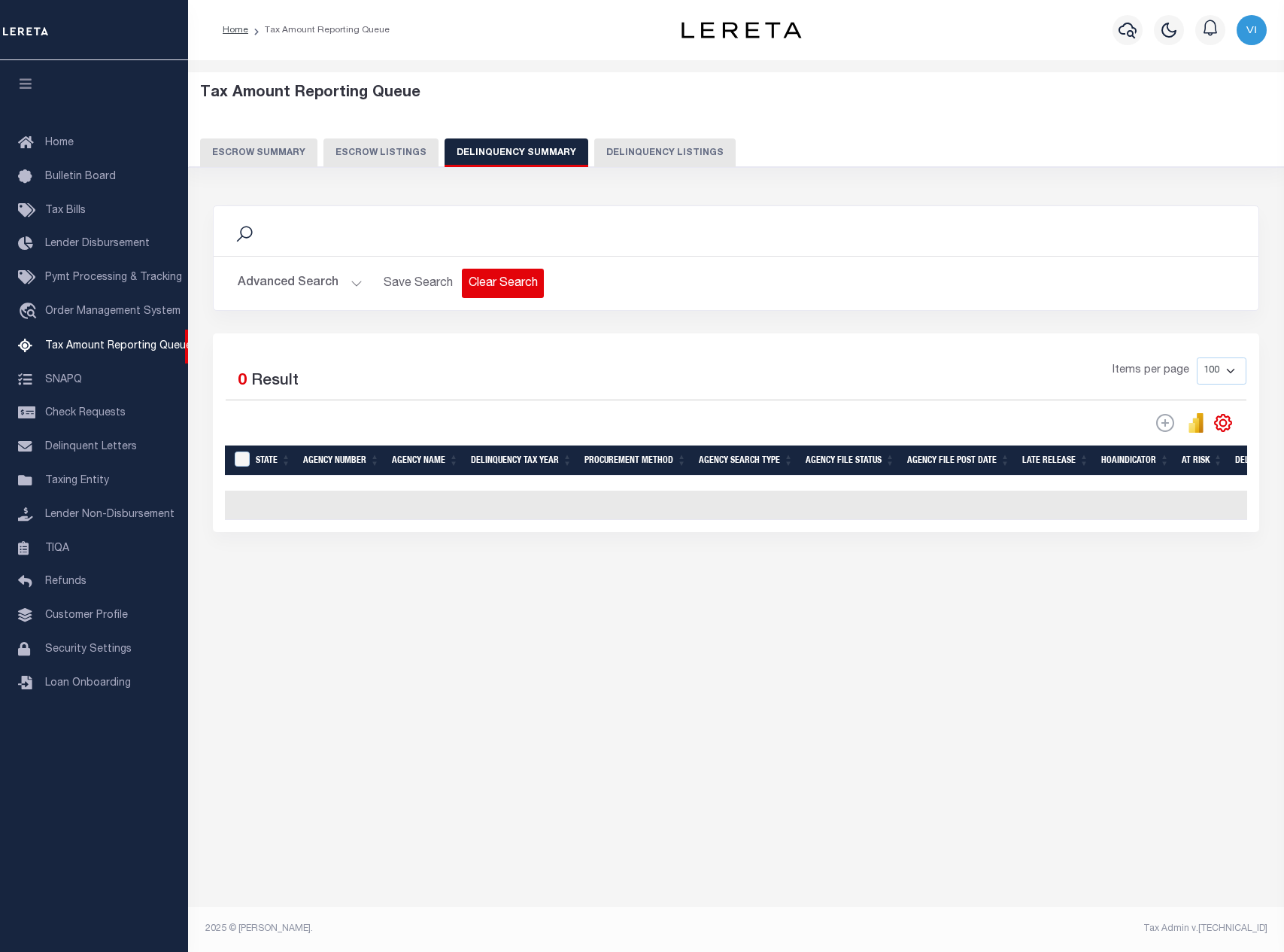
click at [475, 281] on button "Clear Search" at bounding box center [502, 283] width 82 height 29
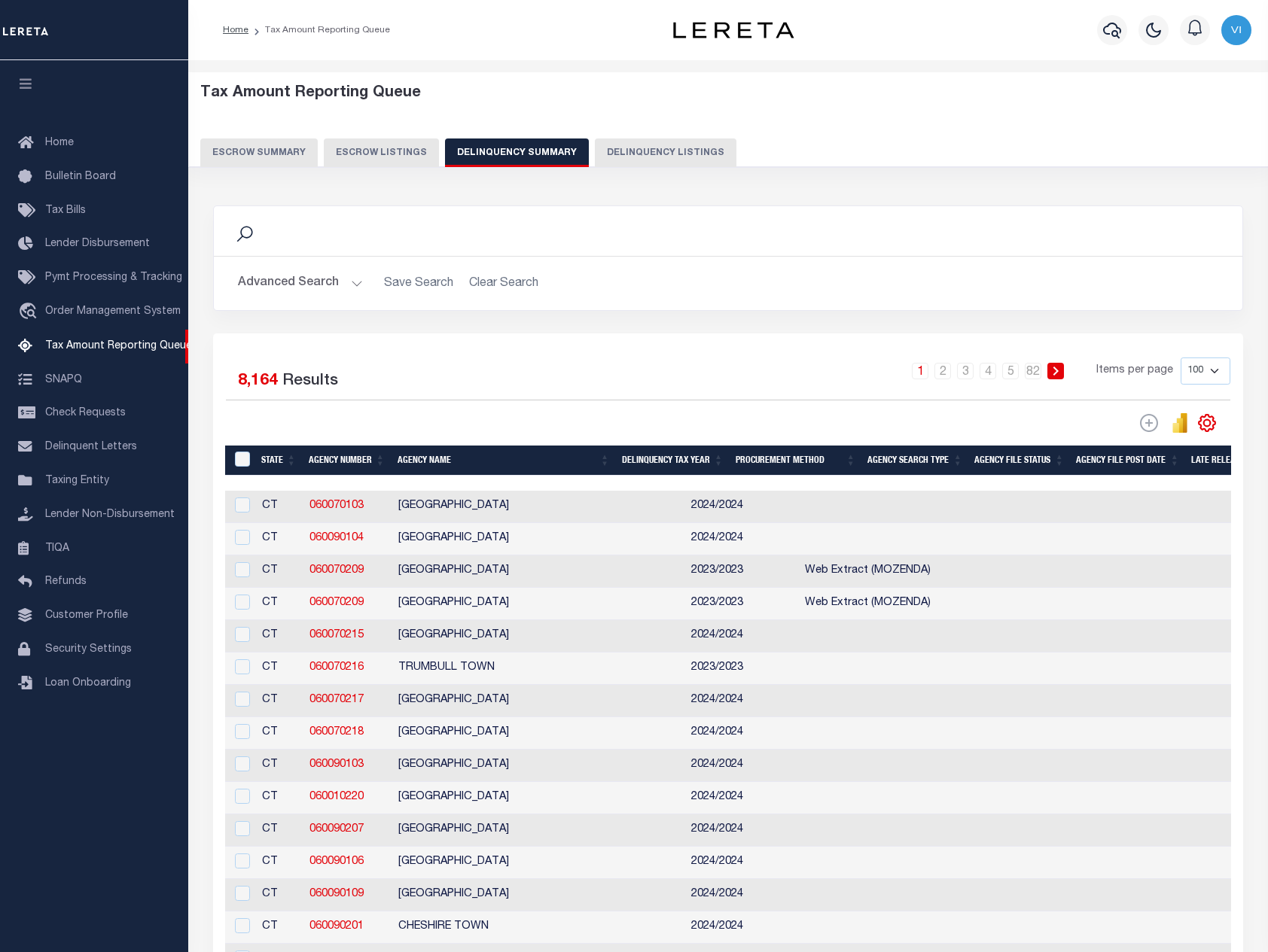
click at [334, 280] on button "Advanced Search" at bounding box center [301, 283] width 125 height 29
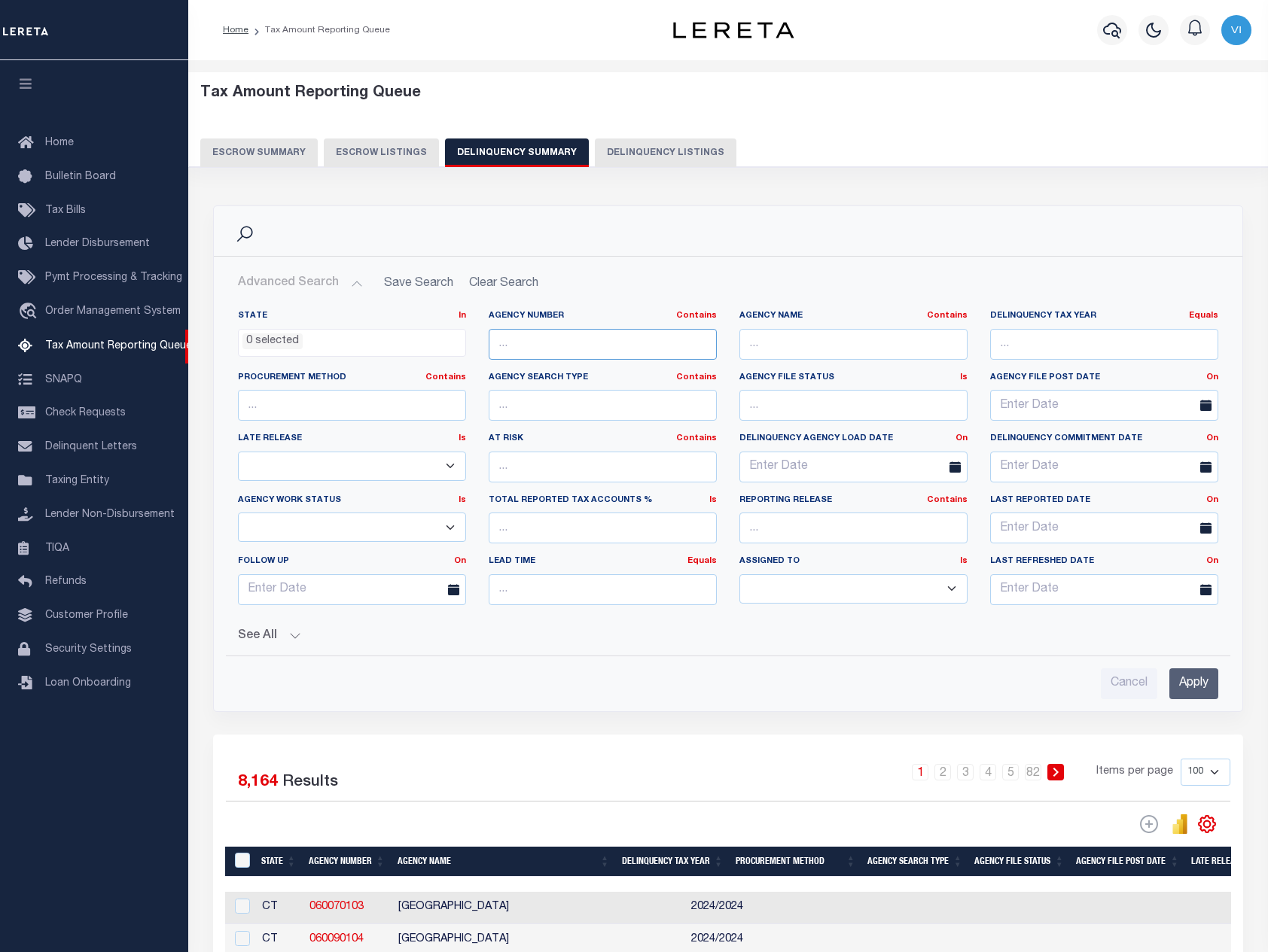
click at [572, 353] on input "text" at bounding box center [602, 344] width 228 height 31
paste input "070010000"
type input "070010000"
click at [1184, 673] on input "Apply" at bounding box center [1193, 683] width 49 height 31
